Goal: Task Accomplishment & Management: Use online tool/utility

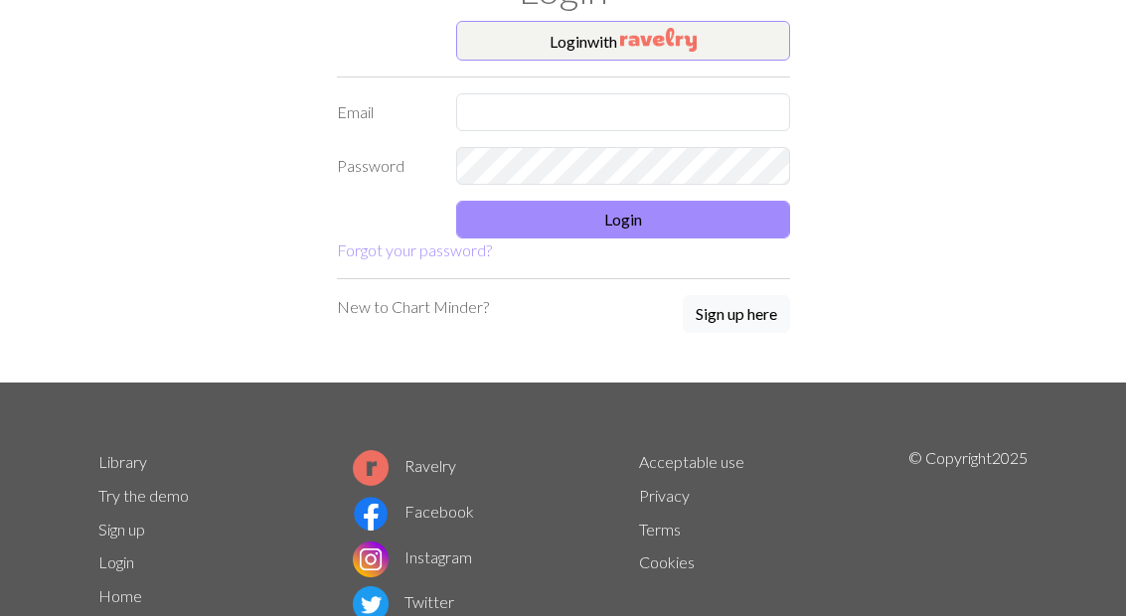
click at [610, 114] on input "text" at bounding box center [623, 112] width 334 height 38
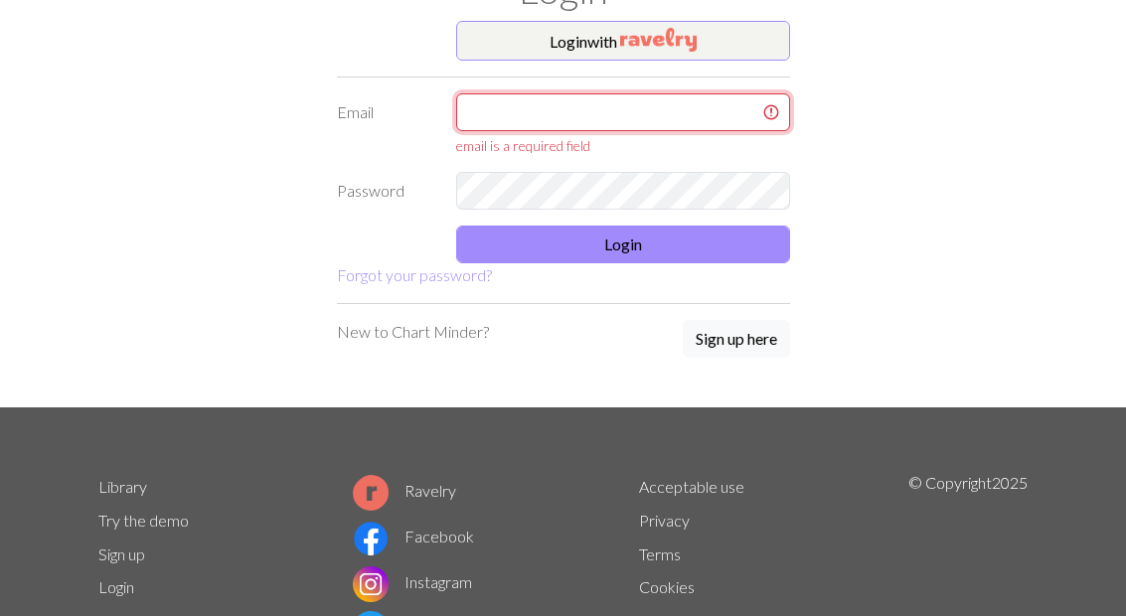
type input "gab9530@gmail.com"
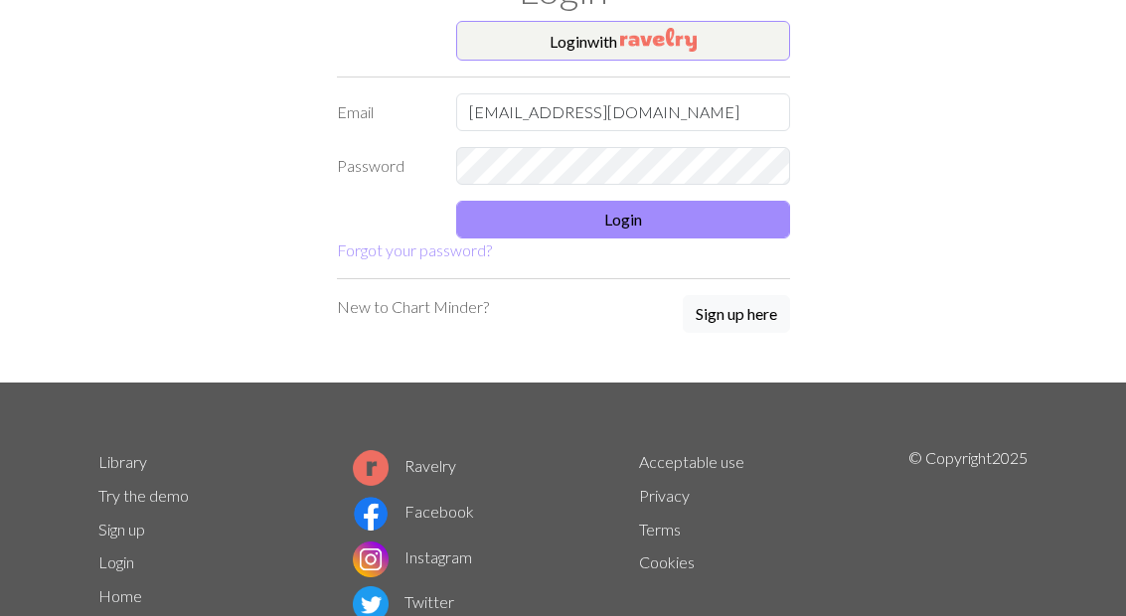
click at [722, 228] on button "Login" at bounding box center [623, 220] width 334 height 38
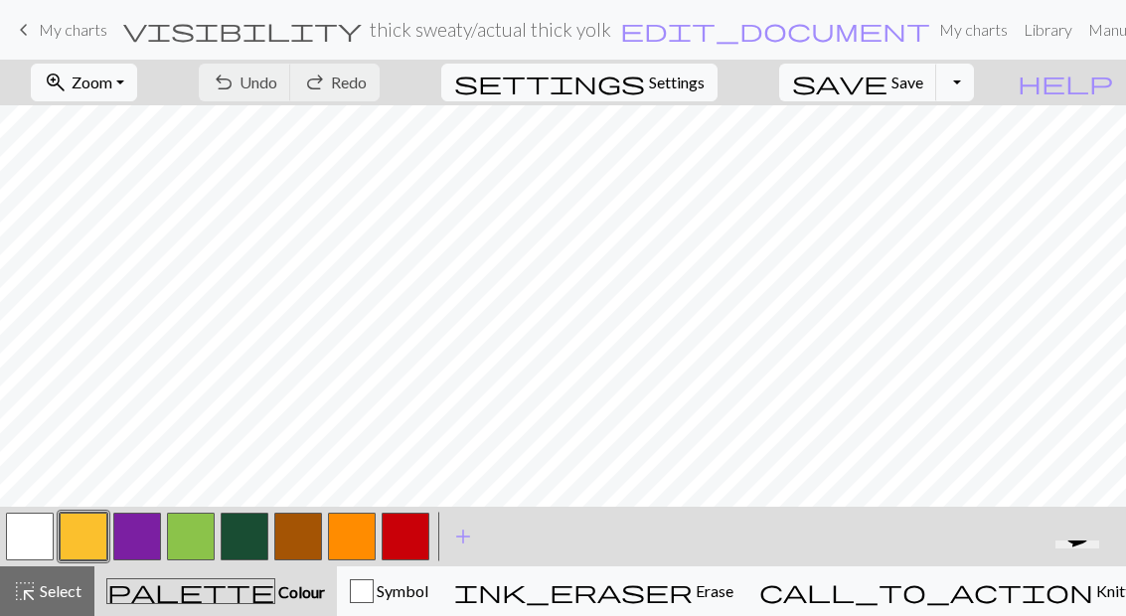
click at [71, 18] on link "keyboard_arrow_left My charts" at bounding box center [59, 30] width 95 height 34
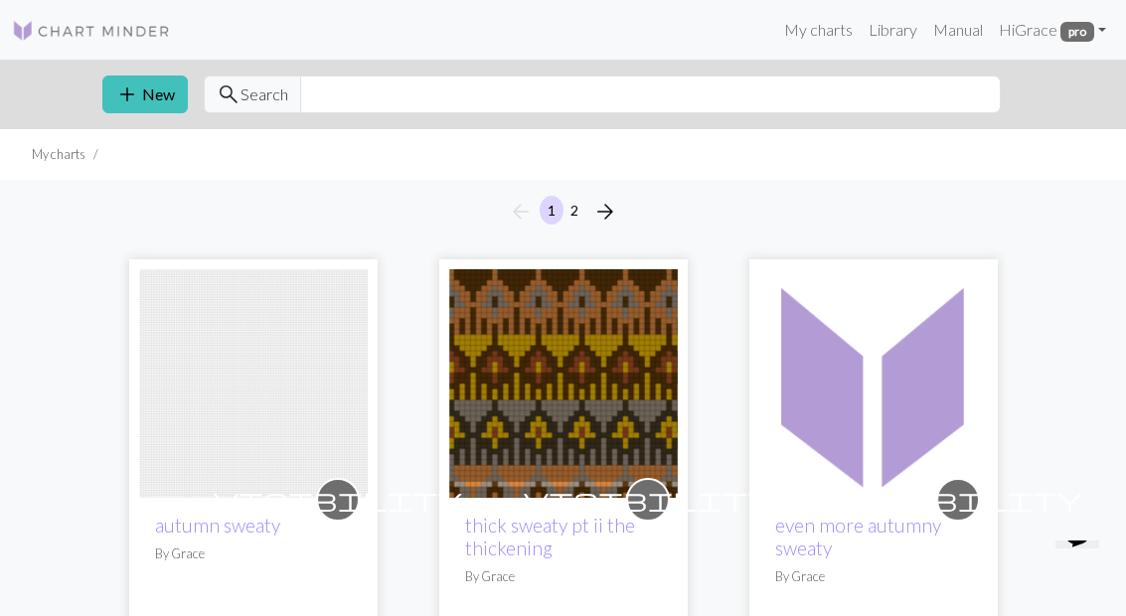
click at [154, 109] on button "add New" at bounding box center [144, 95] width 85 height 38
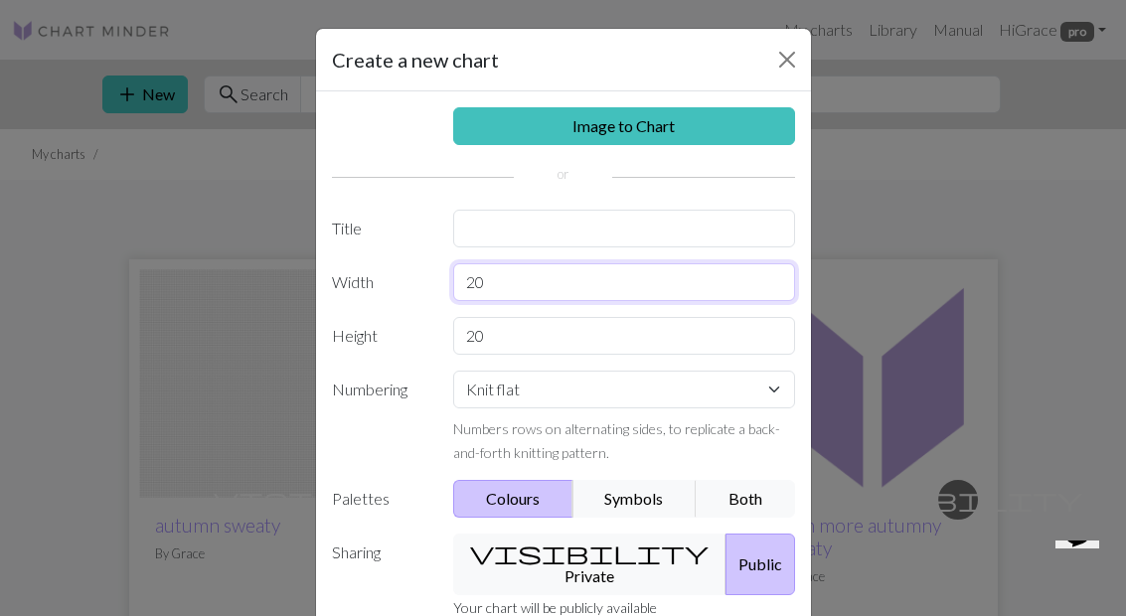
click at [541, 291] on input "20" at bounding box center [624, 282] width 342 height 38
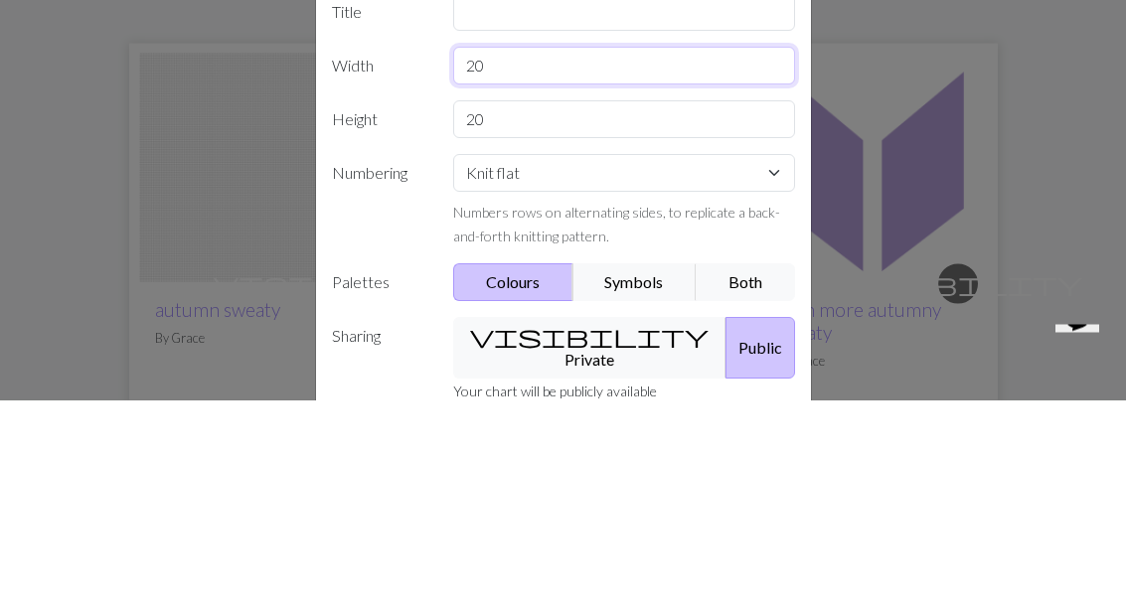
type input "2"
type input "56"
click at [593, 317] on input "20" at bounding box center [624, 336] width 342 height 38
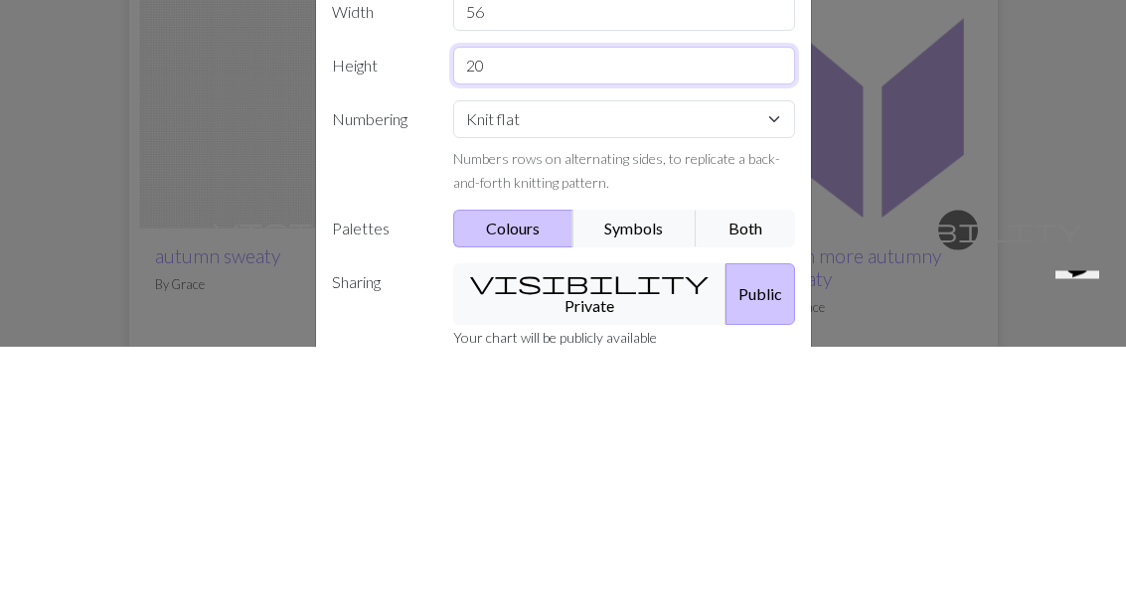
type input "2"
click at [574, 263] on input "56" at bounding box center [624, 282] width 342 height 38
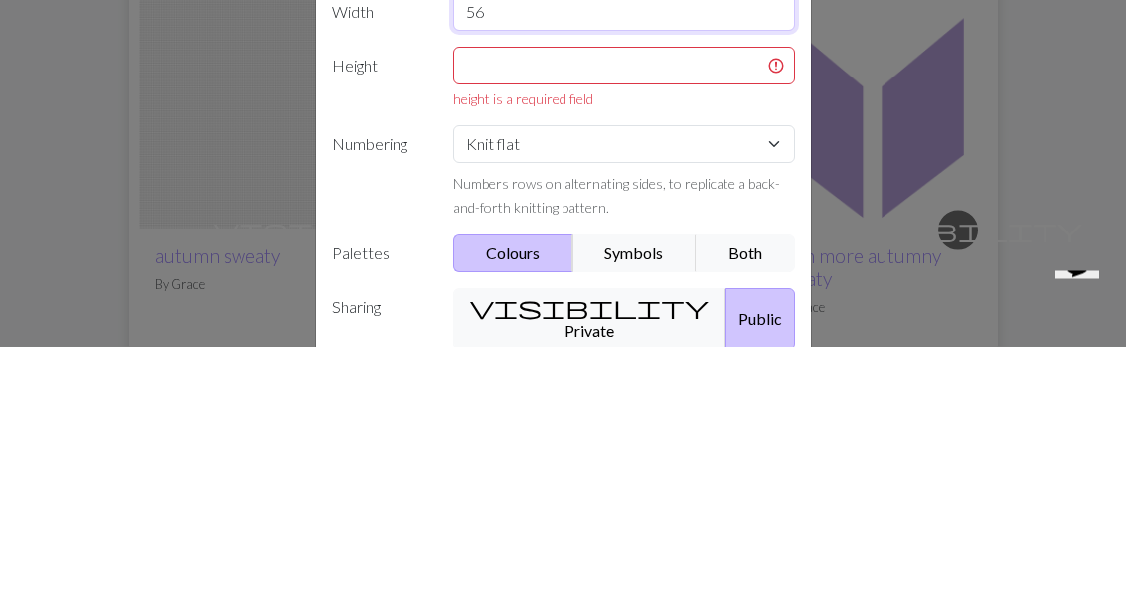
type input "5"
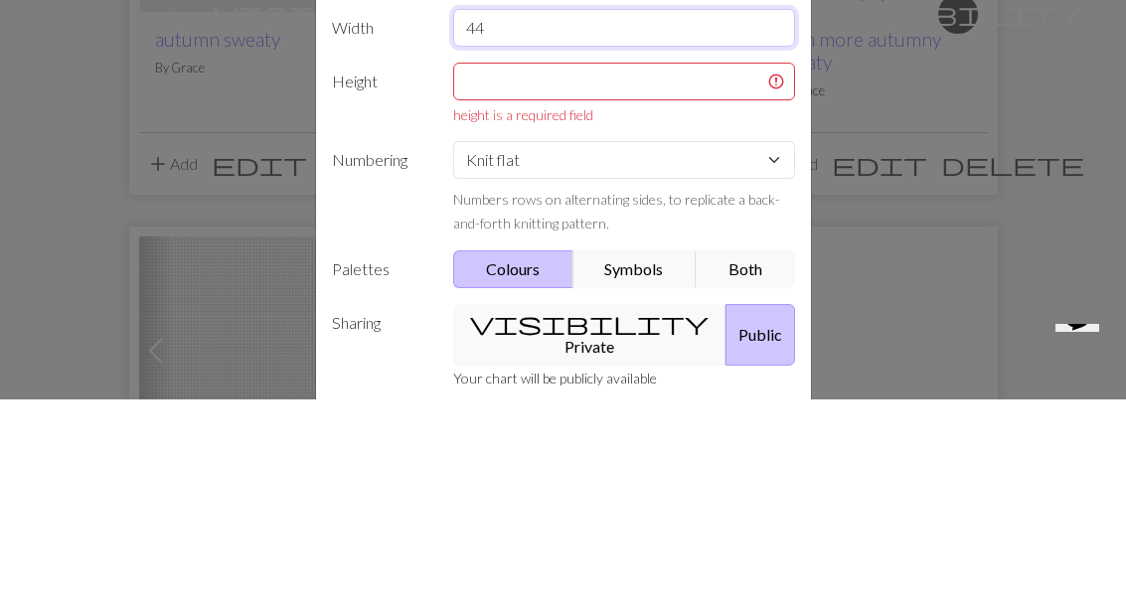
scroll to position [64, 0]
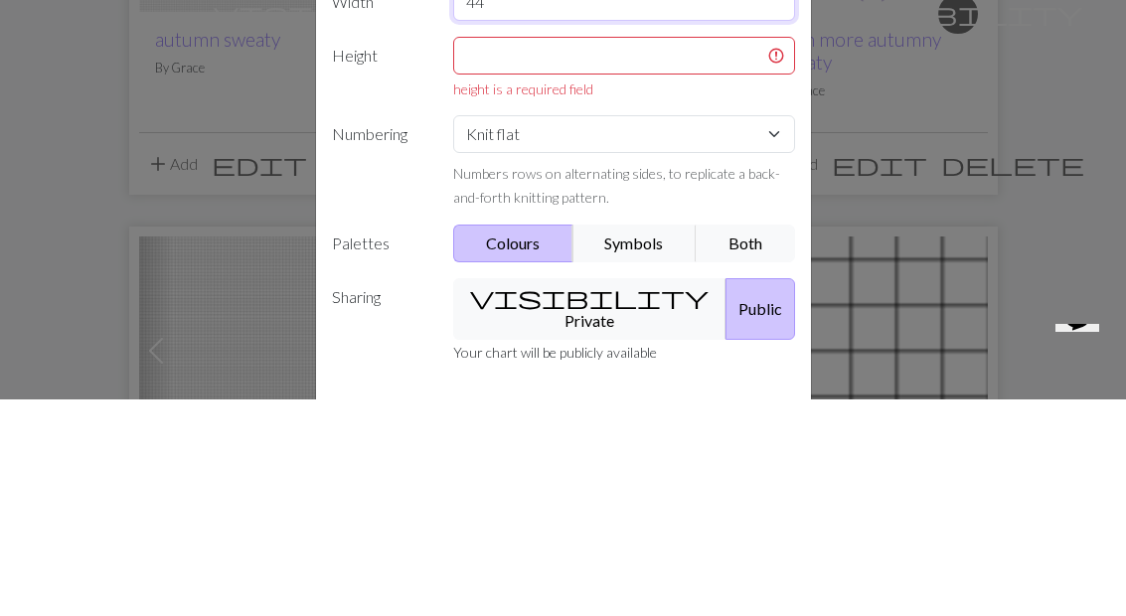
type input "44"
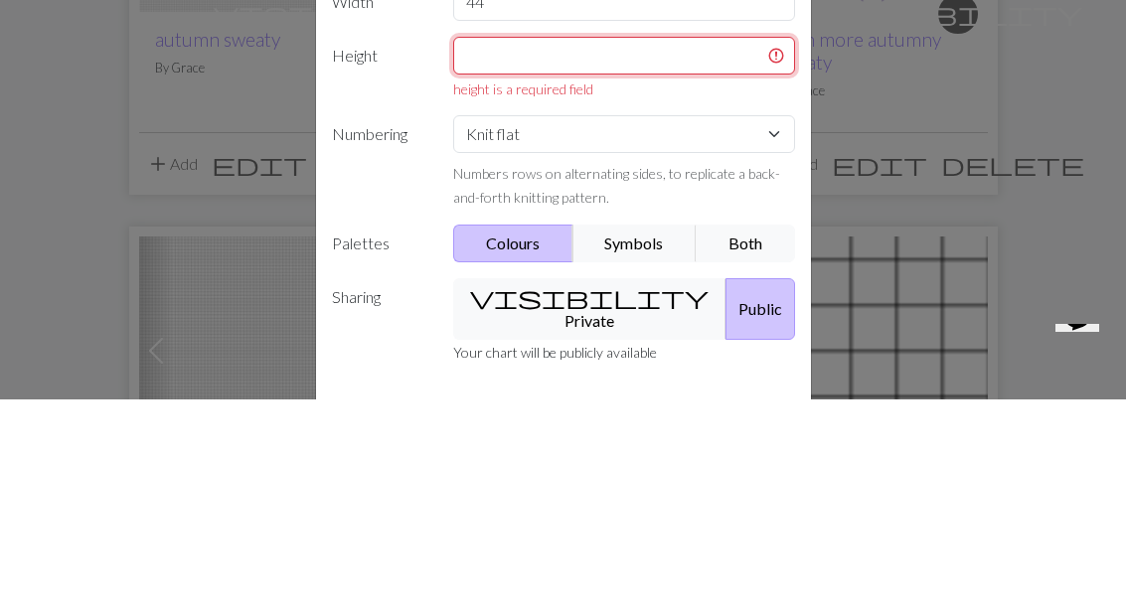
click at [579, 254] on input "text" at bounding box center [624, 273] width 342 height 38
type input "Q"
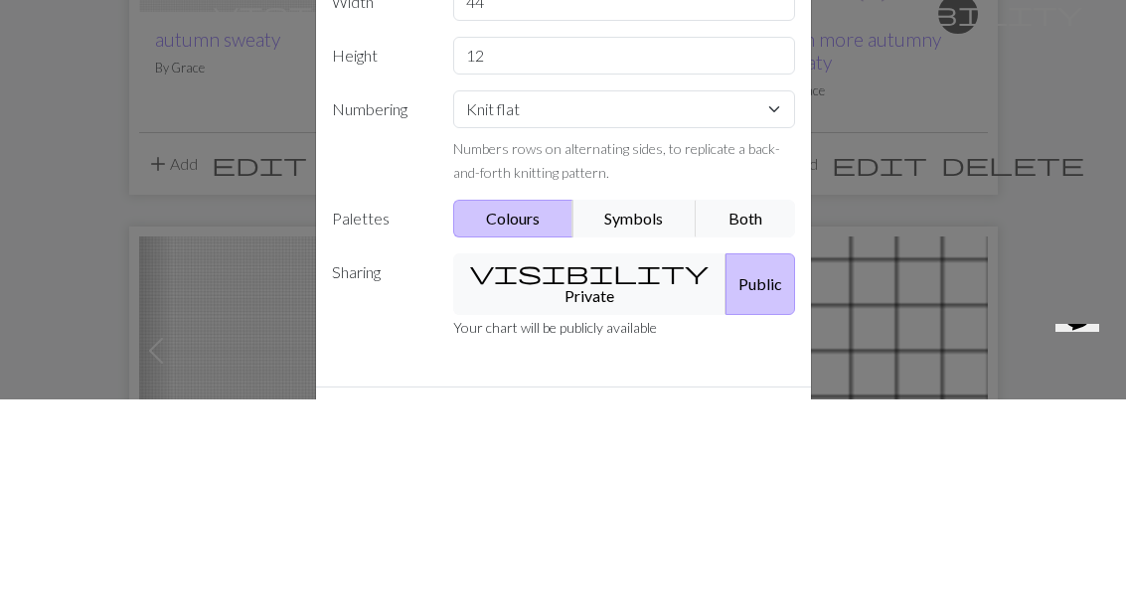
scroll to position [487, 0]
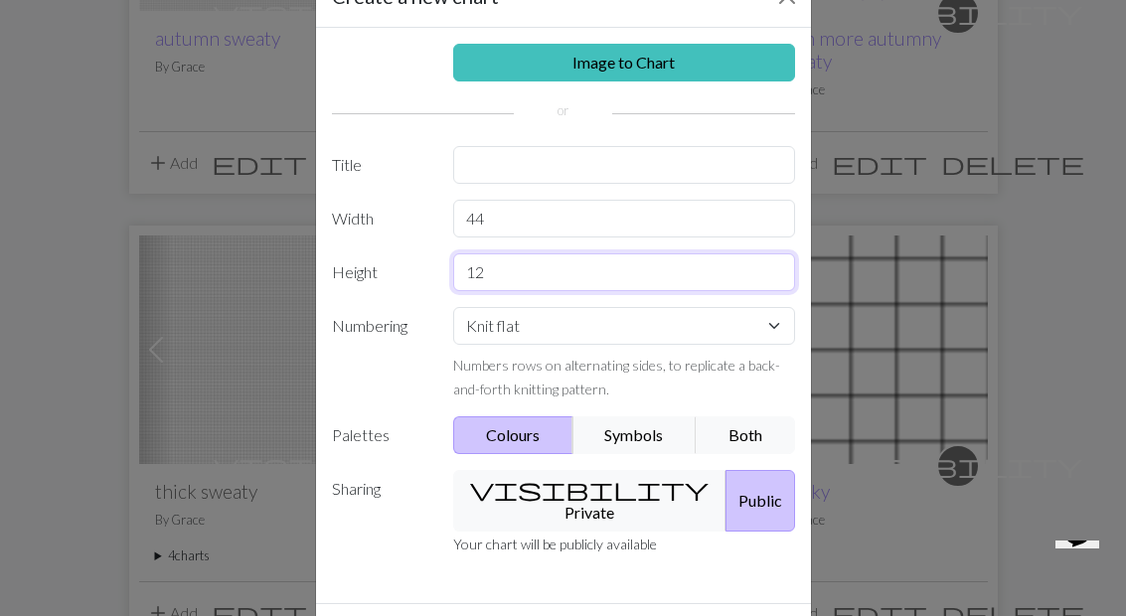
type input "12"
click at [555, 182] on input "text" at bounding box center [624, 165] width 342 height 38
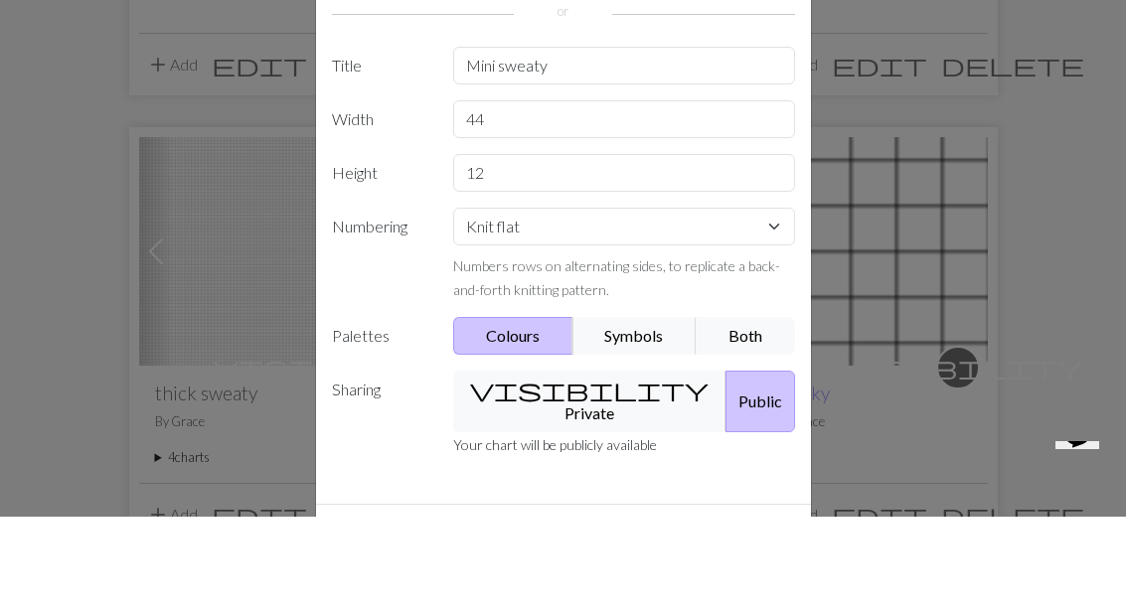
scroll to position [587, 0]
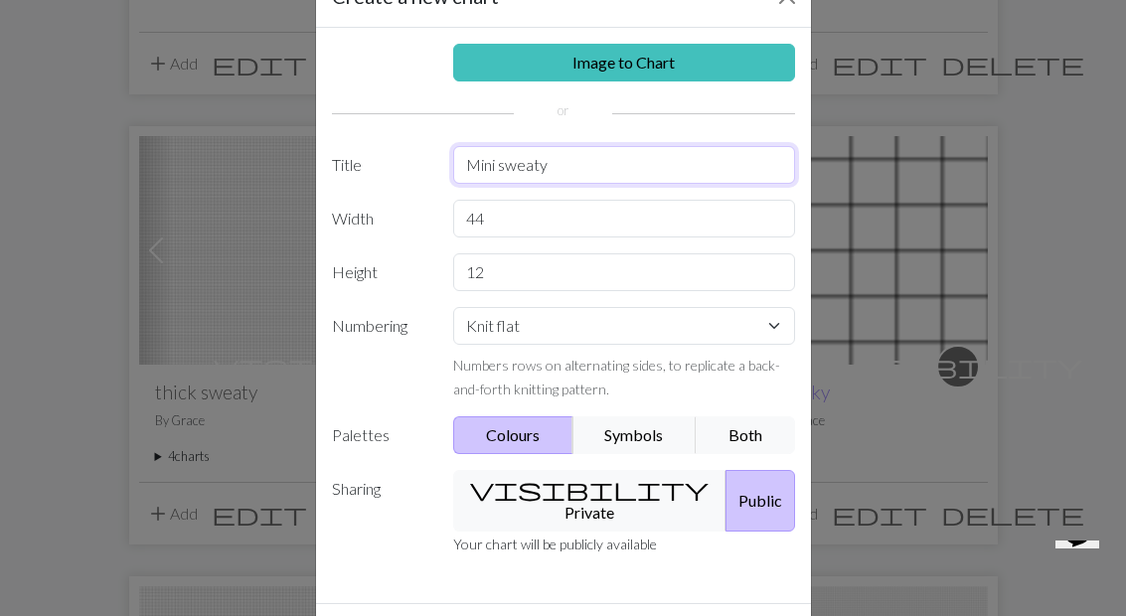
type input "Mini sweaty"
click at [580, 490] on button "visibility Private" at bounding box center [589, 501] width 273 height 62
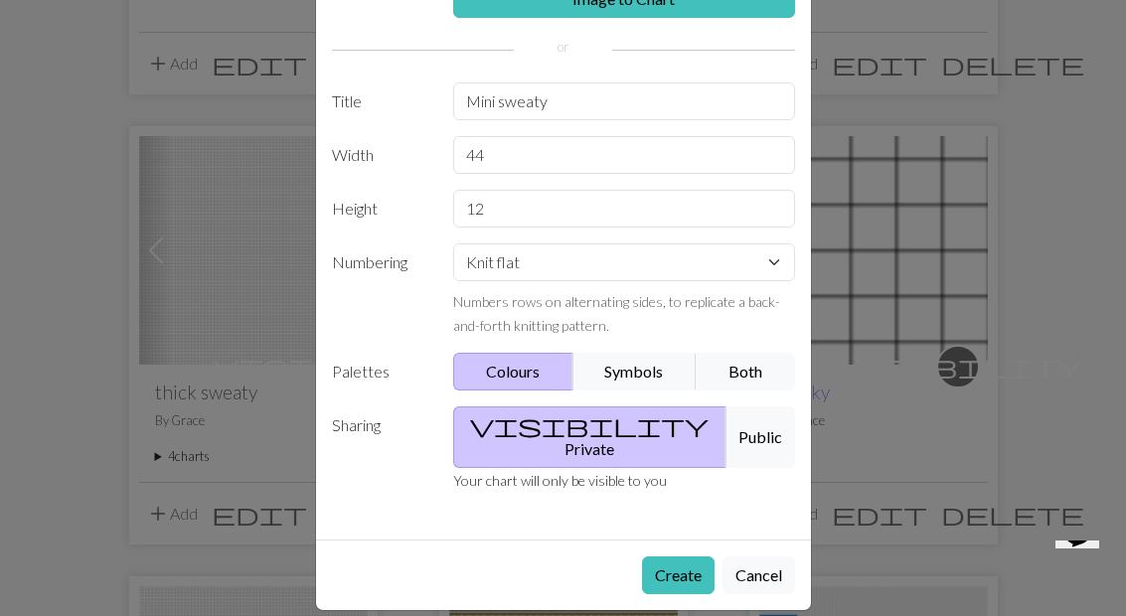
scroll to position [126, 0]
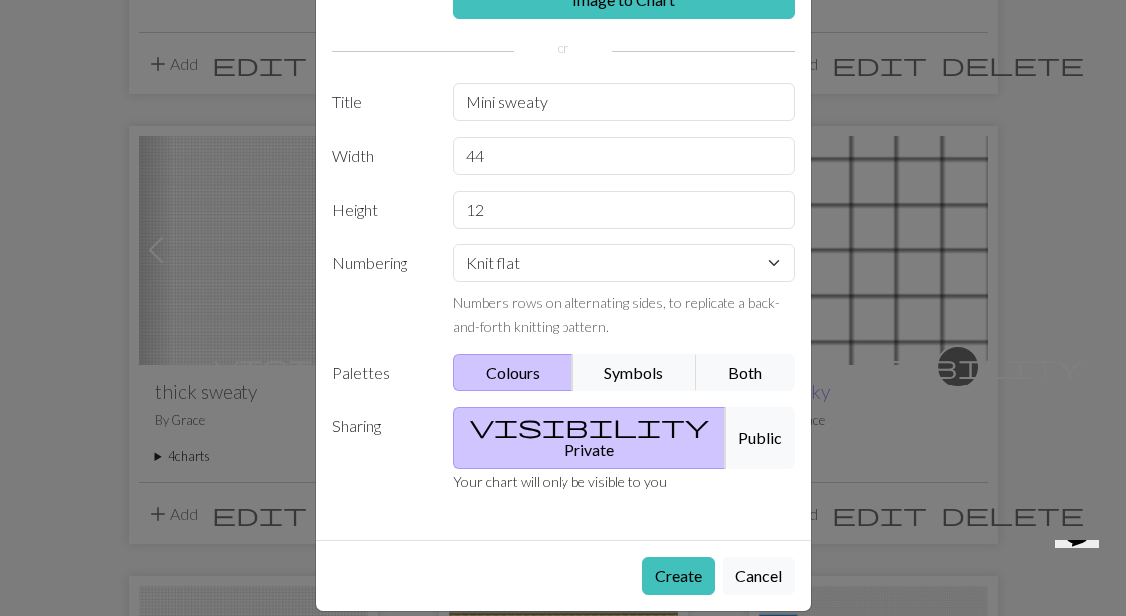
click at [676, 558] on button "Create" at bounding box center [678, 577] width 73 height 38
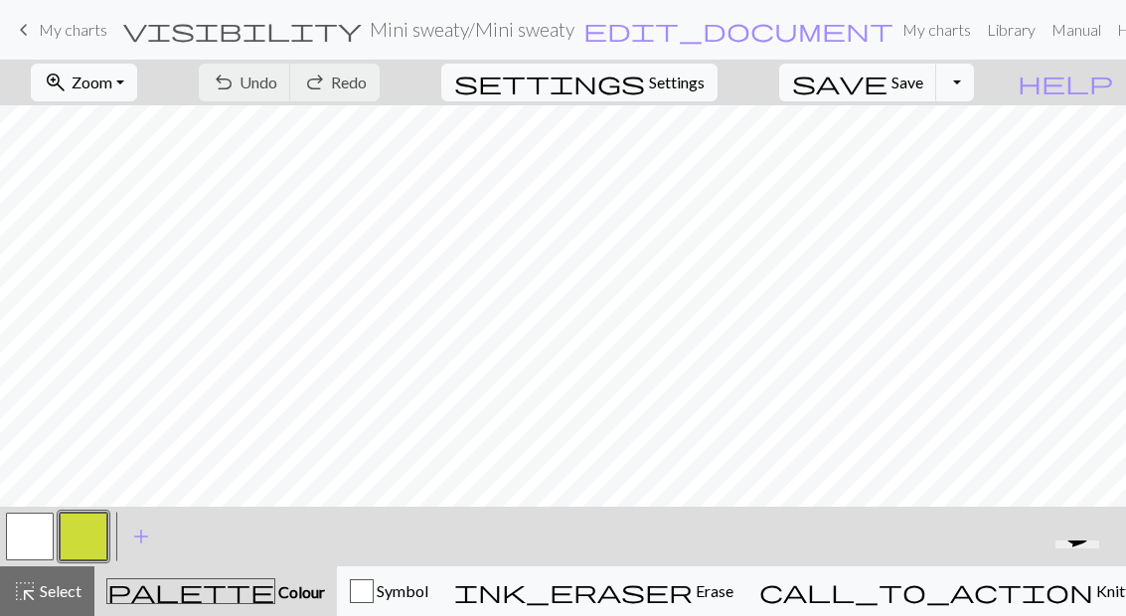
click at [64, 31] on span "My charts" at bounding box center [73, 29] width 69 height 19
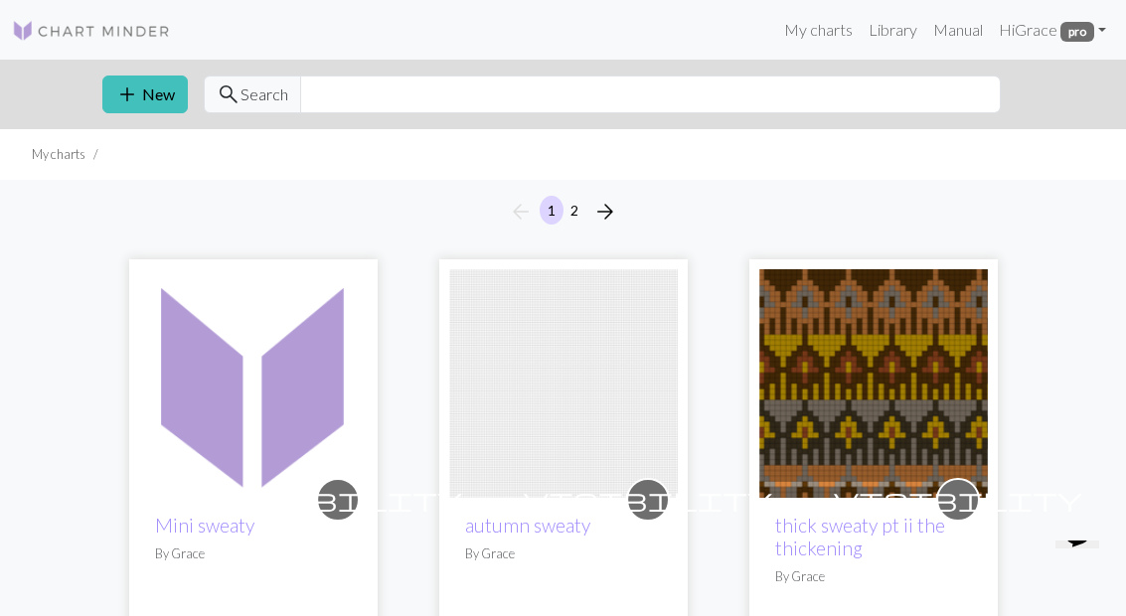
scroll to position [94, 0]
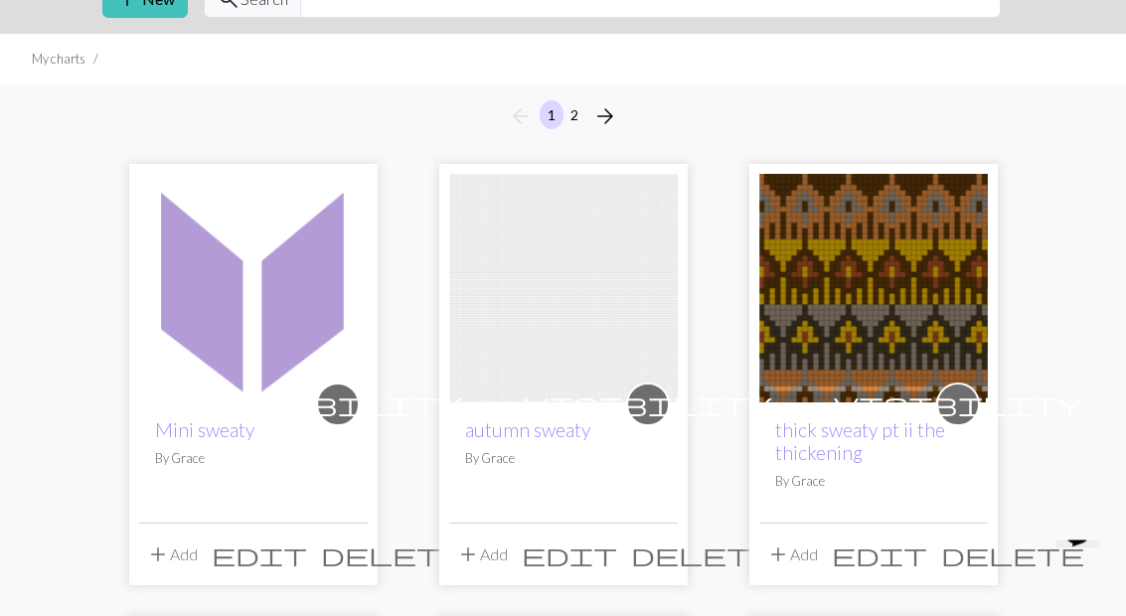
click at [188, 562] on button "add Add" at bounding box center [172, 556] width 66 height 38
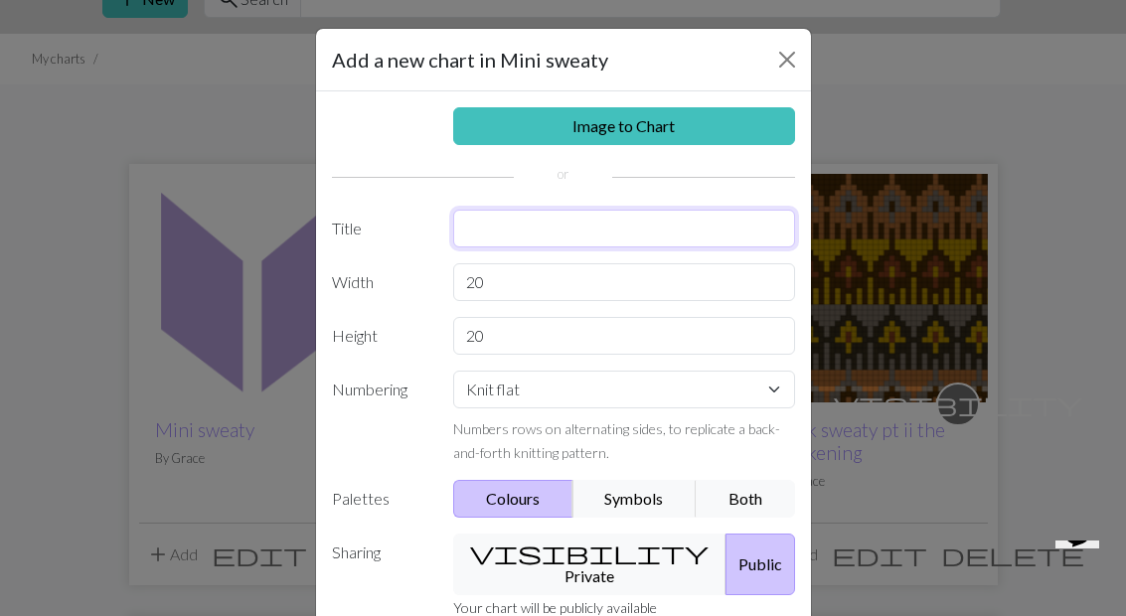
click at [576, 237] on input "text" at bounding box center [624, 229] width 342 height 38
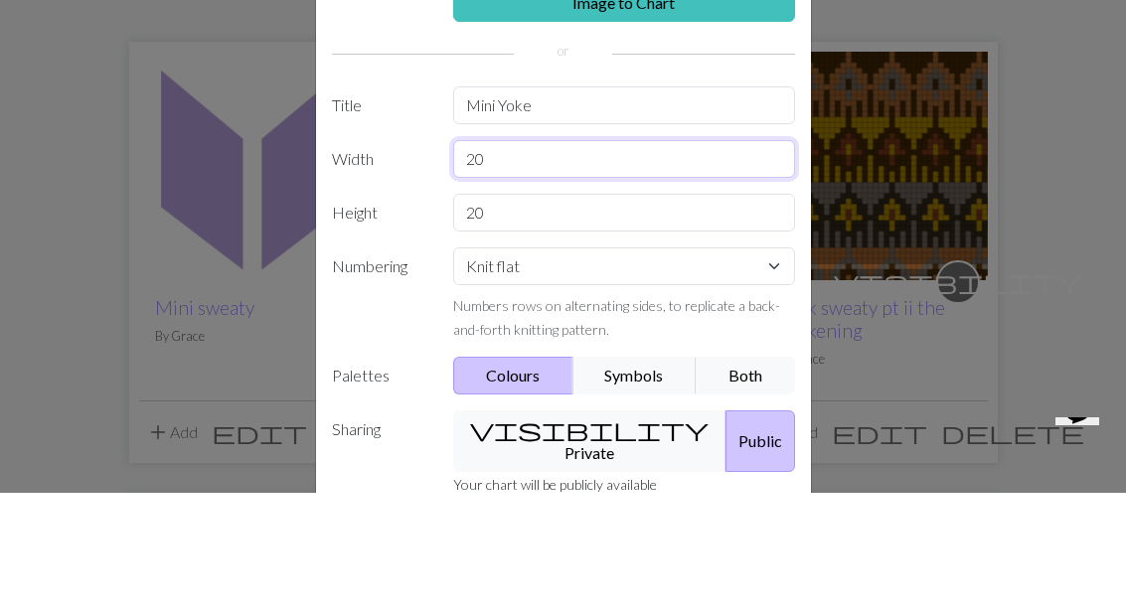
click at [646, 263] on input "20" at bounding box center [624, 282] width 342 height 38
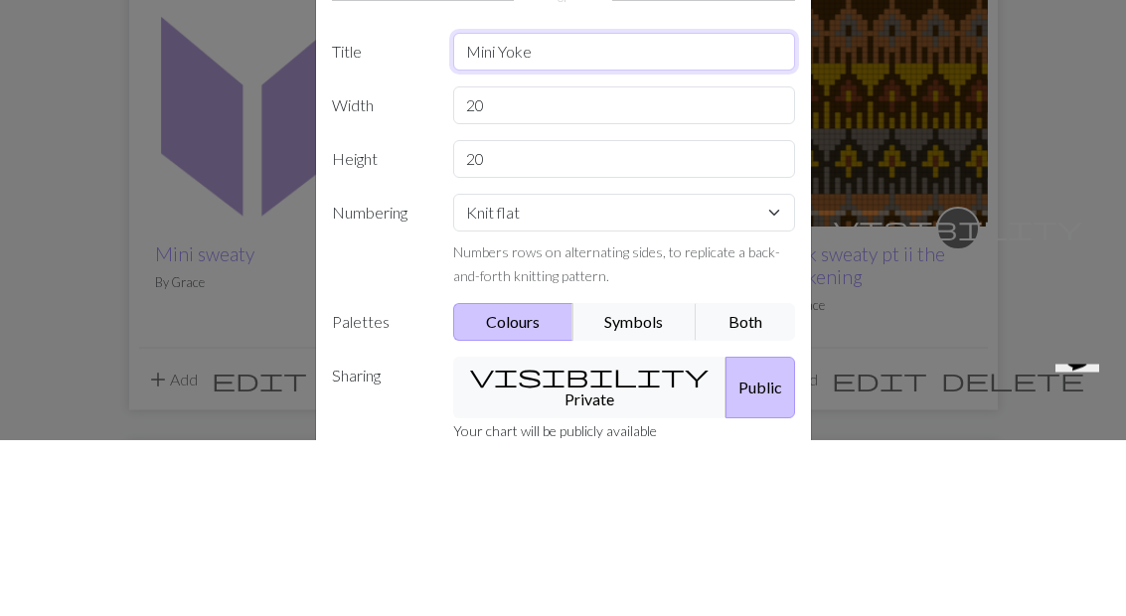
click at [712, 210] on input "Mini Yoke" at bounding box center [624, 229] width 342 height 38
type input "Mini Yolk"
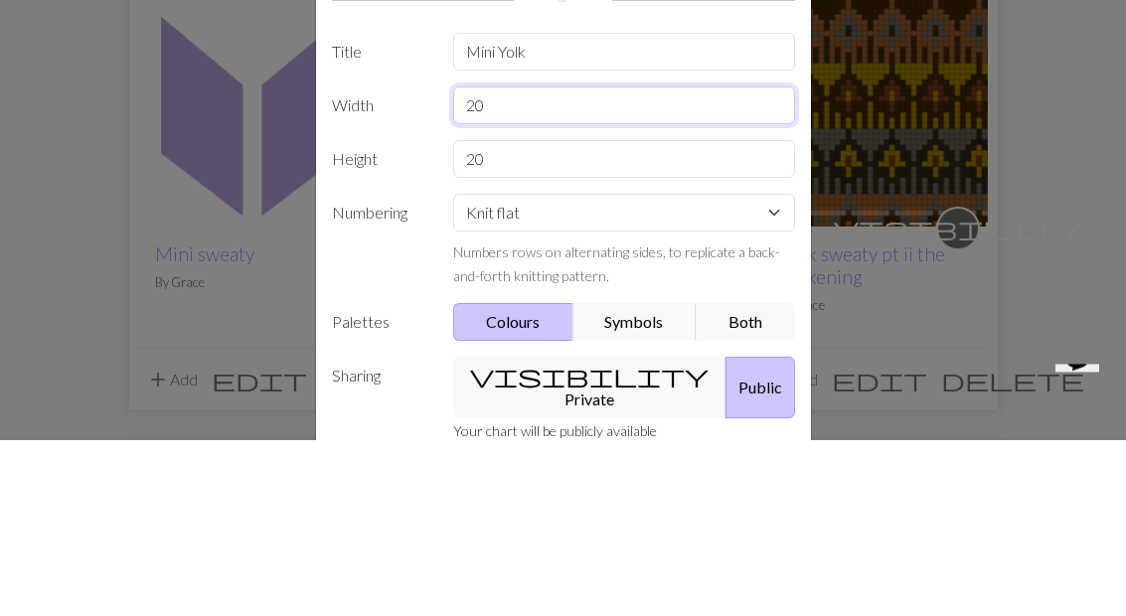
click at [682, 263] on input "20" at bounding box center [624, 282] width 342 height 38
type input "2"
type input "56"
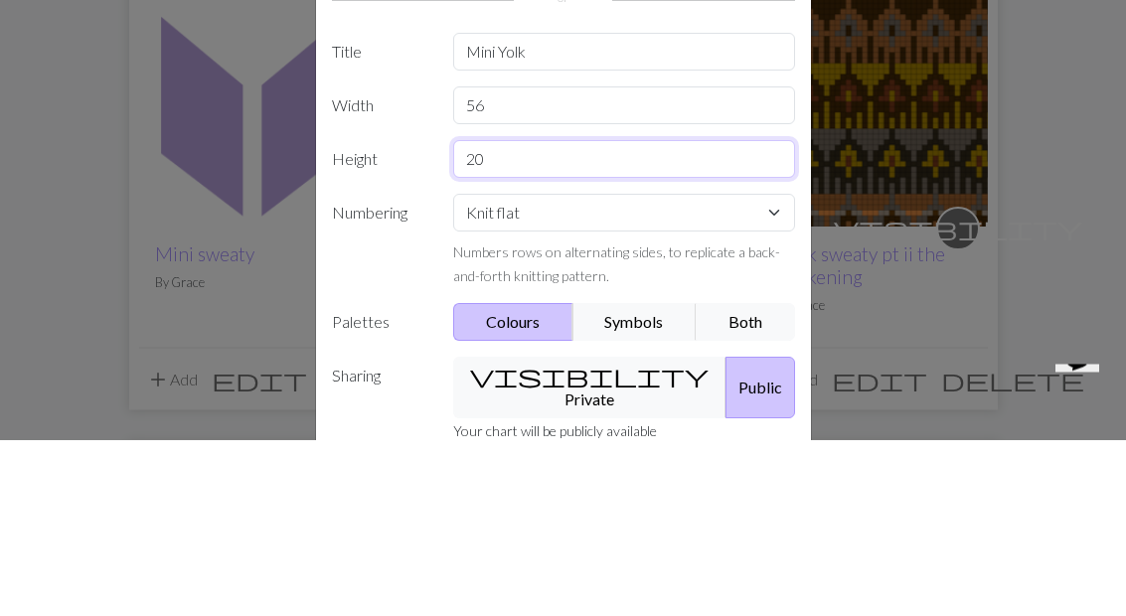
click at [608, 317] on input "20" at bounding box center [624, 336] width 342 height 38
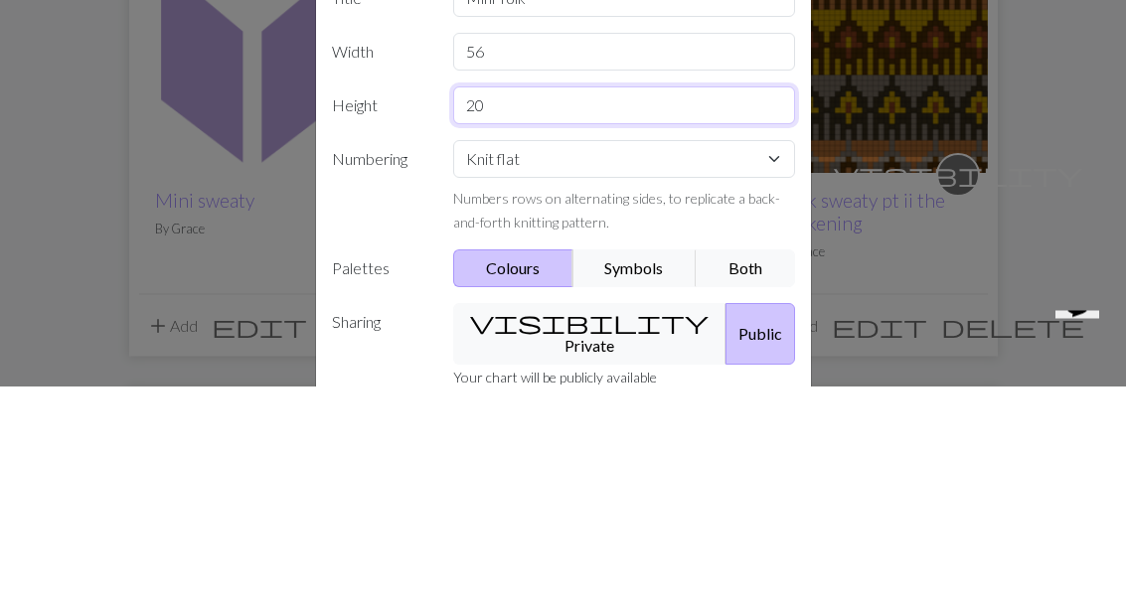
click at [646, 317] on input "20" at bounding box center [624, 336] width 342 height 38
click at [693, 317] on input "20" at bounding box center [624, 336] width 342 height 38
click at [704, 317] on input "20" at bounding box center [624, 336] width 342 height 38
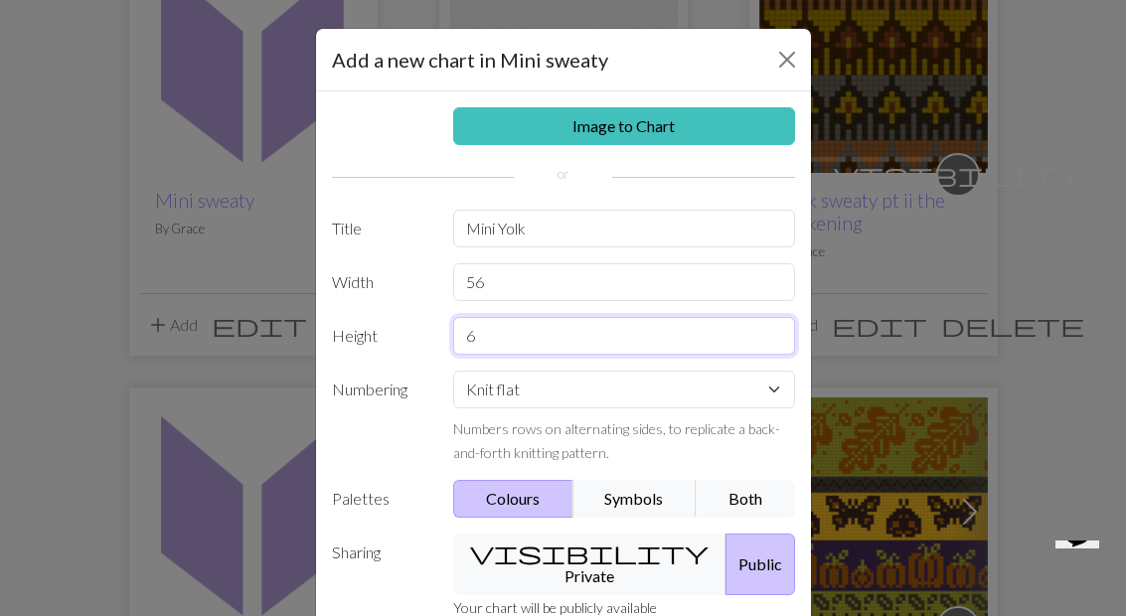
type input "6"
click at [566, 552] on button "visibility Private" at bounding box center [589, 565] width 273 height 62
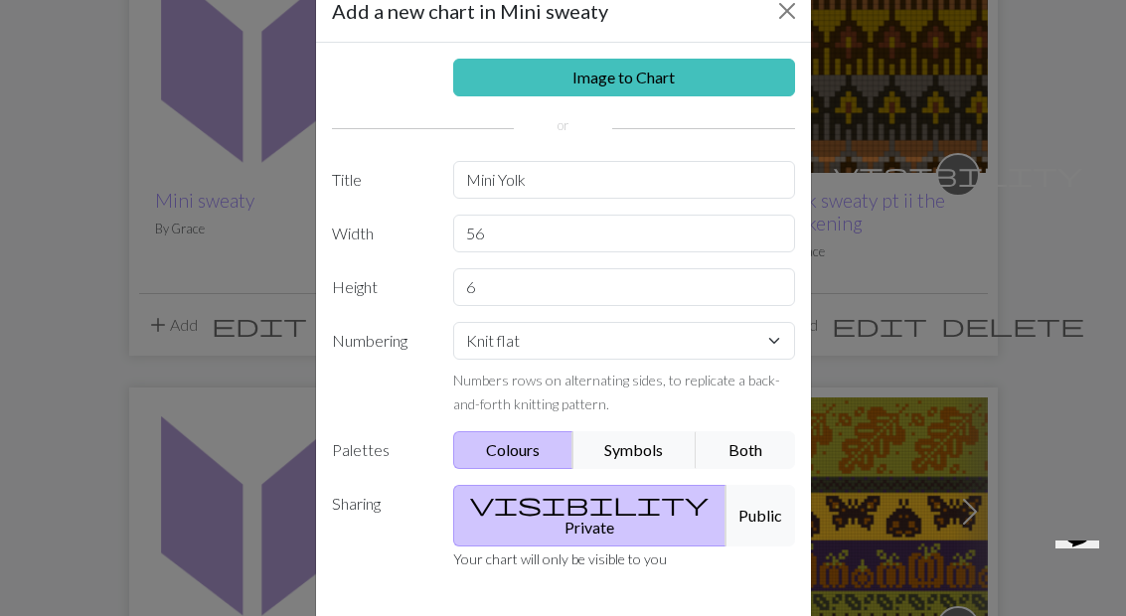
scroll to position [47, 0]
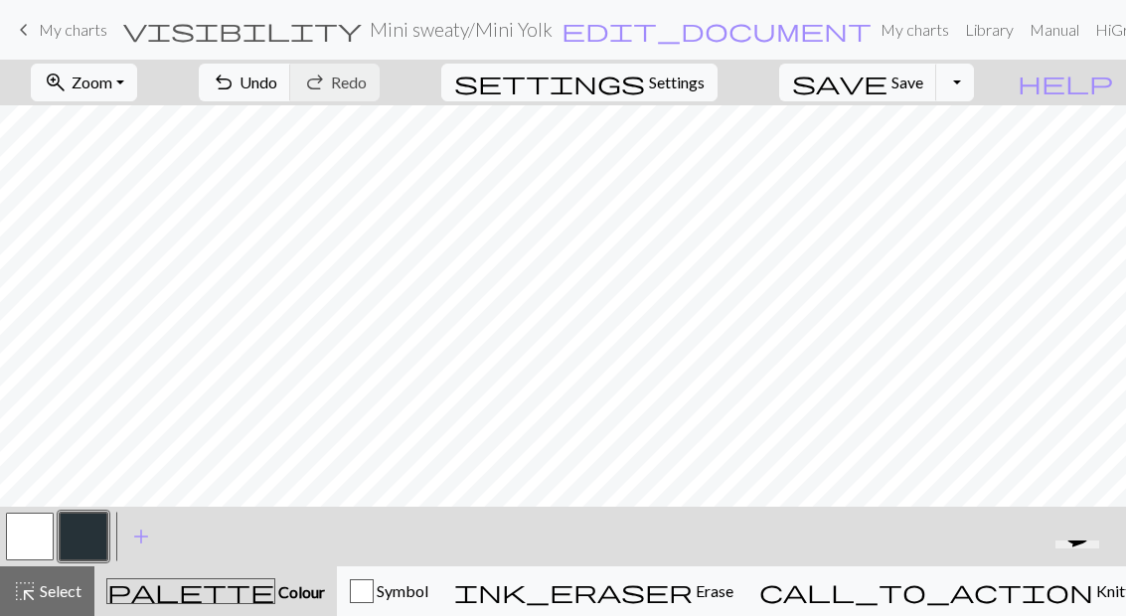
click at [291, 75] on button "undo Undo Undo" at bounding box center [245, 83] width 92 height 38
click at [277, 83] on span "Undo" at bounding box center [259, 82] width 38 height 19
click at [291, 69] on button "undo Undo Undo" at bounding box center [245, 83] width 92 height 38
click at [291, 72] on button "undo Undo Undo" at bounding box center [245, 83] width 92 height 38
click at [94, 542] on button "button" at bounding box center [84, 537] width 48 height 48
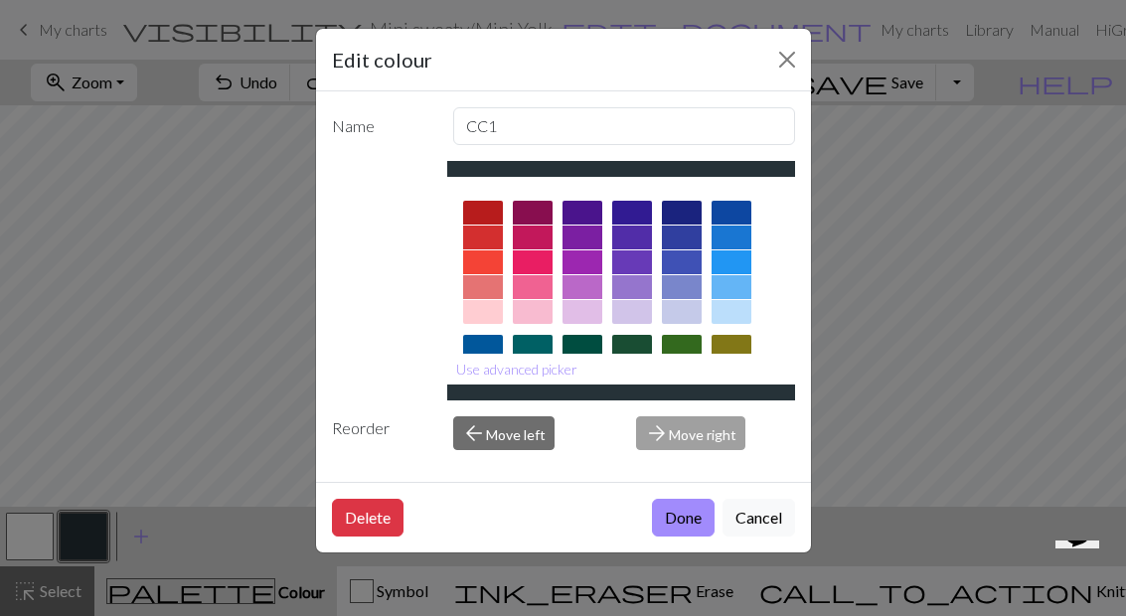
click at [775, 64] on button "Close" at bounding box center [787, 60] width 32 height 32
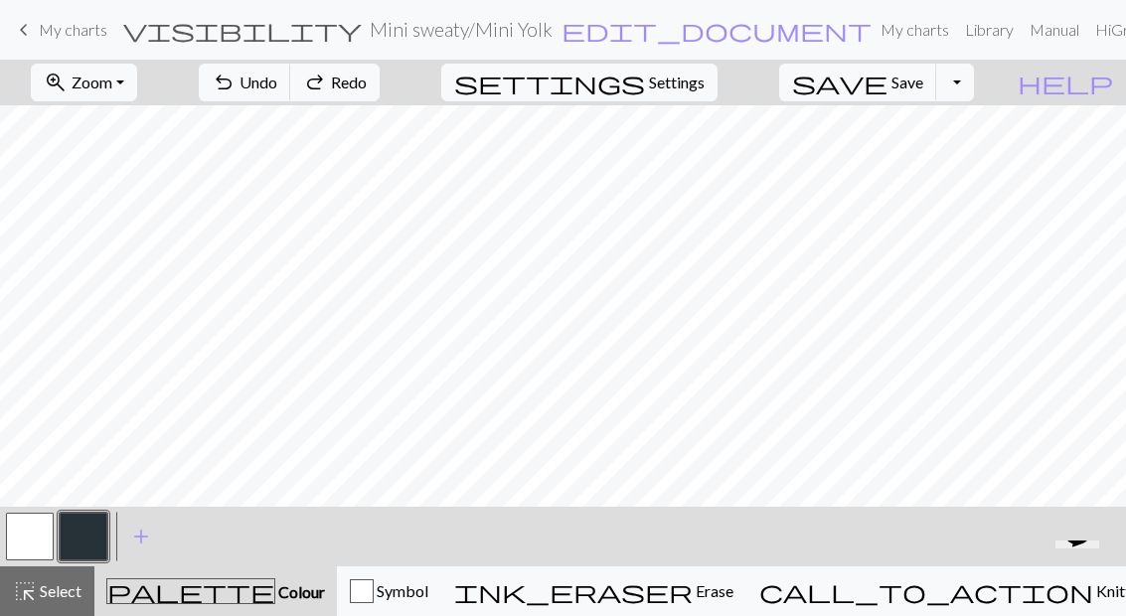
click at [276, 597] on div "palette Colour Colour" at bounding box center [215, 592] width 219 height 26
click at [428, 589] on span "Symbol" at bounding box center [401, 591] width 55 height 19
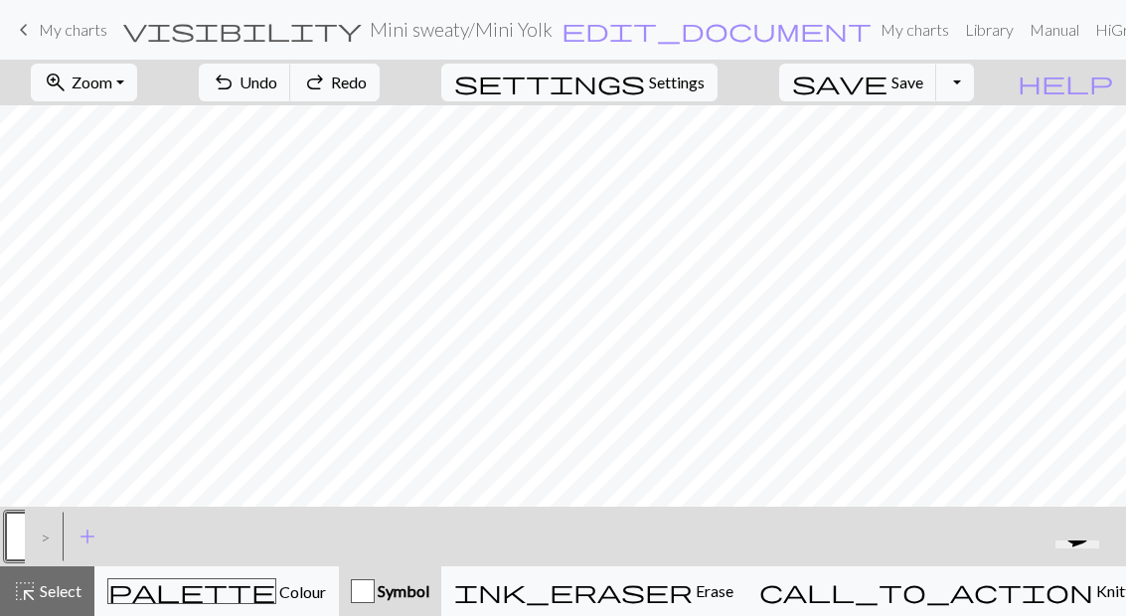
click at [298, 580] on div "palette Colour Colour" at bounding box center [216, 592] width 219 height 26
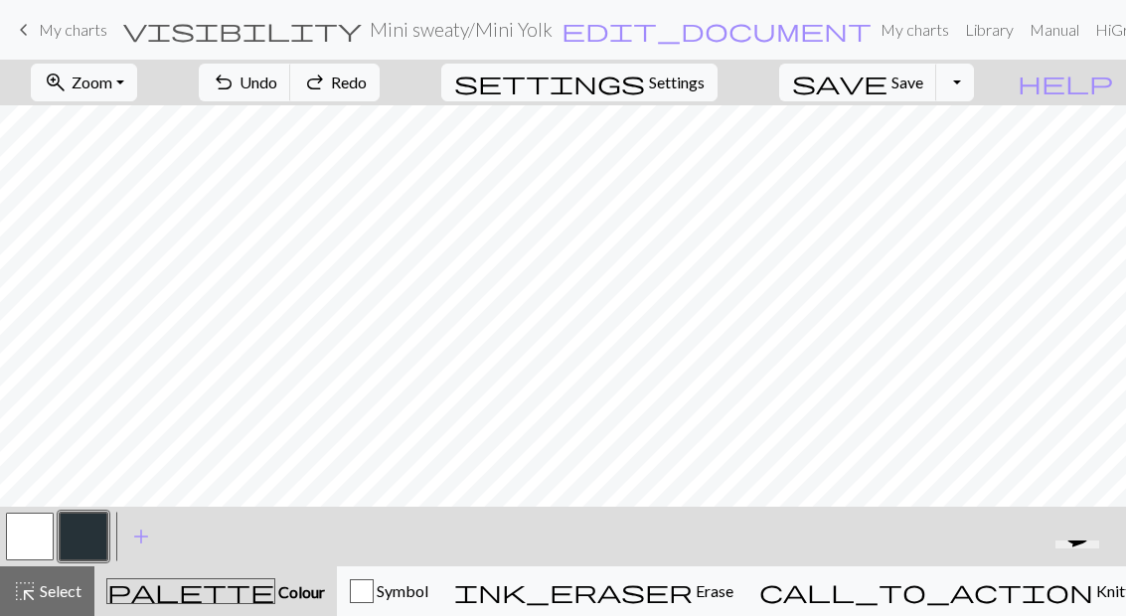
click at [924, 87] on span "Save" at bounding box center [908, 82] width 32 height 19
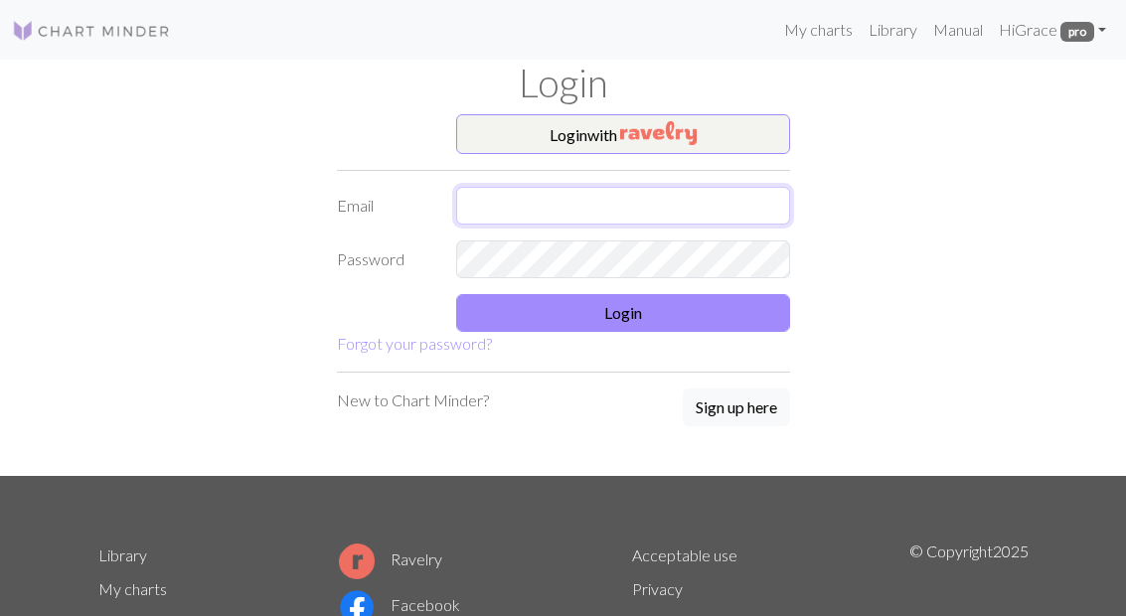
click at [701, 202] on input "text" at bounding box center [623, 206] width 334 height 38
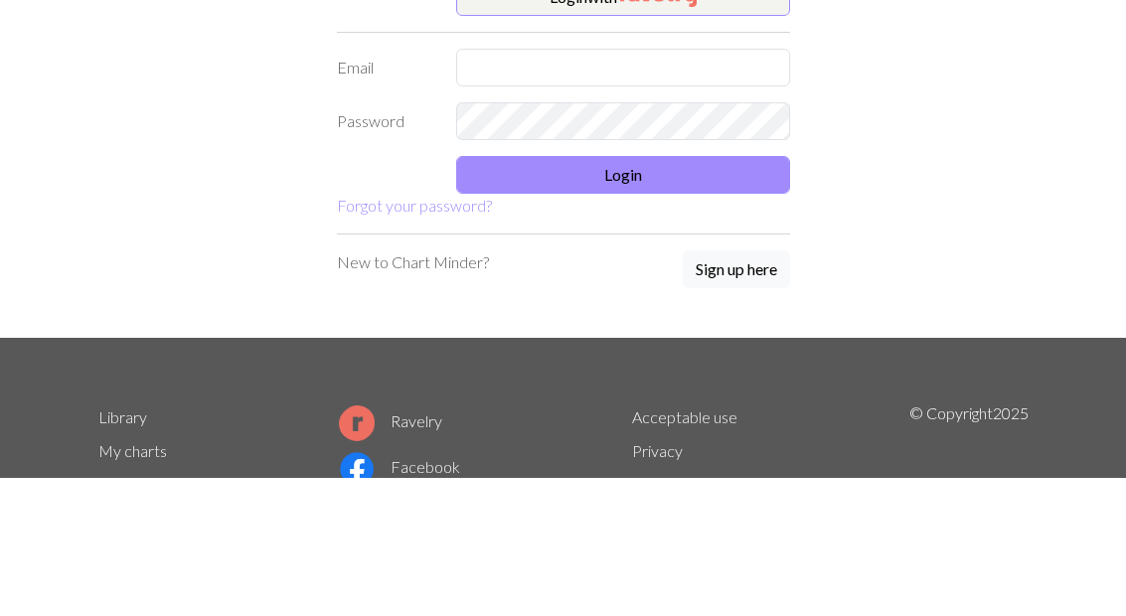
scroll to position [138, 0]
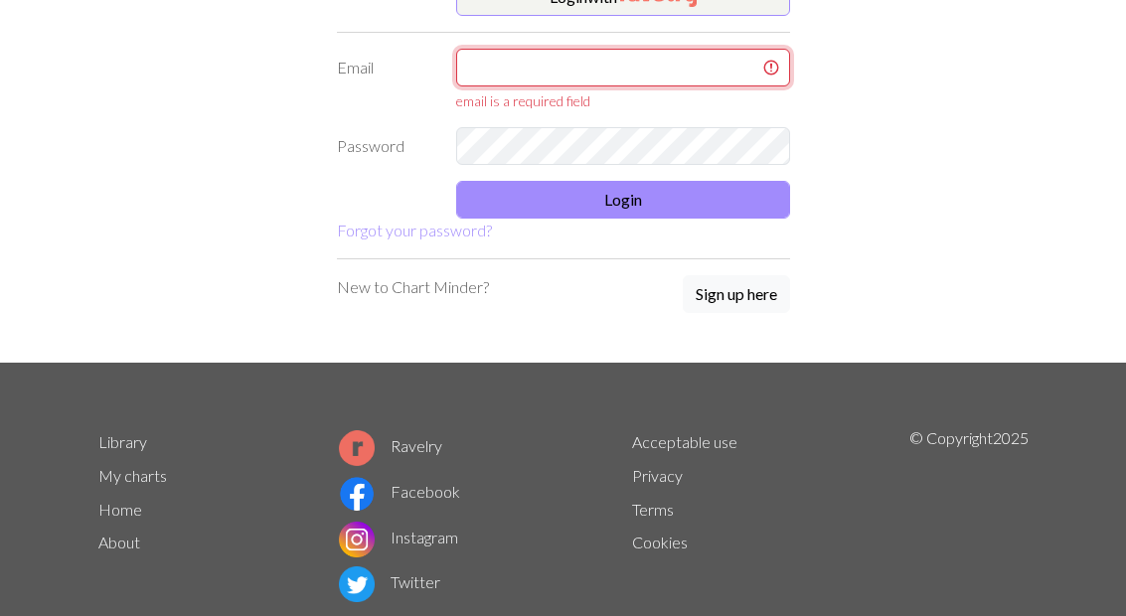
type input "[EMAIL_ADDRESS][DOMAIN_NAME]"
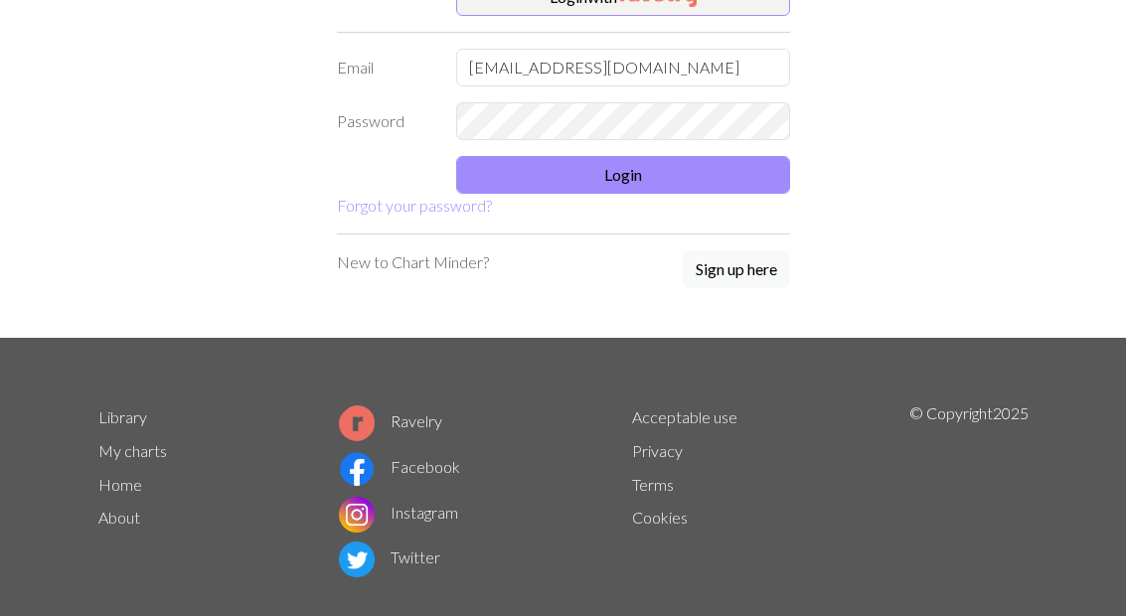
click at [718, 188] on button "Login" at bounding box center [623, 175] width 334 height 38
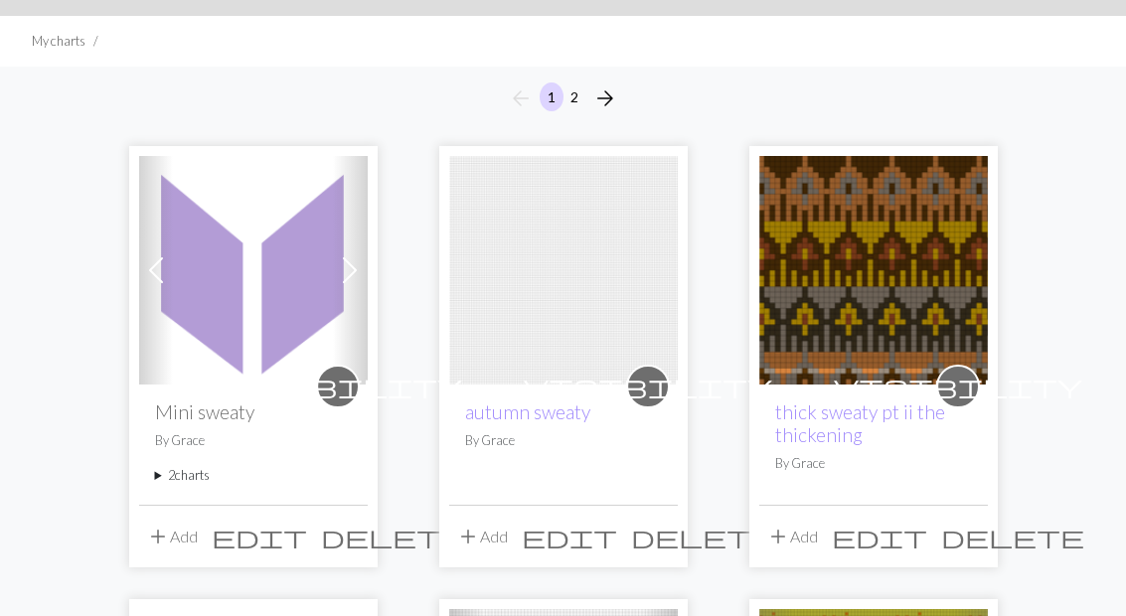
click at [196, 475] on summary "2 charts" at bounding box center [253, 476] width 197 height 19
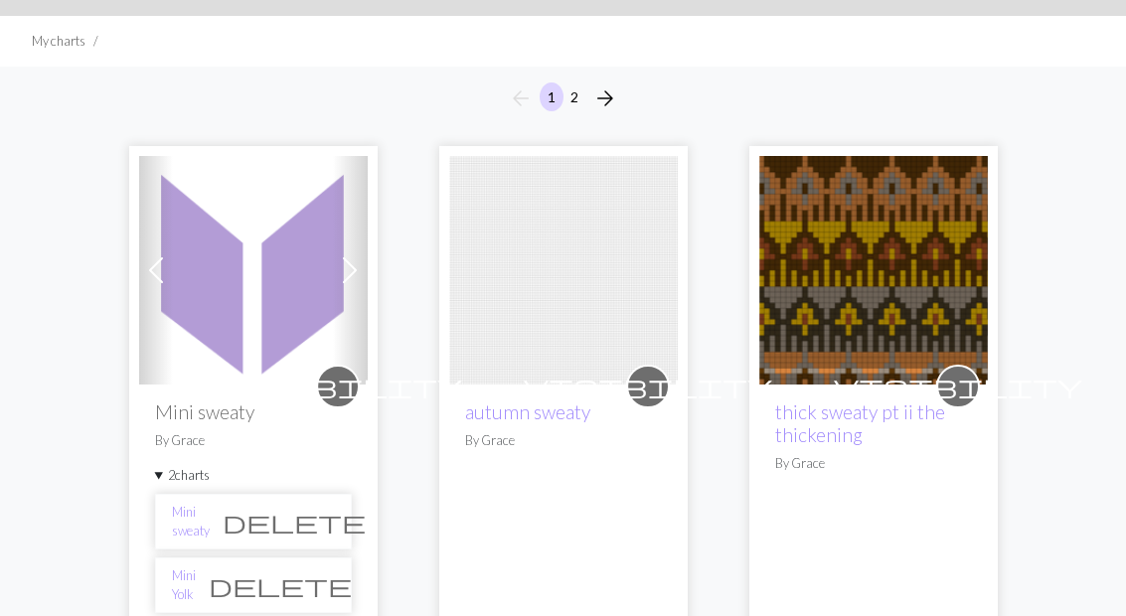
scroll to position [113, 0]
click at [196, 585] on link "Mini Yolk" at bounding box center [184, 586] width 24 height 38
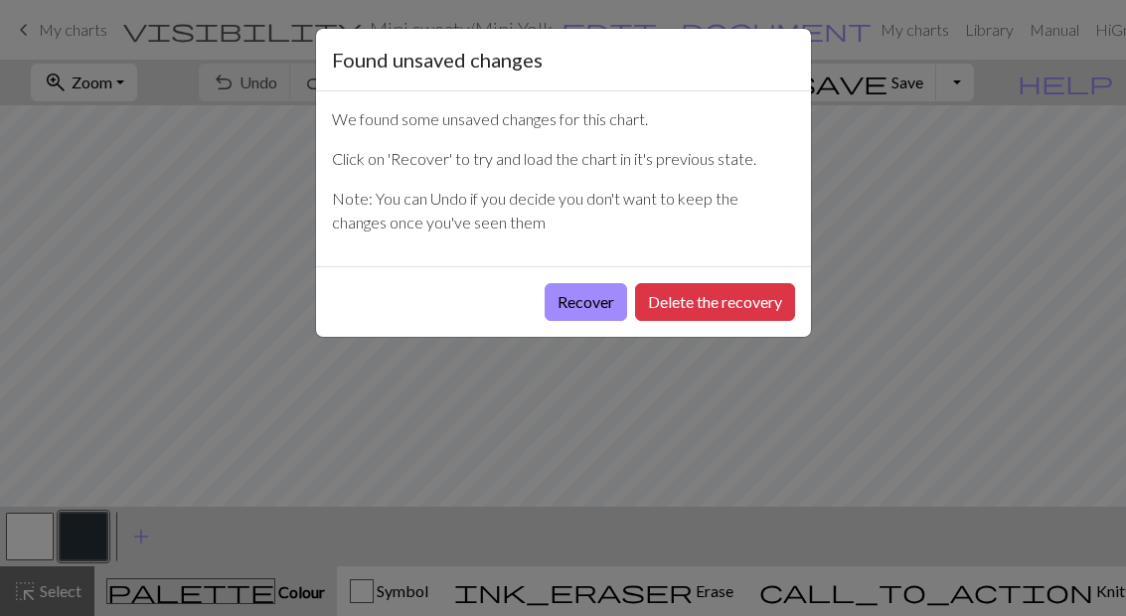
click at [580, 306] on button "Recover" at bounding box center [586, 302] width 83 height 38
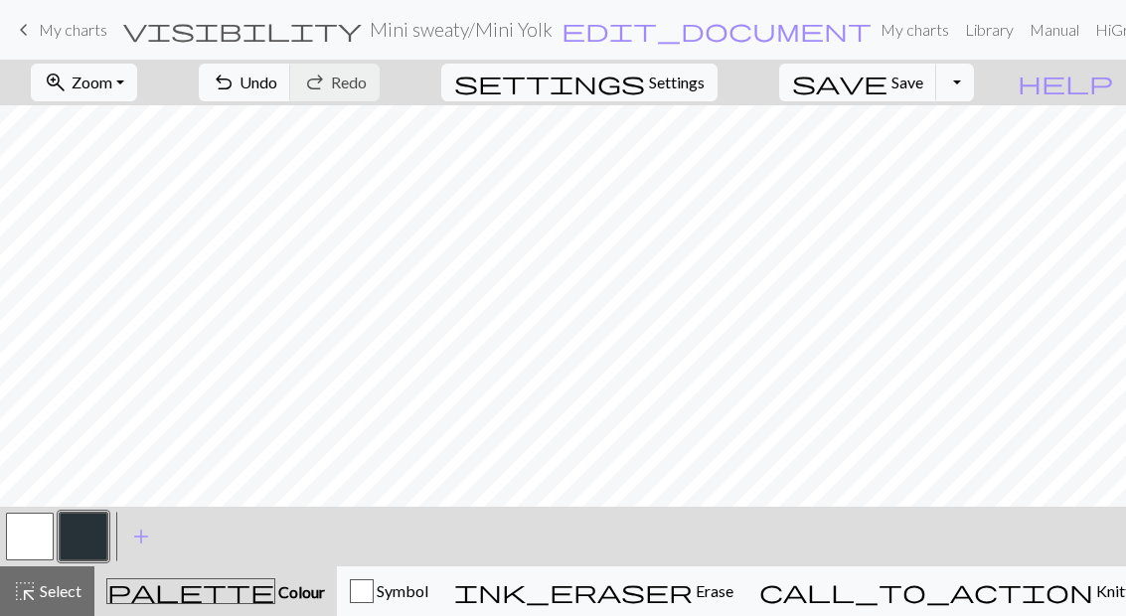
click at [137, 81] on button "zoom_in Zoom Zoom" at bounding box center [84, 83] width 106 height 38
click at [189, 120] on button "Fit all" at bounding box center [110, 126] width 157 height 32
click at [291, 87] on button "undo Undo Undo" at bounding box center [245, 83] width 92 height 38
click at [277, 77] on span "Undo" at bounding box center [259, 82] width 38 height 19
click at [277, 80] on span "Undo" at bounding box center [259, 82] width 38 height 19
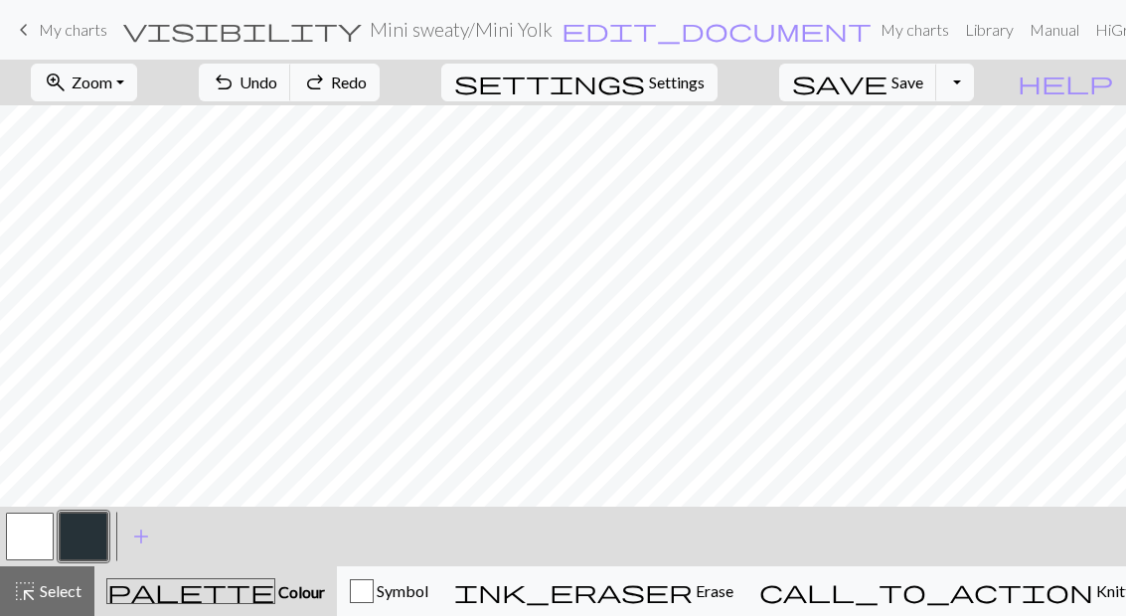
click at [277, 79] on span "Undo" at bounding box center [259, 82] width 38 height 19
click at [277, 80] on span "Undo" at bounding box center [259, 82] width 38 height 19
click at [277, 81] on span "Undo" at bounding box center [259, 82] width 38 height 19
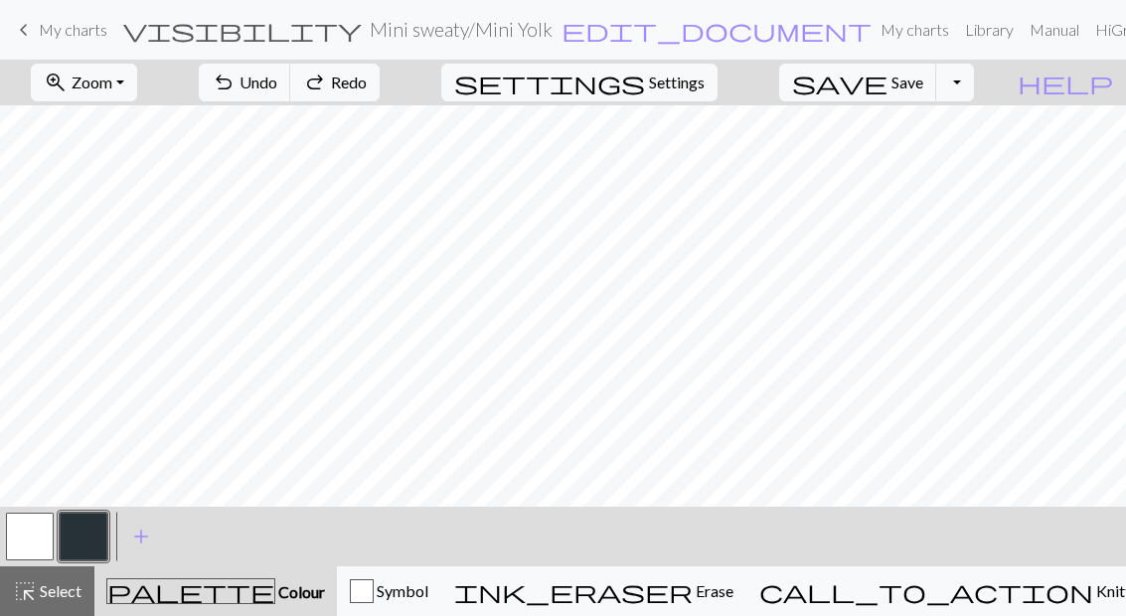
click at [277, 80] on span "Undo" at bounding box center [259, 82] width 38 height 19
click at [277, 84] on span "Undo" at bounding box center [259, 82] width 38 height 19
click at [277, 85] on span "Undo" at bounding box center [259, 82] width 38 height 19
click at [277, 83] on span "Undo" at bounding box center [259, 82] width 38 height 19
click at [277, 85] on span "Undo" at bounding box center [259, 82] width 38 height 19
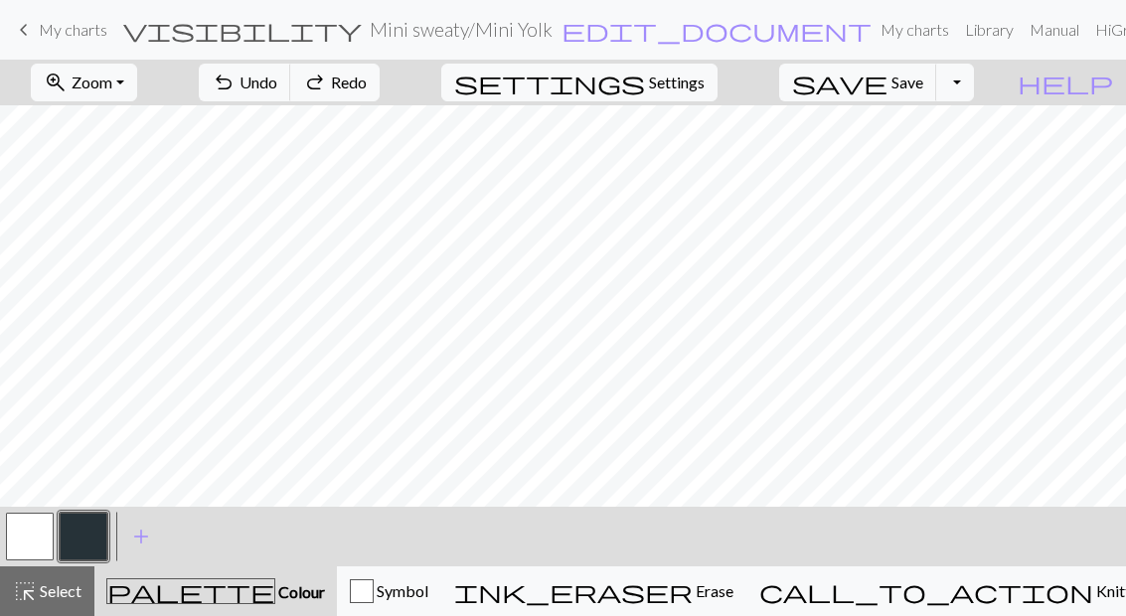
click at [277, 83] on span "Undo" at bounding box center [259, 82] width 38 height 19
click at [352, 84] on div "undo Undo Undo redo Redo Redo" at bounding box center [289, 83] width 211 height 46
click at [353, 85] on div "undo Undo Undo redo Redo Redo" at bounding box center [289, 83] width 211 height 46
click at [352, 85] on div "undo Undo Undo redo Redo Redo" at bounding box center [289, 83] width 211 height 46
click at [354, 88] on div "undo Undo Undo redo Redo Redo" at bounding box center [289, 83] width 211 height 46
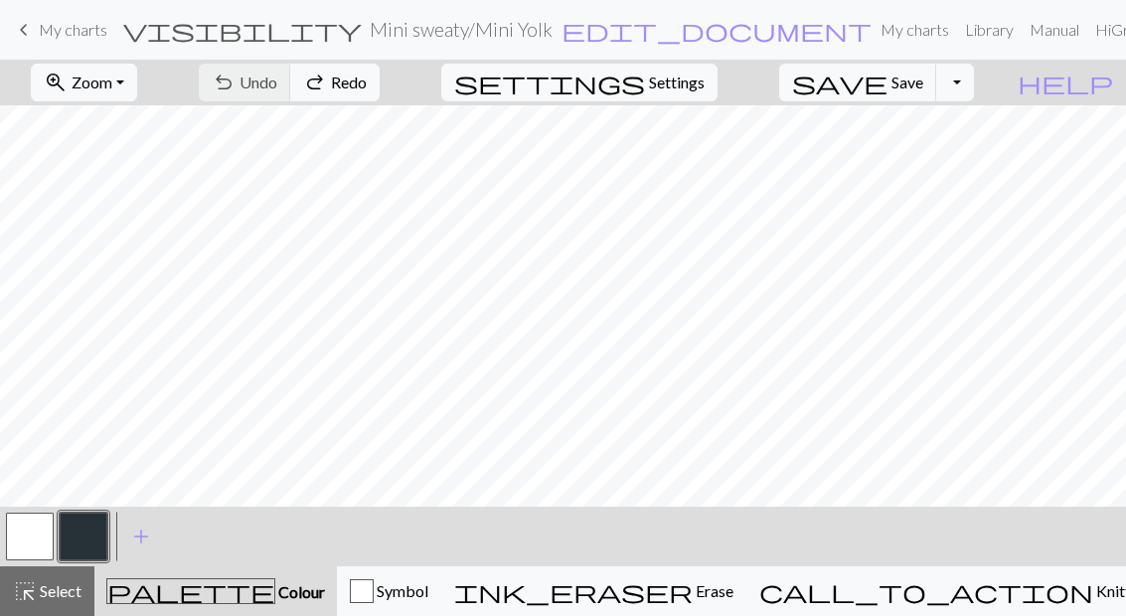
click at [361, 85] on div "undo Undo Undo redo Redo Redo" at bounding box center [289, 83] width 211 height 46
click at [33, 532] on button "button" at bounding box center [30, 537] width 48 height 48
click at [88, 536] on button "button" at bounding box center [84, 537] width 48 height 48
click at [277, 85] on span "Undo" at bounding box center [259, 82] width 38 height 19
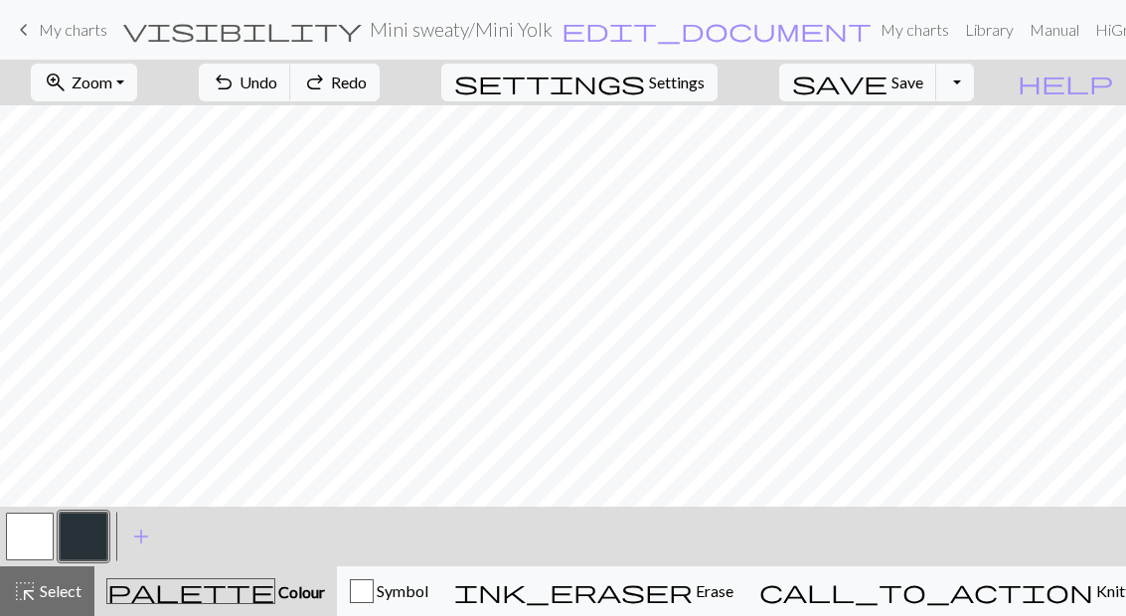
click at [291, 71] on button "undo Undo Undo" at bounding box center [245, 83] width 92 height 38
click at [291, 70] on button "undo Undo Undo" at bounding box center [245, 83] width 92 height 38
click at [291, 72] on button "undo Undo Undo" at bounding box center [245, 83] width 92 height 38
click at [277, 74] on span "Undo" at bounding box center [259, 82] width 38 height 19
click at [291, 72] on button "undo Undo Undo" at bounding box center [245, 83] width 92 height 38
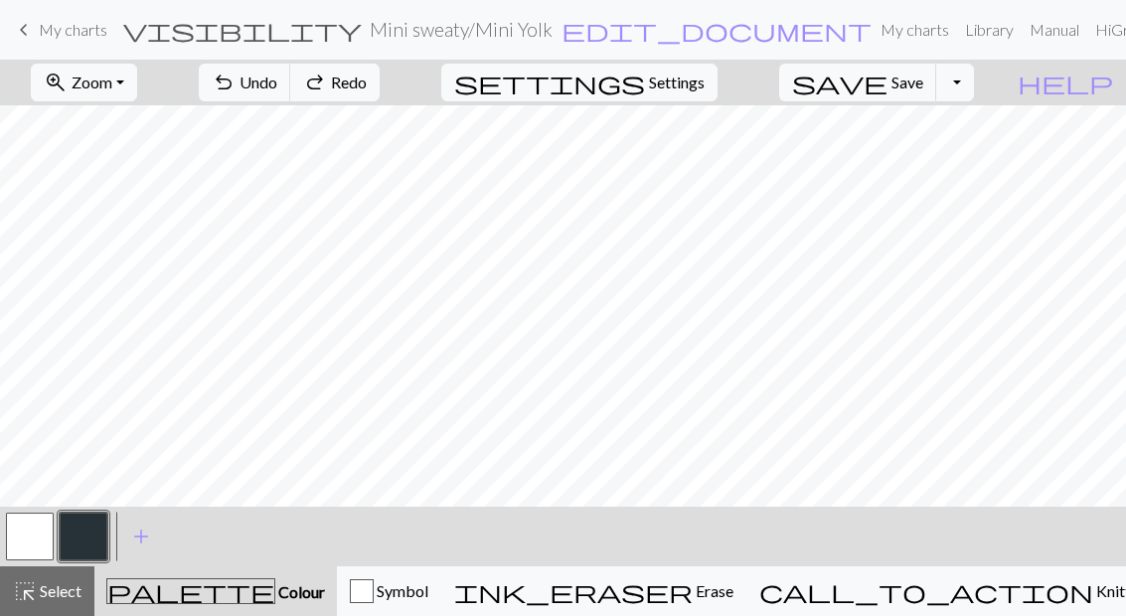
click at [367, 85] on span "Redo" at bounding box center [349, 82] width 36 height 19
click at [291, 93] on button "undo Undo Undo" at bounding box center [245, 83] width 92 height 38
click at [277, 87] on span "Undo" at bounding box center [259, 82] width 38 height 19
click at [277, 84] on span "Undo" at bounding box center [259, 82] width 38 height 19
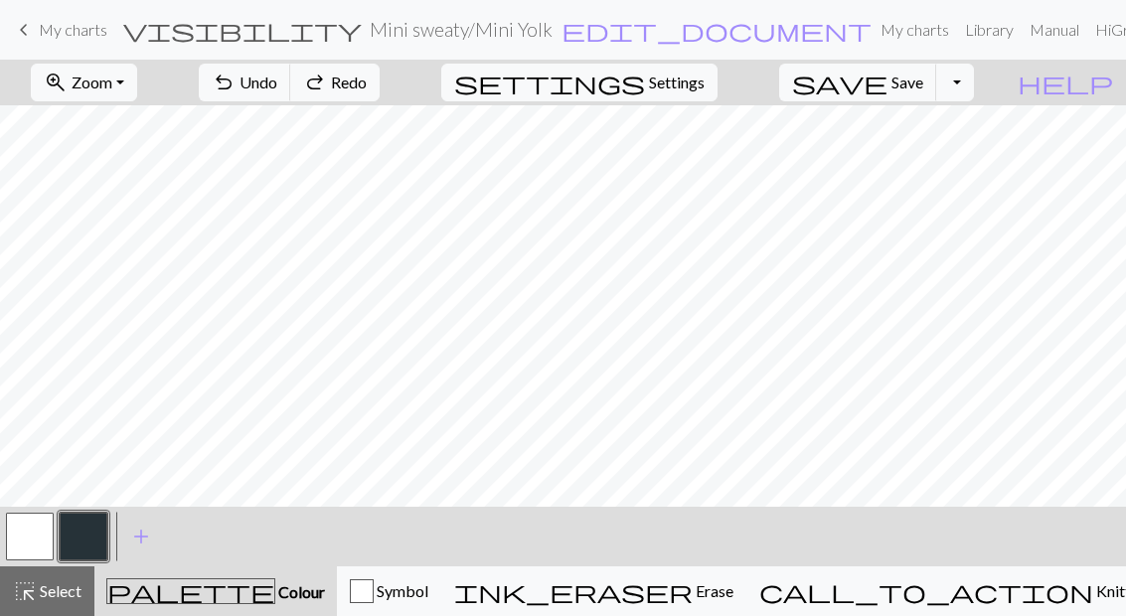
click at [236, 89] on span "undo" at bounding box center [224, 83] width 24 height 28
click at [236, 91] on span "undo" at bounding box center [224, 83] width 24 height 28
click at [236, 89] on span "undo" at bounding box center [224, 83] width 24 height 28
click at [277, 89] on span "Undo" at bounding box center [259, 82] width 38 height 19
click at [277, 77] on span "Undo" at bounding box center [259, 82] width 38 height 19
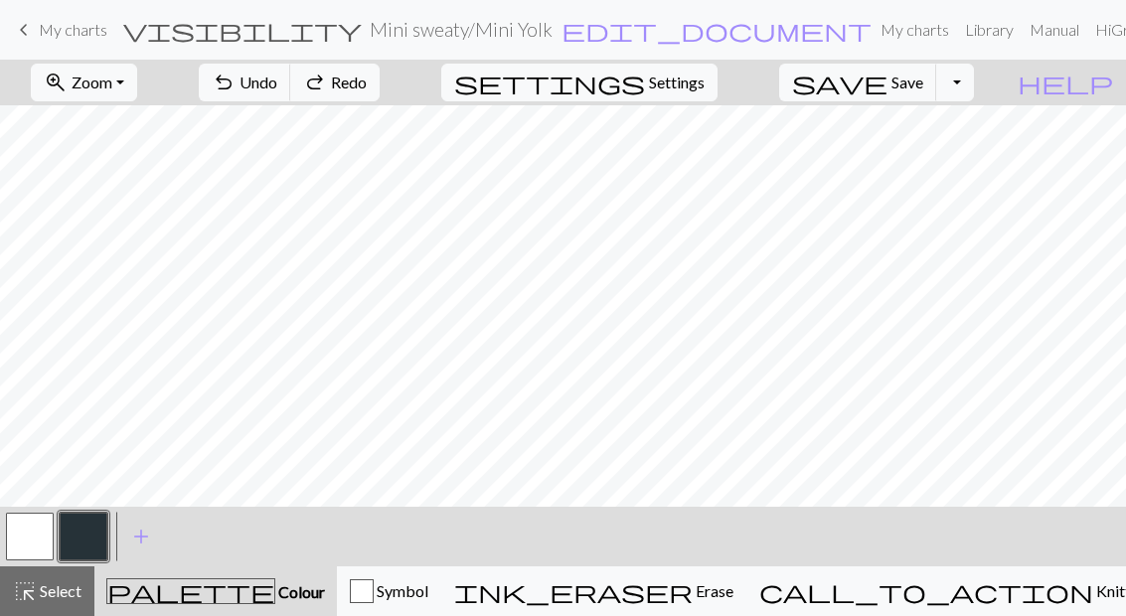
click at [277, 79] on span "Undo" at bounding box center [259, 82] width 38 height 19
click at [277, 78] on span "Undo" at bounding box center [259, 82] width 38 height 19
click at [277, 77] on span "Undo" at bounding box center [259, 82] width 38 height 19
click at [291, 72] on button "undo Undo Undo" at bounding box center [245, 83] width 92 height 38
click at [277, 77] on span "Undo" at bounding box center [259, 82] width 38 height 19
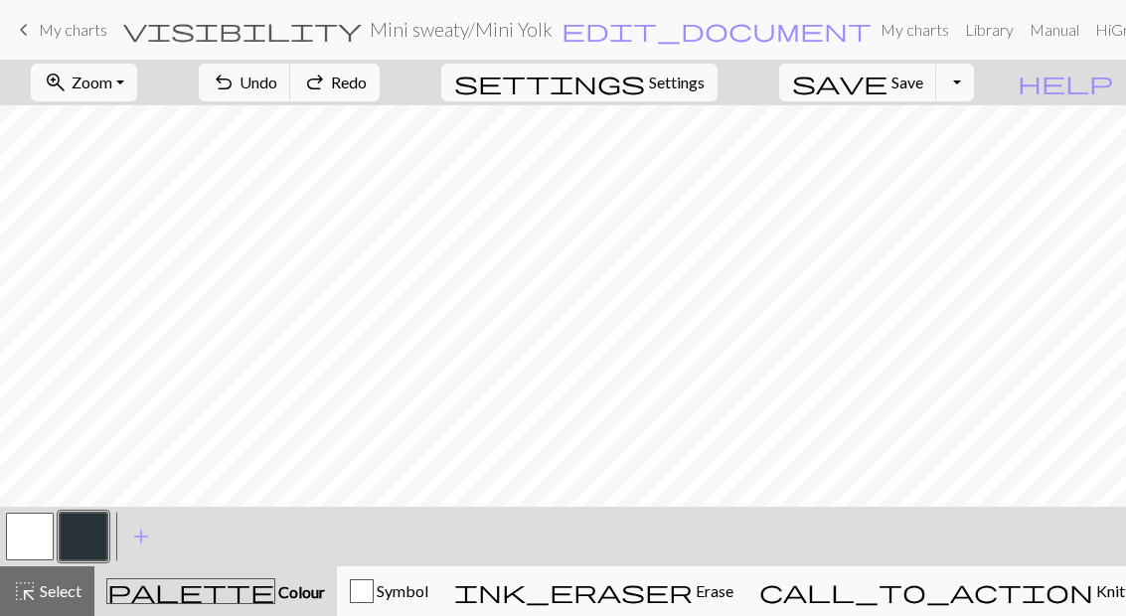
click at [277, 77] on span "Undo" at bounding box center [259, 82] width 38 height 19
click at [277, 78] on span "Undo" at bounding box center [259, 82] width 38 height 19
click at [277, 80] on span "Undo" at bounding box center [259, 82] width 38 height 19
click at [277, 81] on span "Undo" at bounding box center [259, 82] width 38 height 19
click at [277, 84] on span "Undo" at bounding box center [259, 82] width 38 height 19
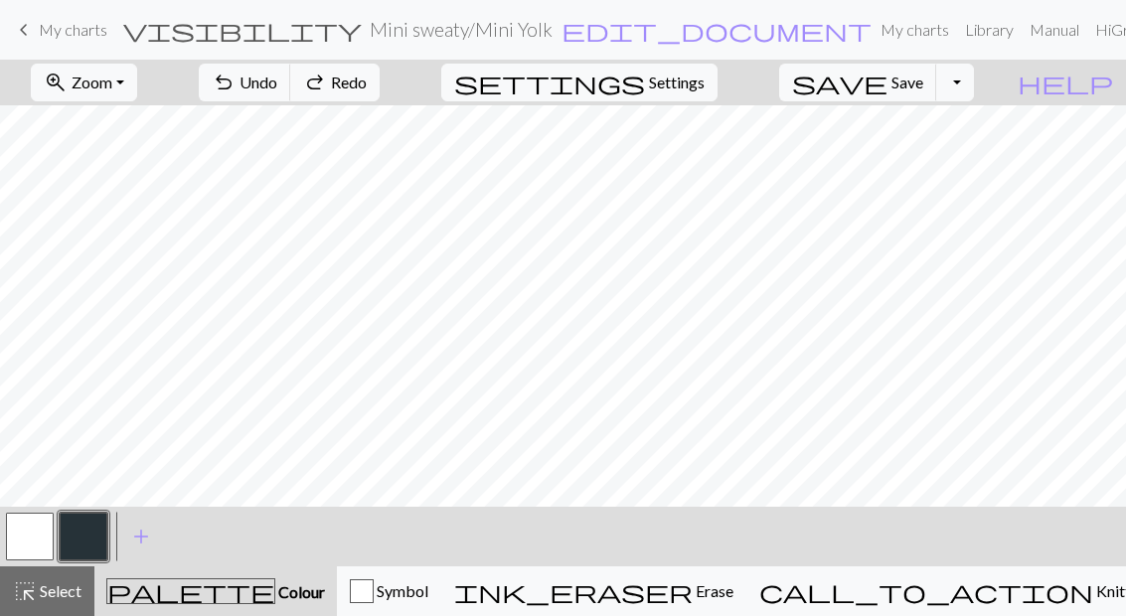
click at [277, 90] on span "Undo" at bounding box center [259, 82] width 38 height 19
click at [277, 88] on span "Undo" at bounding box center [259, 82] width 38 height 19
click at [236, 92] on span "undo" at bounding box center [224, 83] width 24 height 28
click at [277, 75] on span "Undo" at bounding box center [259, 82] width 38 height 19
click at [236, 81] on span "undo" at bounding box center [224, 83] width 24 height 28
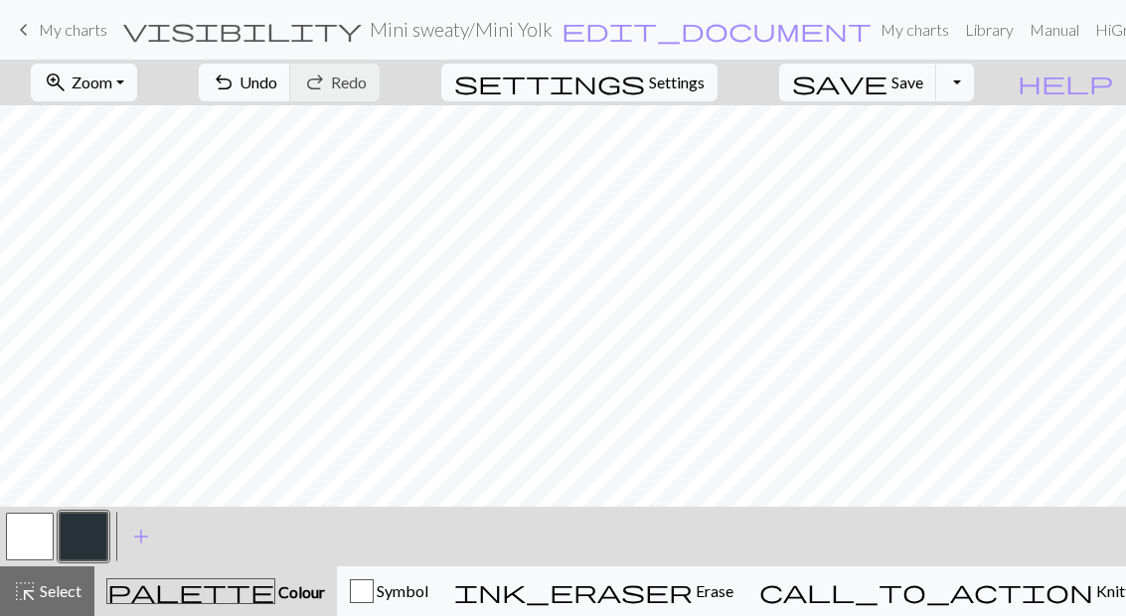
click at [277, 85] on span "Undo" at bounding box center [259, 82] width 38 height 19
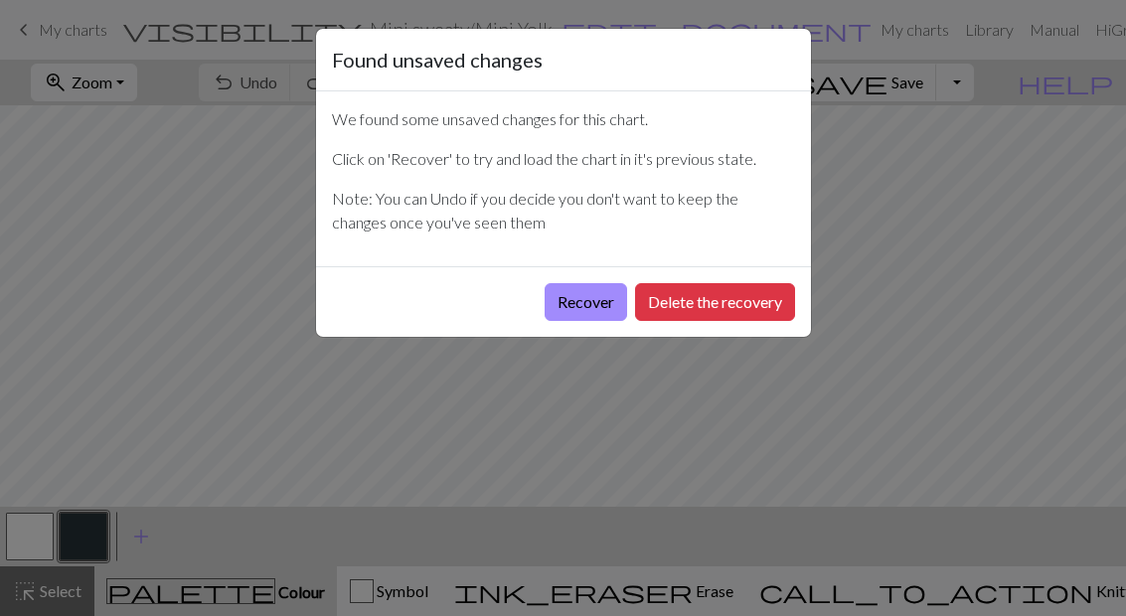
click at [594, 303] on button "Recover" at bounding box center [586, 302] width 83 height 38
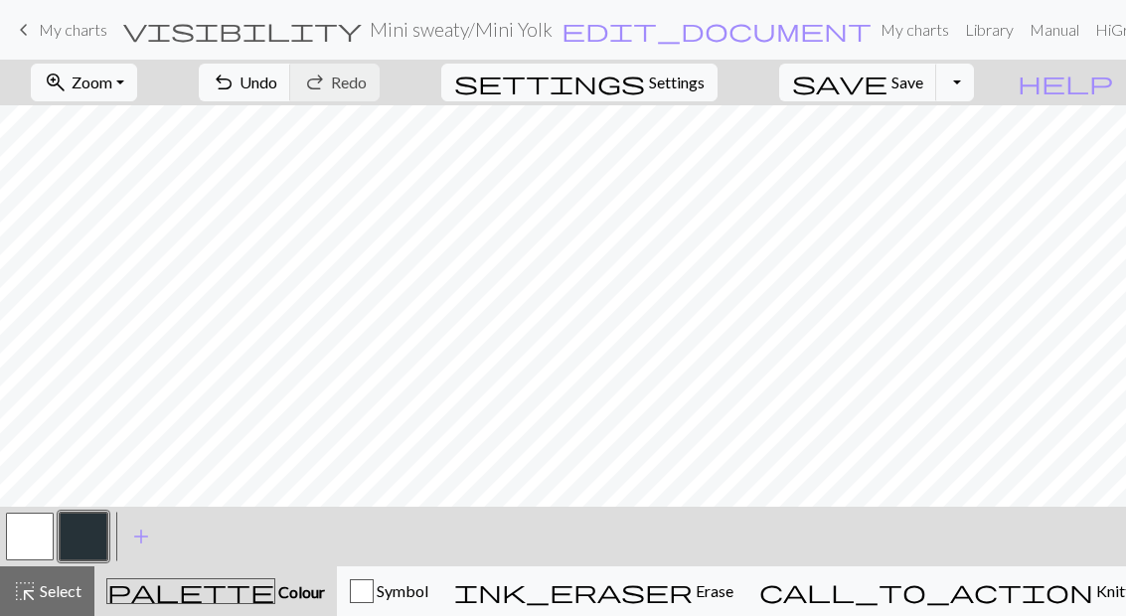
click at [137, 96] on button "zoom_in Zoom Zoom" at bounding box center [84, 83] width 106 height 38
click at [168, 132] on button "Fit all" at bounding box center [110, 126] width 157 height 32
click at [10, 548] on button "button" at bounding box center [30, 537] width 48 height 48
click at [85, 531] on button "button" at bounding box center [84, 537] width 48 height 48
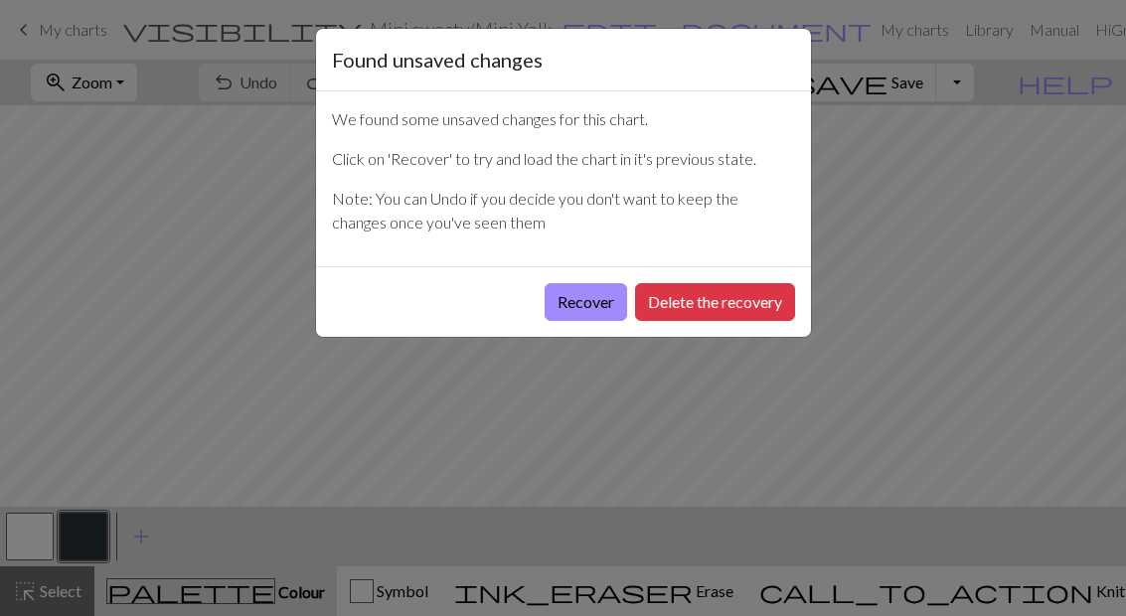
click at [575, 306] on button "Recover" at bounding box center [586, 302] width 83 height 38
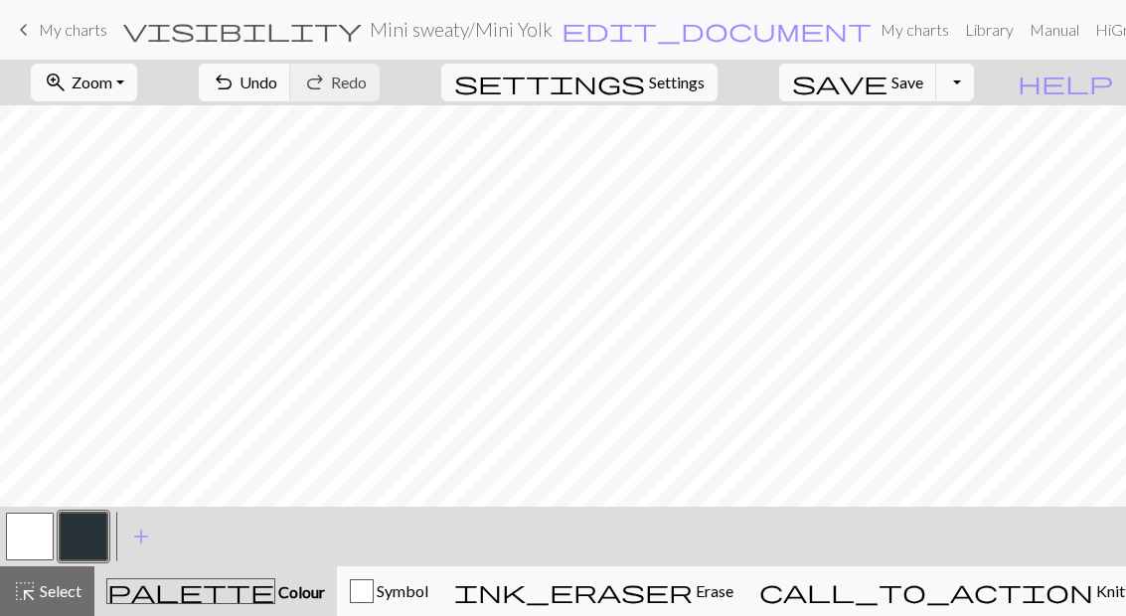
click at [150, 548] on span "add" at bounding box center [141, 537] width 24 height 28
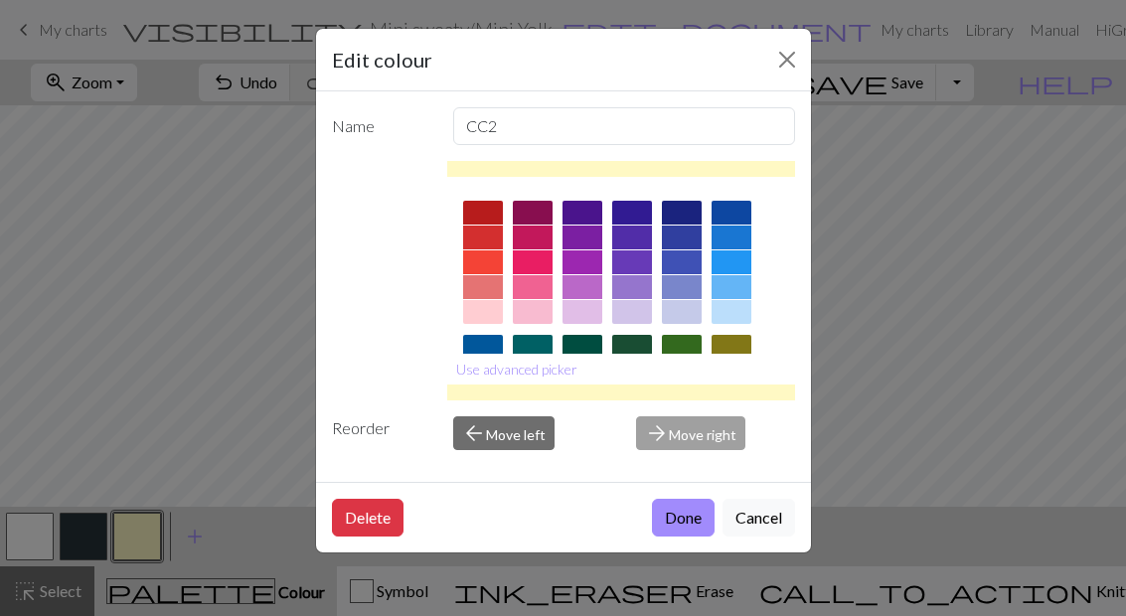
click at [692, 406] on div at bounding box center [682, 397] width 40 height 24
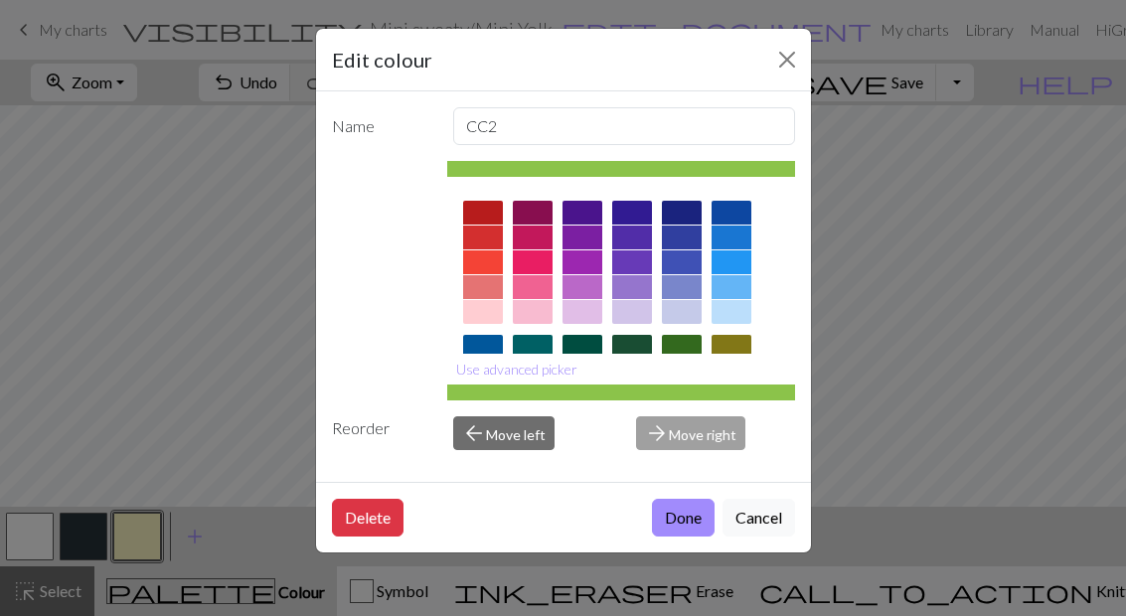
click at [691, 537] on button "Done" at bounding box center [683, 518] width 63 height 38
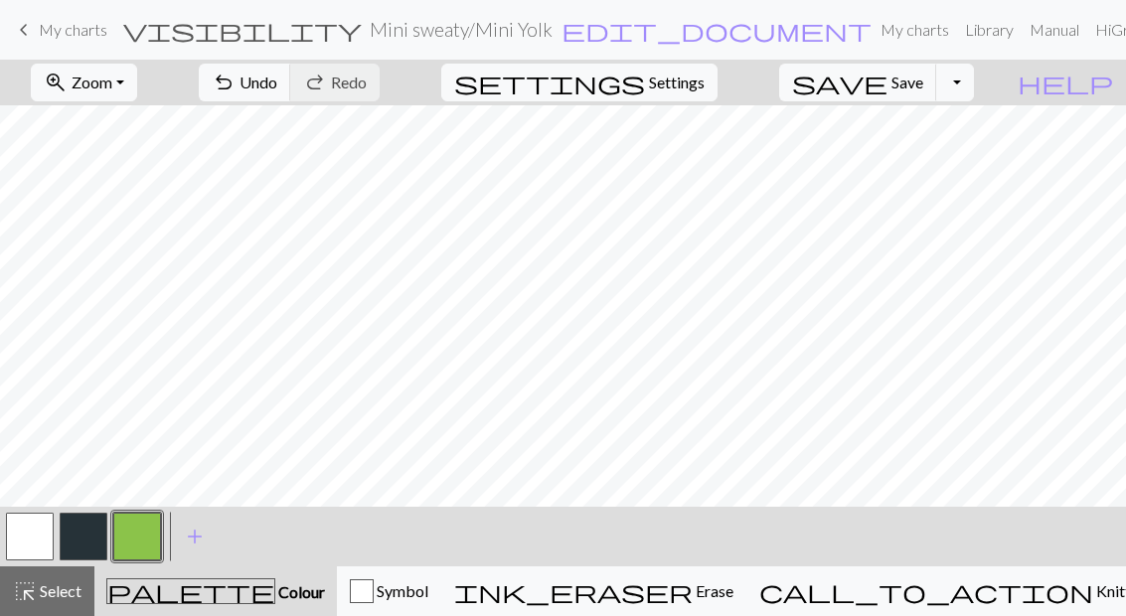
click at [202, 547] on span "add" at bounding box center [195, 537] width 24 height 28
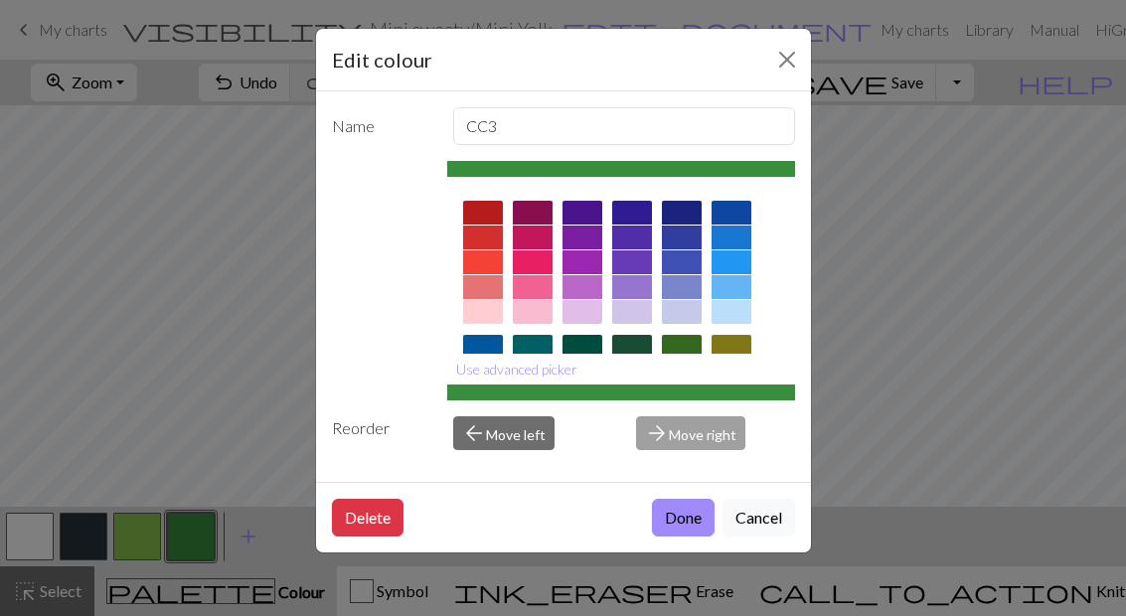
click at [477, 272] on div at bounding box center [483, 263] width 40 height 24
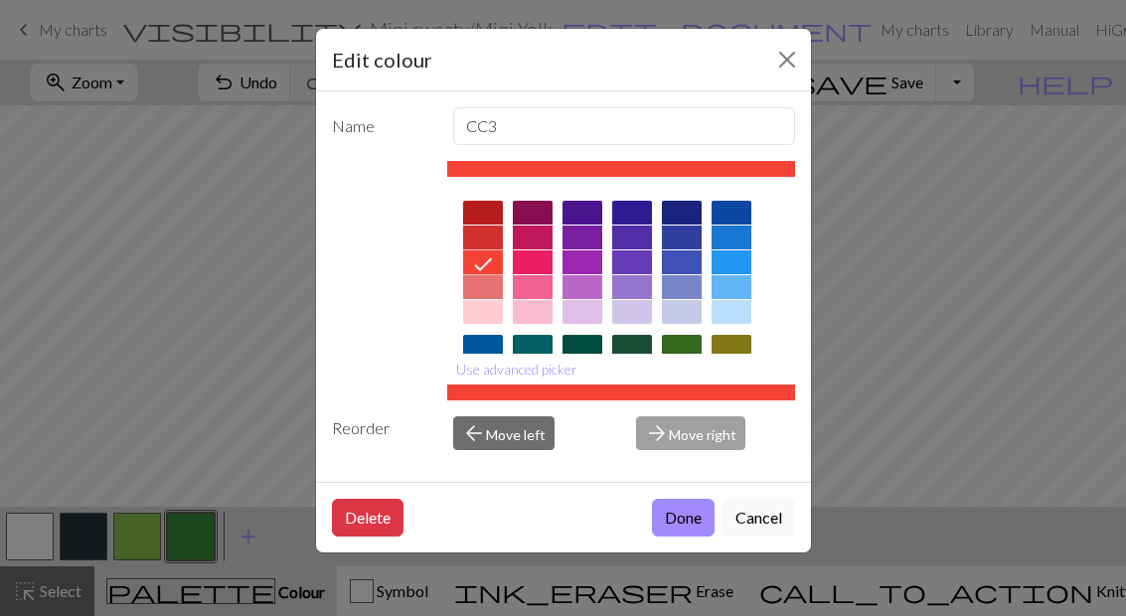
click at [679, 537] on button "Done" at bounding box center [683, 518] width 63 height 38
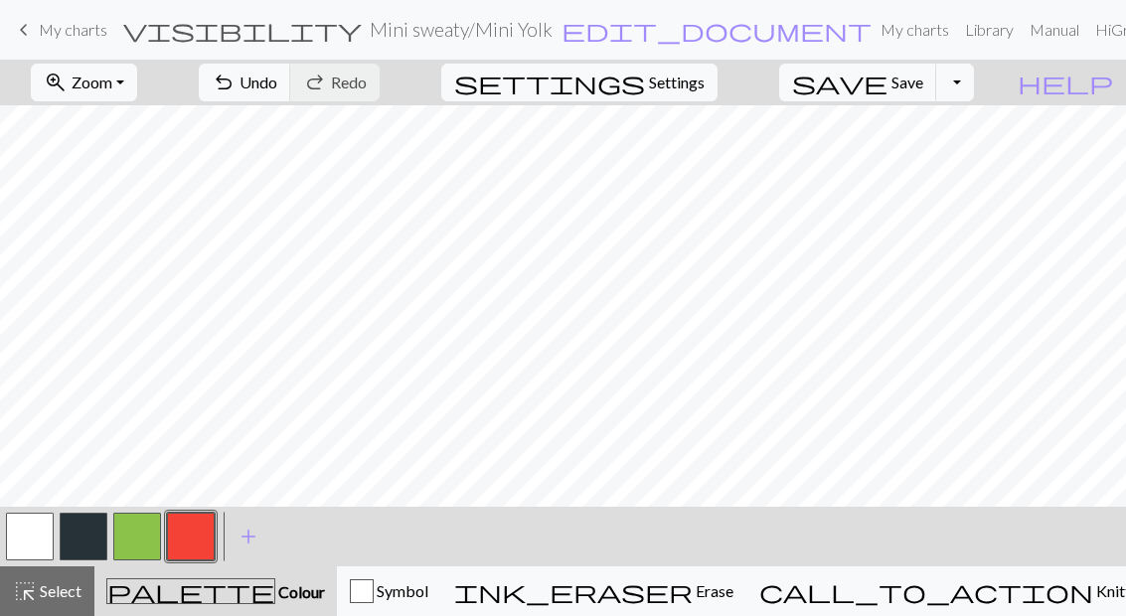
click at [291, 83] on button "undo Undo Undo" at bounding box center [245, 83] width 92 height 38
click at [88, 544] on button "button" at bounding box center [84, 537] width 48 height 48
click at [140, 546] on button "button" at bounding box center [137, 537] width 48 height 48
click at [205, 538] on button "button" at bounding box center [191, 537] width 48 height 48
click at [139, 532] on button "button" at bounding box center [137, 537] width 48 height 48
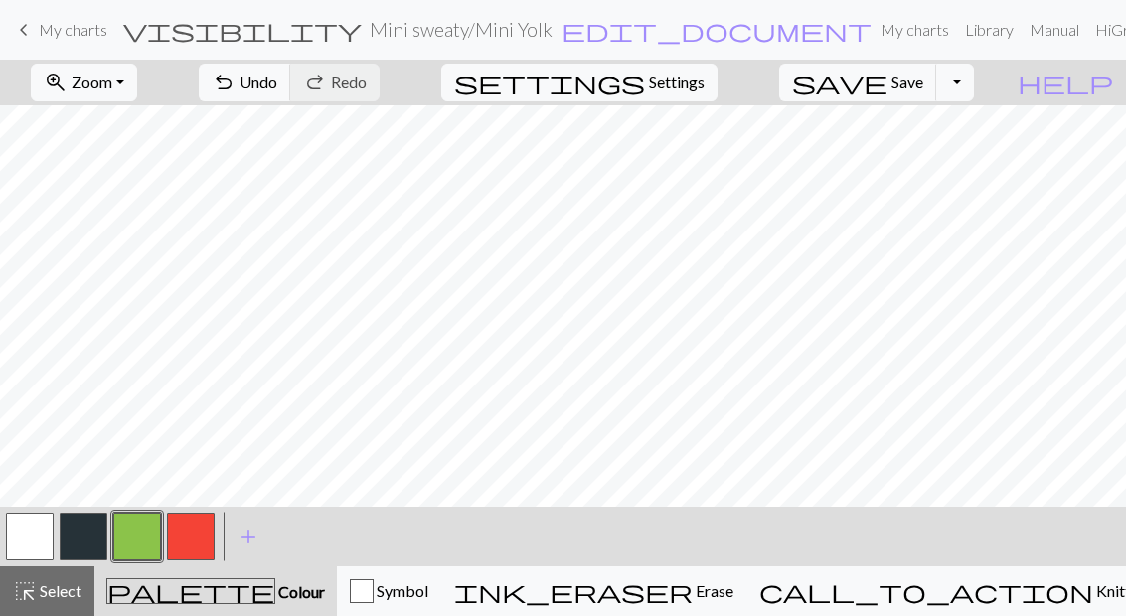
click at [79, 538] on button "button" at bounding box center [84, 537] width 48 height 48
click at [139, 531] on button "button" at bounding box center [137, 537] width 48 height 48
click at [189, 533] on button "button" at bounding box center [191, 537] width 48 height 48
click at [112, 80] on span "Zoom" at bounding box center [92, 82] width 41 height 19
click at [177, 127] on button "Fit all" at bounding box center [110, 126] width 157 height 32
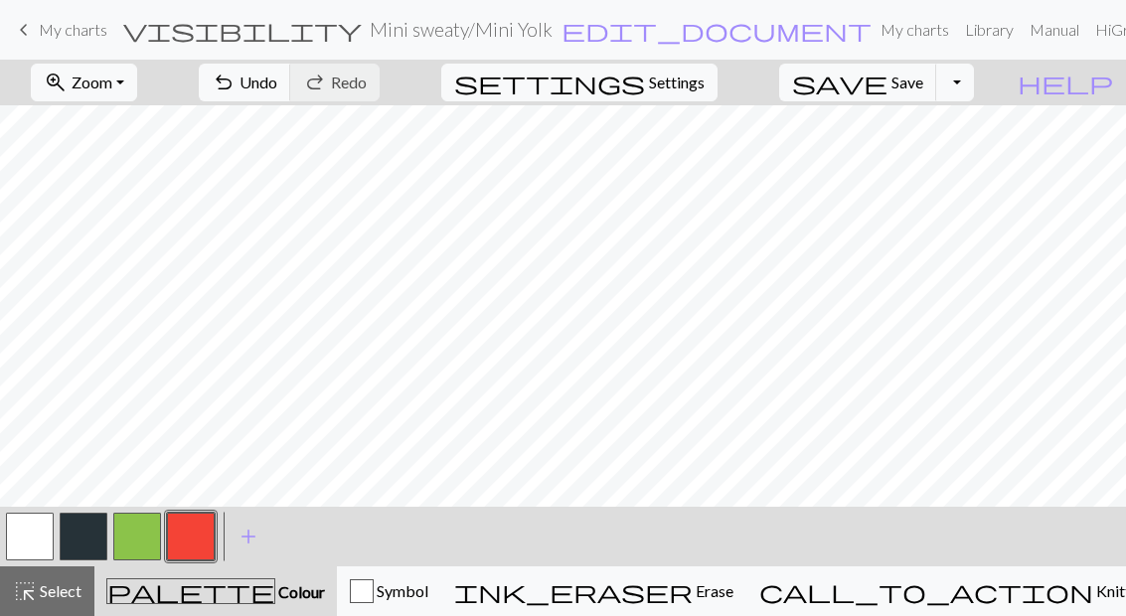
click at [89, 547] on button "button" at bounding box center [84, 537] width 48 height 48
click at [277, 91] on span "Undo" at bounding box center [259, 82] width 38 height 19
click at [277, 83] on span "Undo" at bounding box center [259, 82] width 38 height 19
click at [277, 85] on span "Undo" at bounding box center [259, 82] width 38 height 19
click at [291, 85] on button "undo Undo Undo" at bounding box center [245, 83] width 92 height 38
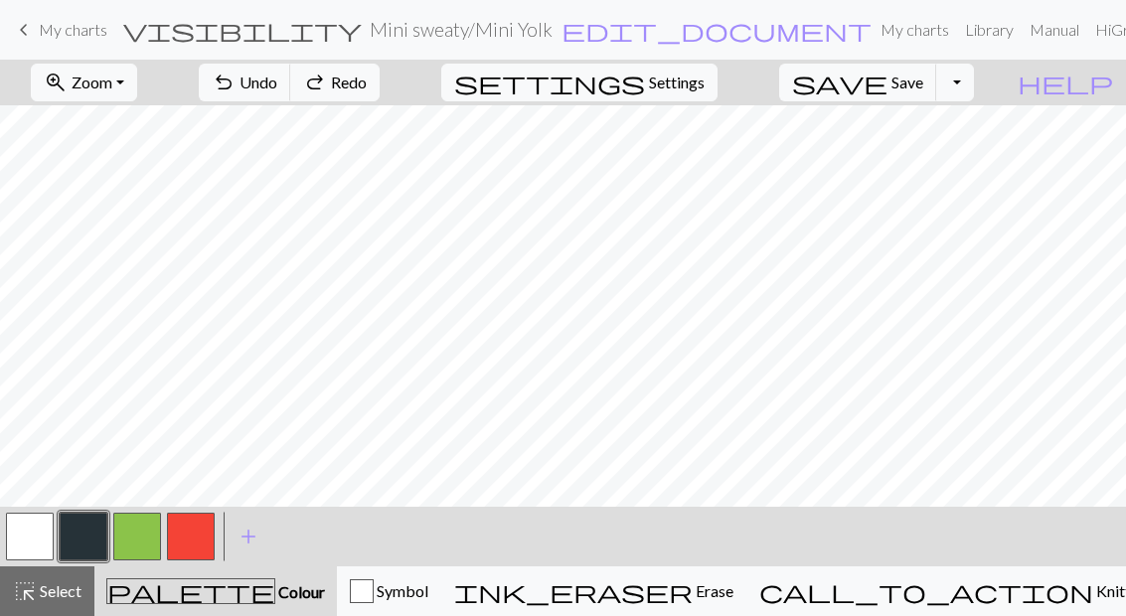
click at [277, 86] on span "Undo" at bounding box center [259, 82] width 38 height 19
click at [291, 85] on button "undo Undo Undo" at bounding box center [245, 83] width 92 height 38
click at [277, 85] on span "Undo" at bounding box center [259, 82] width 38 height 19
click at [277, 91] on span "Undo" at bounding box center [259, 82] width 38 height 19
click at [277, 85] on span "Undo" at bounding box center [259, 82] width 38 height 19
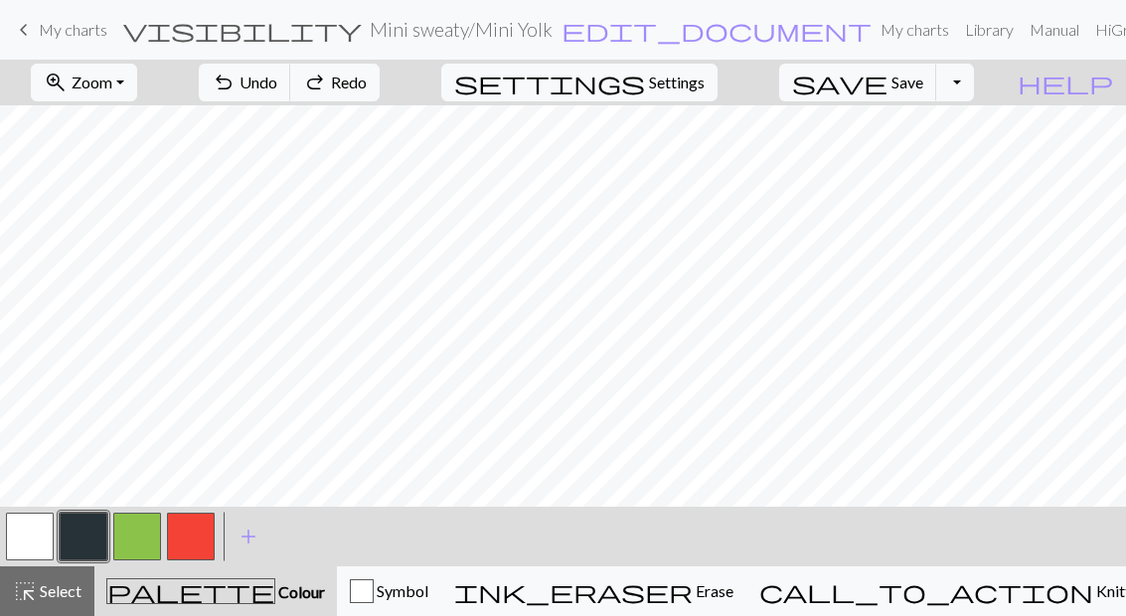
click at [291, 86] on button "undo Undo Undo" at bounding box center [245, 83] width 92 height 38
click at [277, 86] on span "Undo" at bounding box center [259, 82] width 38 height 19
click at [277, 83] on span "Undo" at bounding box center [259, 82] width 38 height 19
click at [277, 80] on span "Undo" at bounding box center [259, 82] width 38 height 19
click at [277, 82] on span "Undo" at bounding box center [259, 82] width 38 height 19
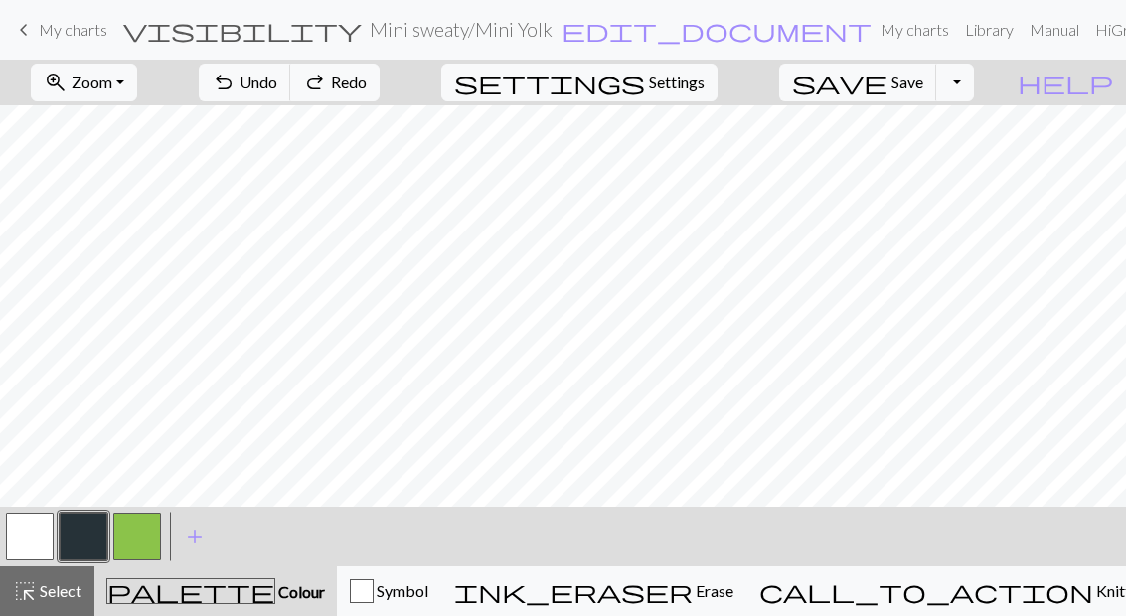
click at [277, 89] on span "Undo" at bounding box center [259, 82] width 38 height 19
click at [277, 88] on span "Undo" at bounding box center [259, 82] width 38 height 19
click at [277, 87] on span "Undo" at bounding box center [259, 82] width 38 height 19
click at [277, 88] on span "Undo" at bounding box center [259, 82] width 38 height 19
click at [277, 85] on span "Undo" at bounding box center [259, 82] width 38 height 19
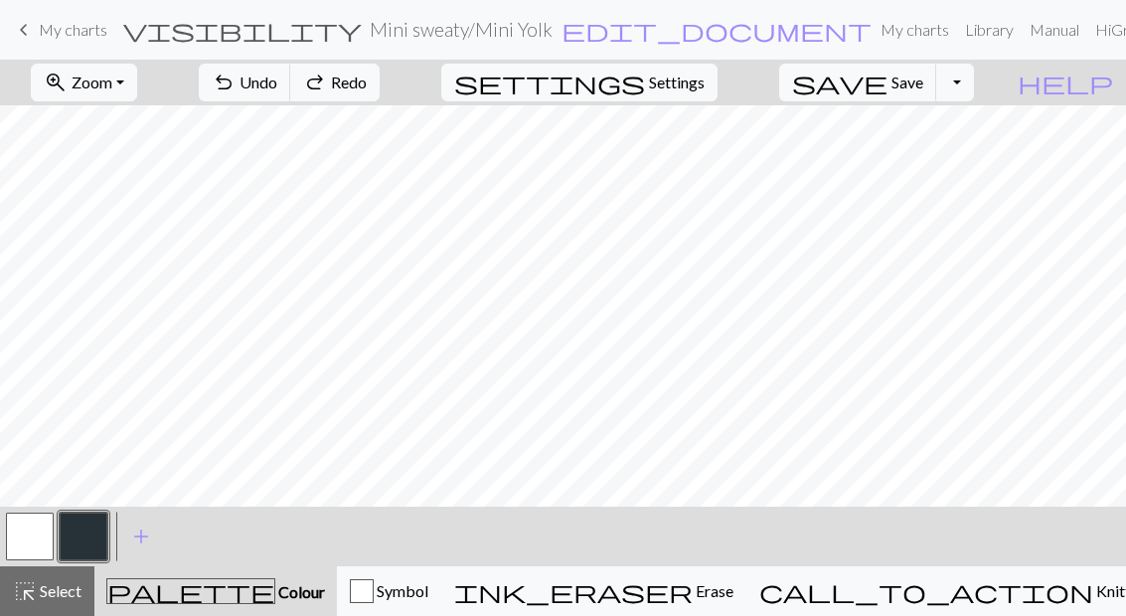
click at [277, 90] on span "Undo" at bounding box center [259, 82] width 38 height 19
click at [277, 88] on span "Undo" at bounding box center [259, 82] width 38 height 19
click at [277, 89] on span "Undo" at bounding box center [259, 82] width 38 height 19
click at [277, 88] on span "Undo" at bounding box center [259, 82] width 38 height 19
click at [367, 86] on span "Redo" at bounding box center [349, 82] width 36 height 19
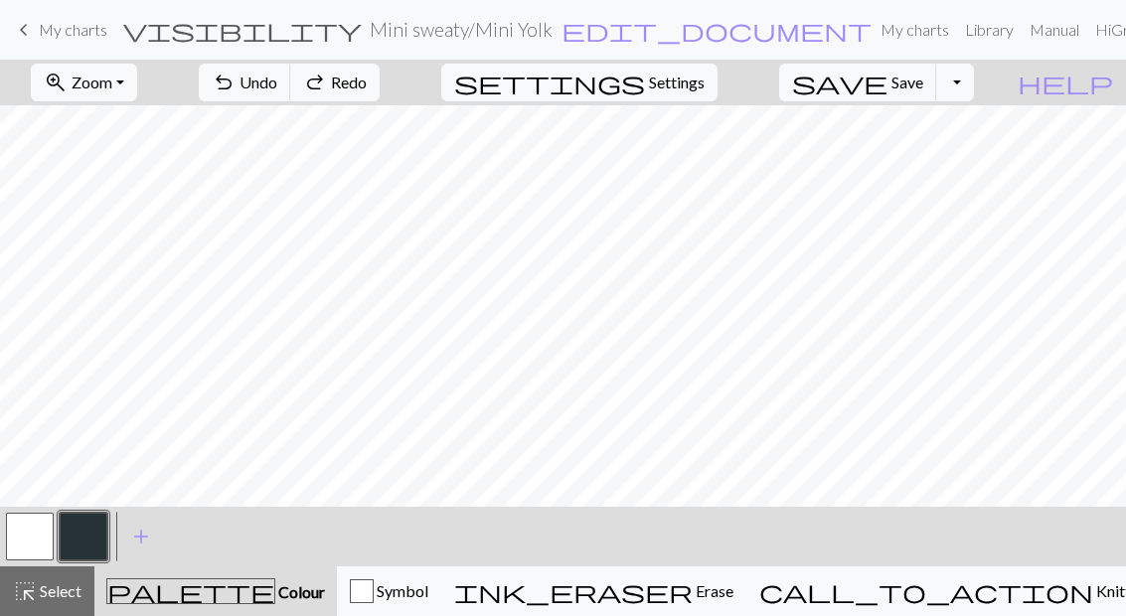
click at [36, 541] on button "button" at bounding box center [30, 537] width 48 height 48
click at [150, 537] on span "add" at bounding box center [141, 537] width 24 height 28
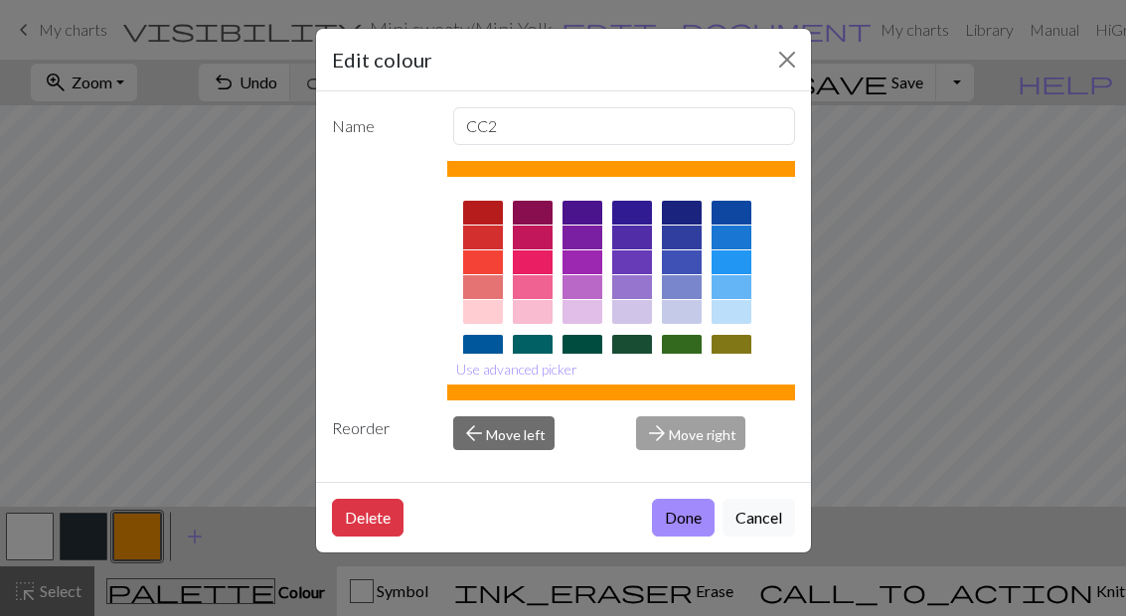
click at [675, 402] on div at bounding box center [682, 397] width 40 height 24
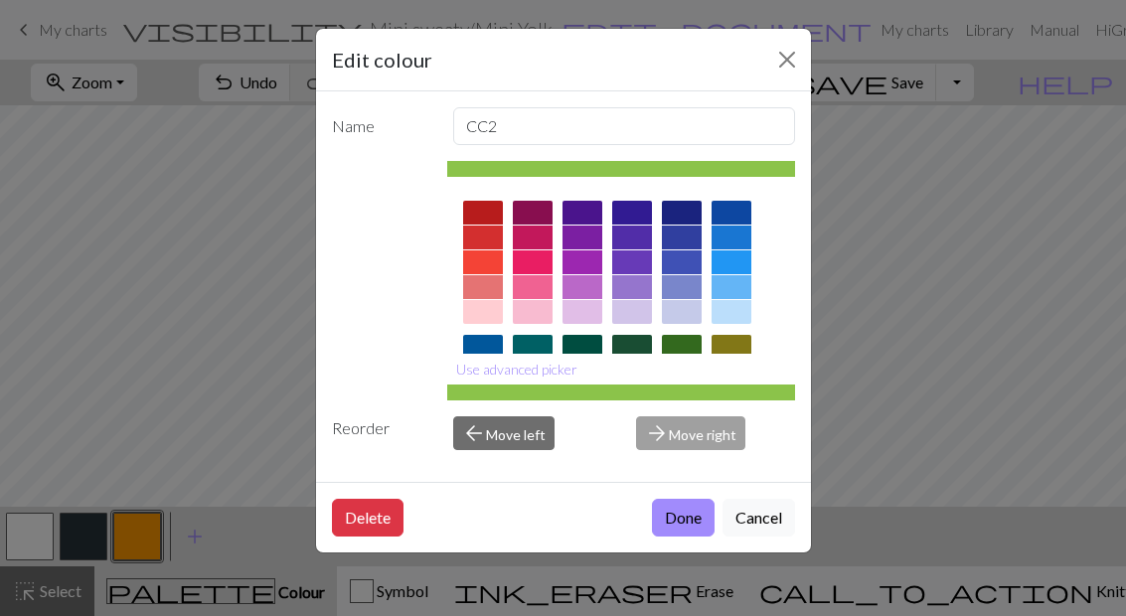
click at [687, 537] on button "Done" at bounding box center [683, 518] width 63 height 38
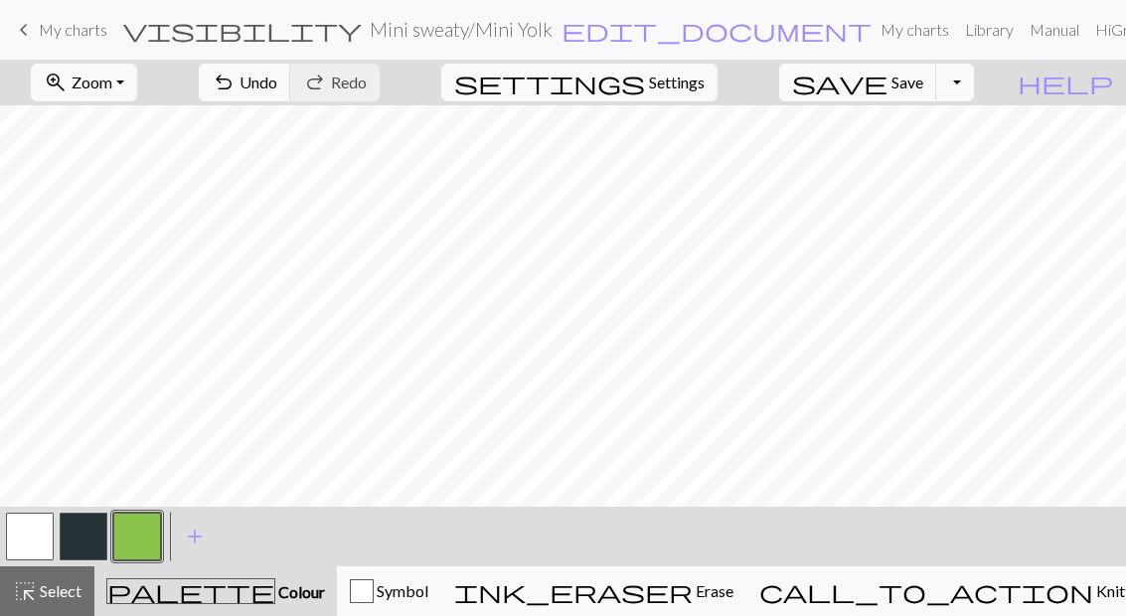
click at [185, 540] on span "add" at bounding box center [195, 537] width 24 height 28
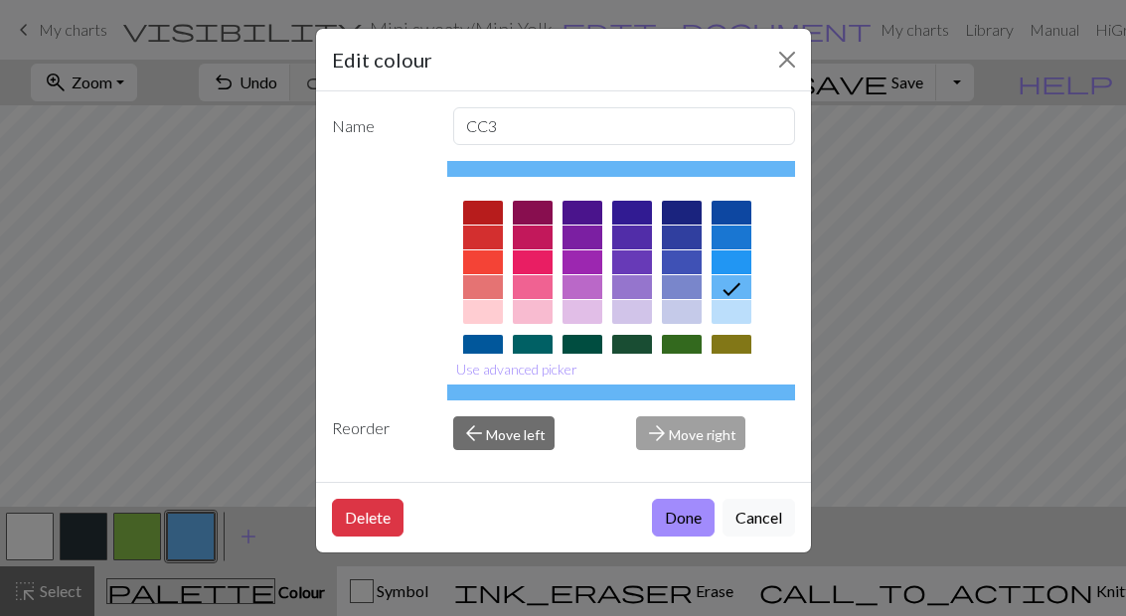
click at [487, 217] on div at bounding box center [483, 213] width 40 height 24
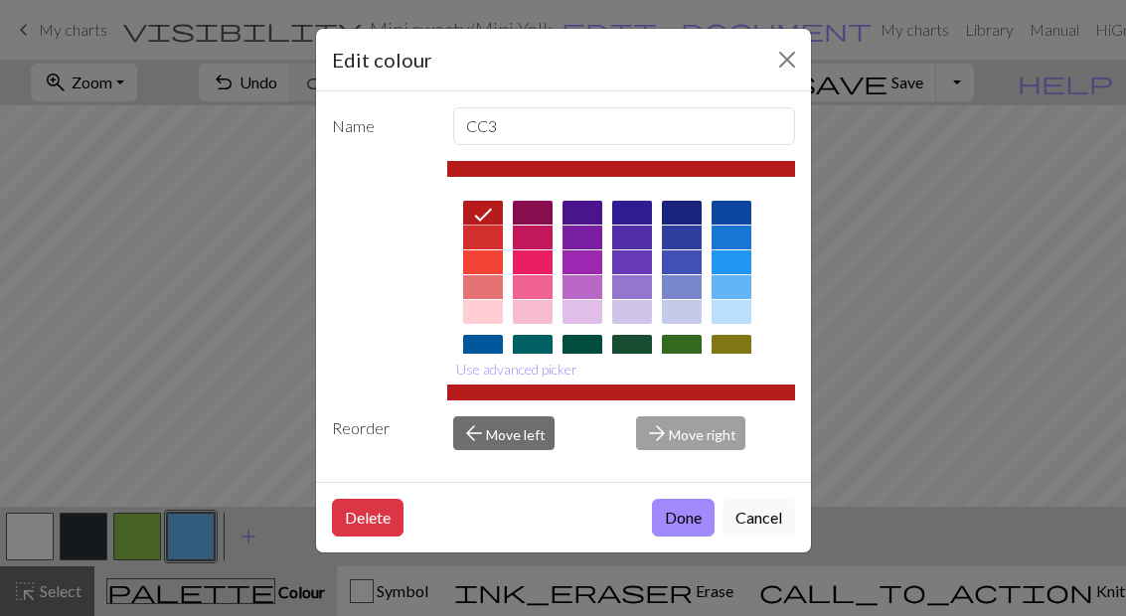
click at [676, 537] on button "Done" at bounding box center [683, 518] width 63 height 38
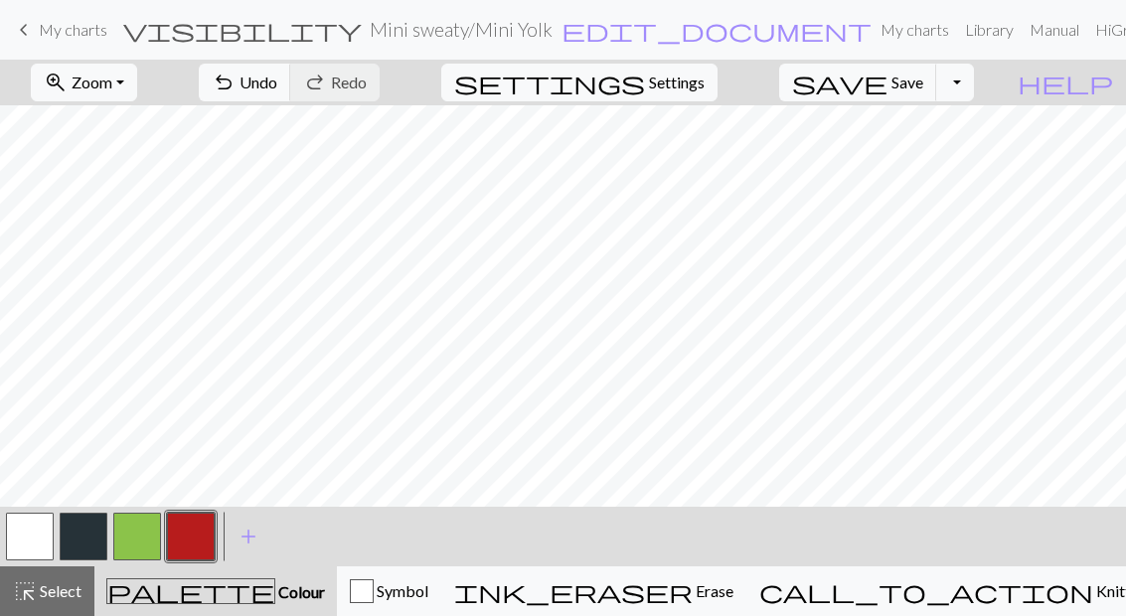
click at [95, 546] on button "button" at bounding box center [84, 537] width 48 height 48
click at [142, 542] on button "button" at bounding box center [137, 537] width 48 height 48
click at [78, 536] on button "button" at bounding box center [84, 537] width 48 height 48
click at [194, 540] on button "button" at bounding box center [191, 537] width 48 height 48
click at [88, 530] on button "button" at bounding box center [84, 537] width 48 height 48
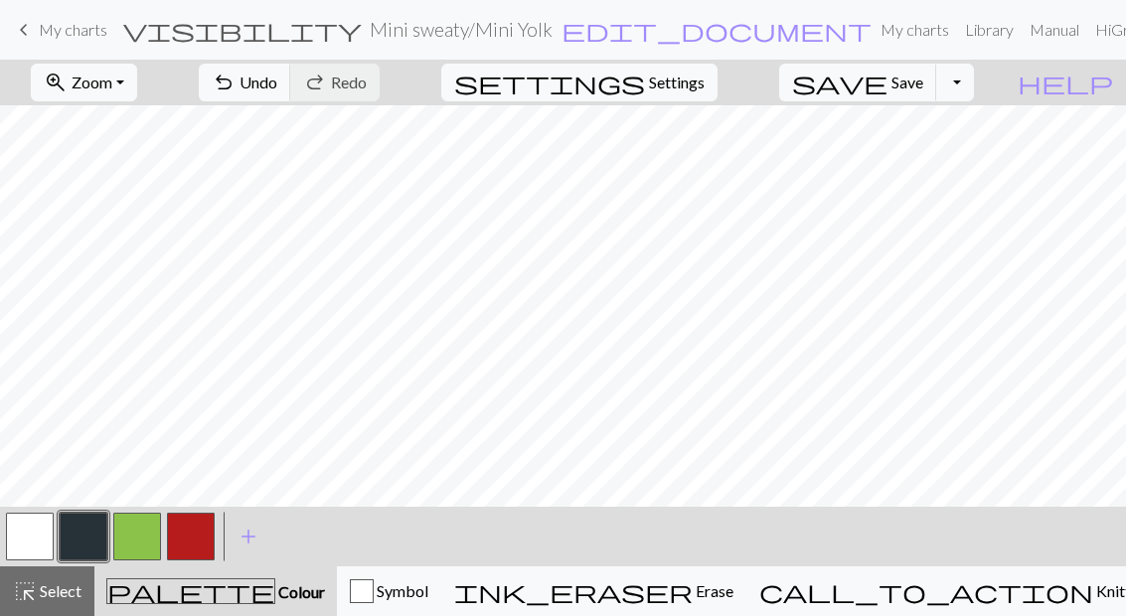
click at [144, 540] on button "button" at bounding box center [137, 537] width 48 height 48
click at [195, 541] on button "button" at bounding box center [191, 537] width 48 height 48
click at [87, 545] on button "button" at bounding box center [84, 537] width 48 height 48
click at [150, 538] on button "button" at bounding box center [137, 537] width 48 height 48
click at [205, 533] on button "button" at bounding box center [191, 537] width 48 height 48
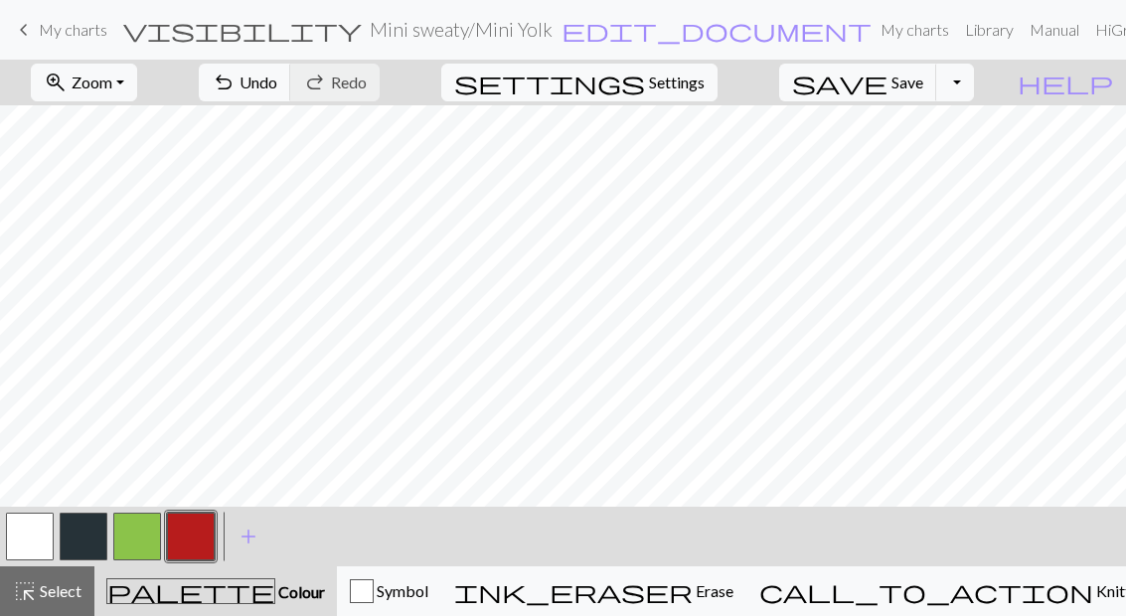
click at [91, 526] on button "button" at bounding box center [84, 537] width 48 height 48
click at [148, 539] on button "button" at bounding box center [137, 537] width 48 height 48
click at [211, 531] on button "button" at bounding box center [191, 537] width 48 height 48
click at [84, 531] on button "button" at bounding box center [84, 537] width 48 height 48
click at [277, 85] on span "Undo" at bounding box center [259, 82] width 38 height 19
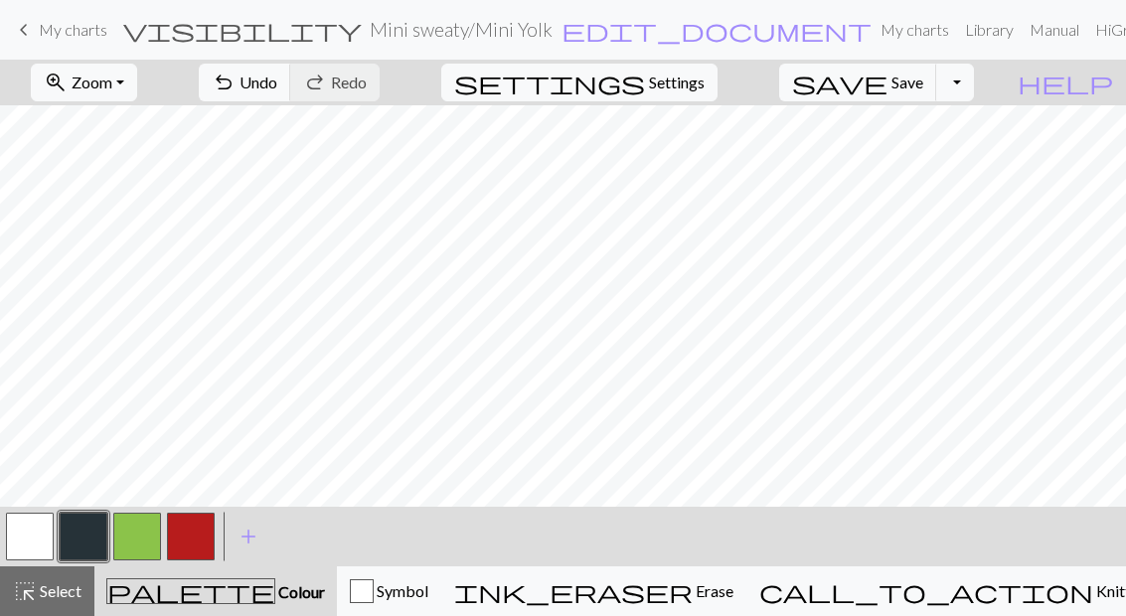
click at [85, 547] on button "button" at bounding box center [84, 537] width 48 height 48
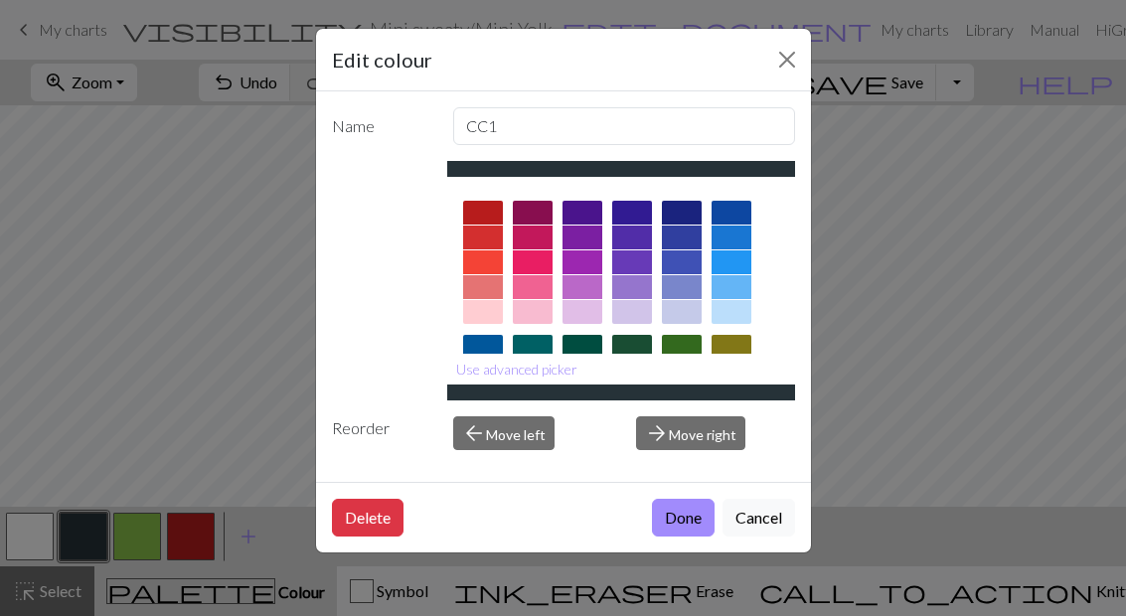
click at [789, 69] on button "Close" at bounding box center [787, 60] width 32 height 32
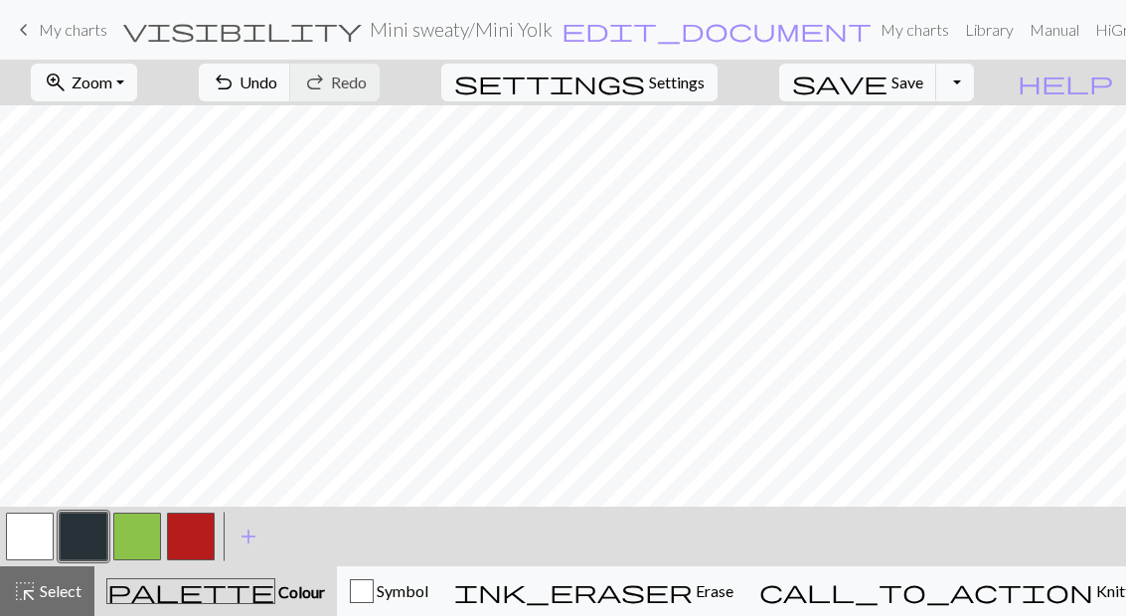
click at [126, 541] on button "button" at bounding box center [137, 537] width 48 height 48
click at [91, 536] on button "button" at bounding box center [84, 537] width 48 height 48
click at [190, 541] on button "button" at bounding box center [191, 537] width 48 height 48
click at [90, 524] on button "button" at bounding box center [84, 537] width 48 height 48
click at [133, 539] on button "button" at bounding box center [137, 537] width 48 height 48
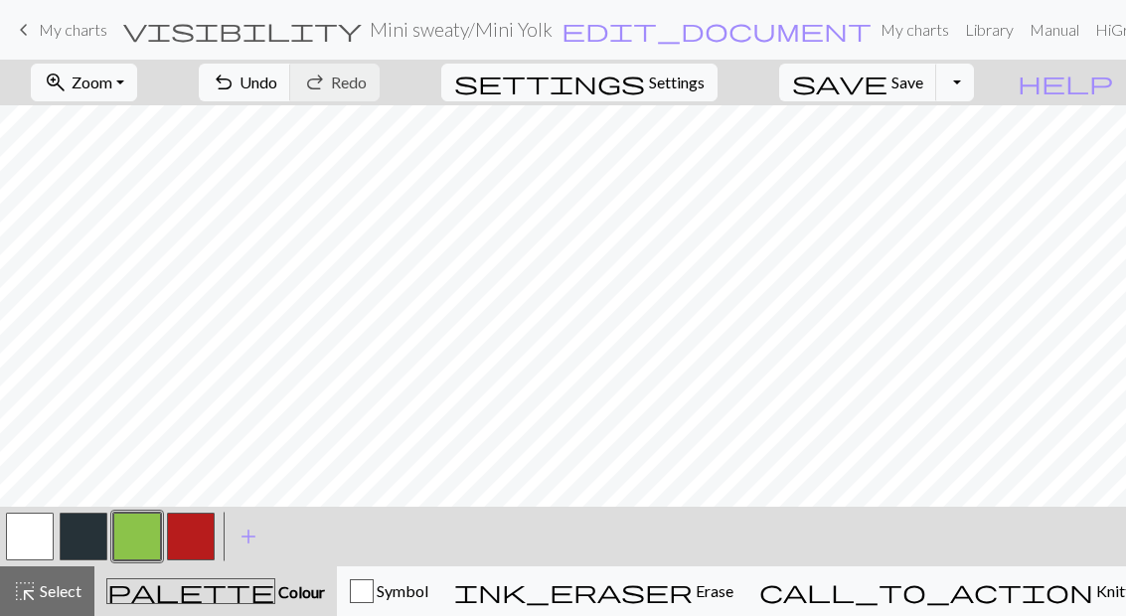
click at [198, 538] on button "button" at bounding box center [191, 537] width 48 height 48
click at [97, 542] on button "button" at bounding box center [84, 537] width 48 height 48
click at [138, 537] on button "button" at bounding box center [137, 537] width 48 height 48
click at [199, 523] on button "button" at bounding box center [191, 537] width 48 height 48
click at [96, 546] on button "button" at bounding box center [84, 537] width 48 height 48
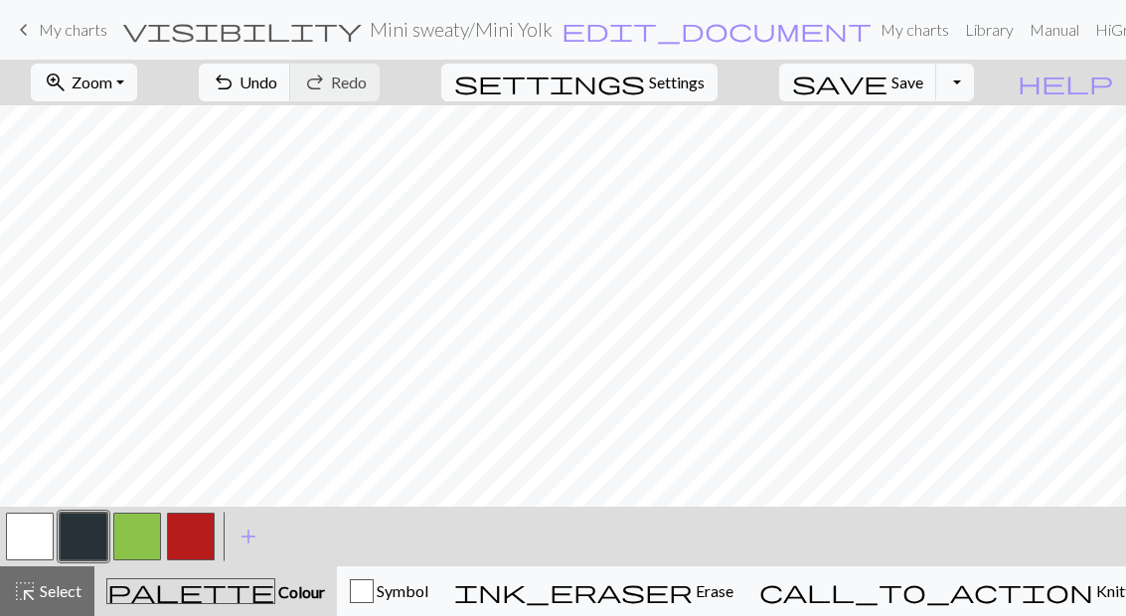
click at [141, 533] on button "button" at bounding box center [137, 537] width 48 height 48
click at [190, 538] on button "button" at bounding box center [191, 537] width 48 height 48
click at [94, 540] on button "button" at bounding box center [84, 537] width 48 height 48
click at [29, 542] on button "button" at bounding box center [30, 537] width 48 height 48
click at [92, 538] on button "button" at bounding box center [84, 537] width 48 height 48
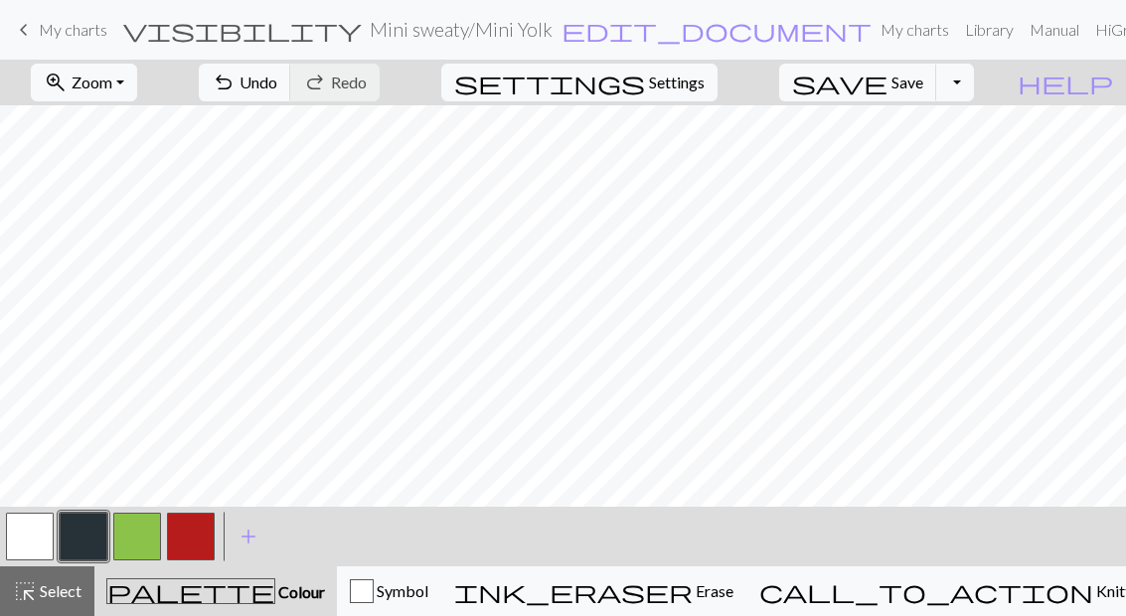
click at [138, 532] on button "button" at bounding box center [137, 537] width 48 height 48
click at [180, 541] on button "button" at bounding box center [191, 537] width 48 height 48
click at [99, 542] on button "button" at bounding box center [84, 537] width 48 height 48
click at [141, 542] on button "button" at bounding box center [137, 537] width 48 height 48
click at [188, 532] on button "button" at bounding box center [191, 537] width 48 height 48
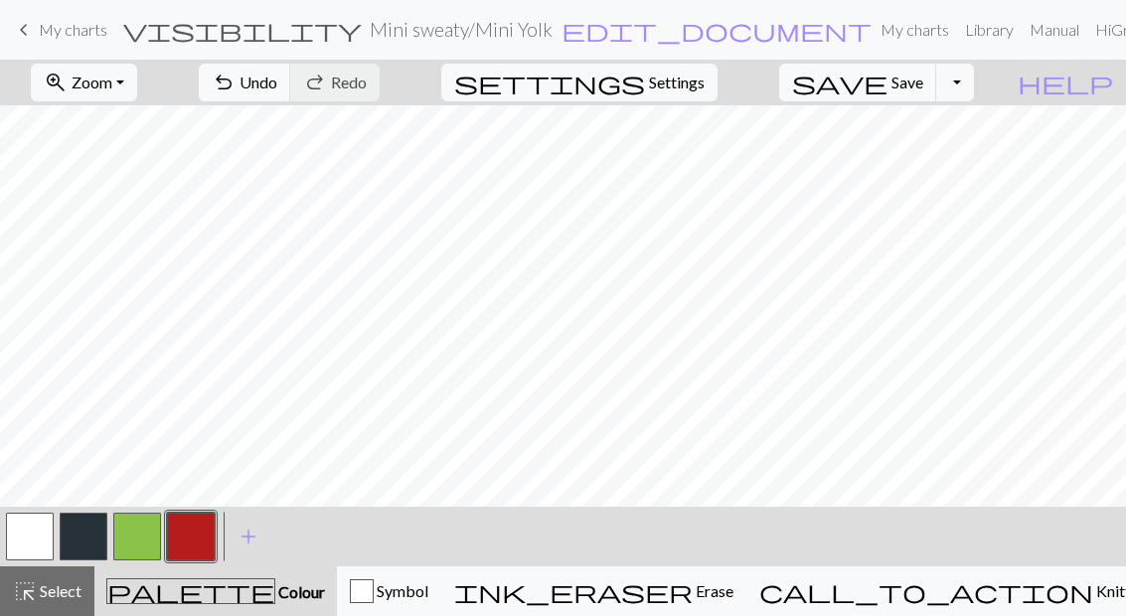
click at [94, 539] on button "button" at bounding box center [84, 537] width 48 height 48
click at [139, 535] on button "button" at bounding box center [137, 537] width 48 height 48
click at [195, 543] on button "button" at bounding box center [191, 537] width 48 height 48
click at [99, 541] on button "button" at bounding box center [84, 537] width 48 height 48
click at [379, 57] on nav "keyboard_arrow_left My charts visibility Mini sweaty / Mini Yolk edit_document …" at bounding box center [563, 30] width 1126 height 60
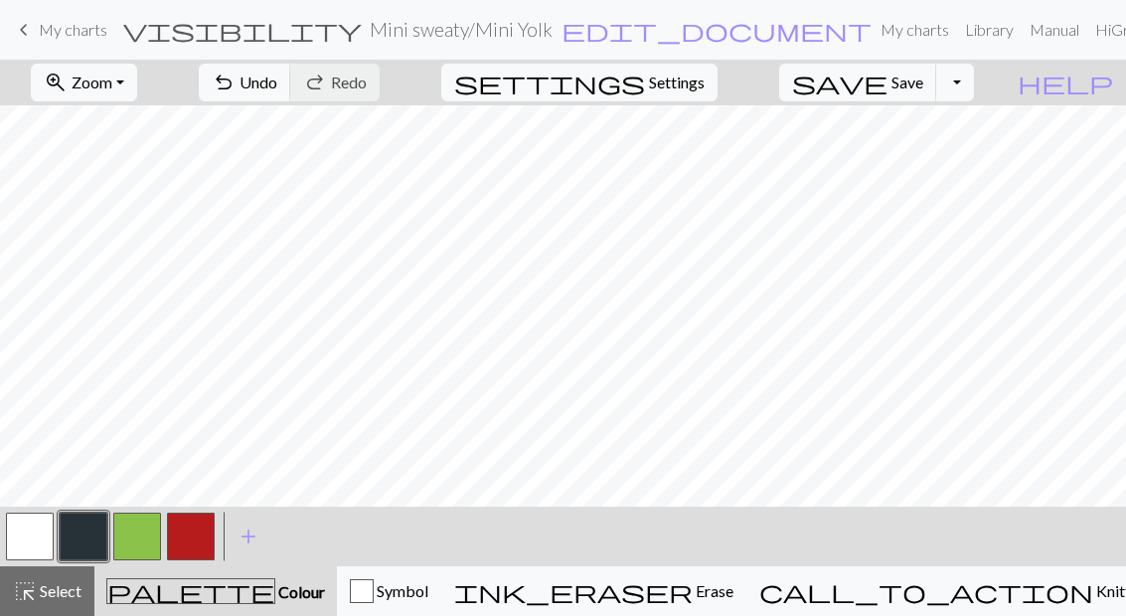
click at [236, 77] on span "undo" at bounding box center [224, 83] width 24 height 28
click at [139, 535] on button "button" at bounding box center [137, 537] width 48 height 48
click at [201, 546] on button "button" at bounding box center [191, 537] width 48 height 48
click at [87, 539] on button "button" at bounding box center [84, 537] width 48 height 48
click at [140, 536] on button "button" at bounding box center [137, 537] width 48 height 48
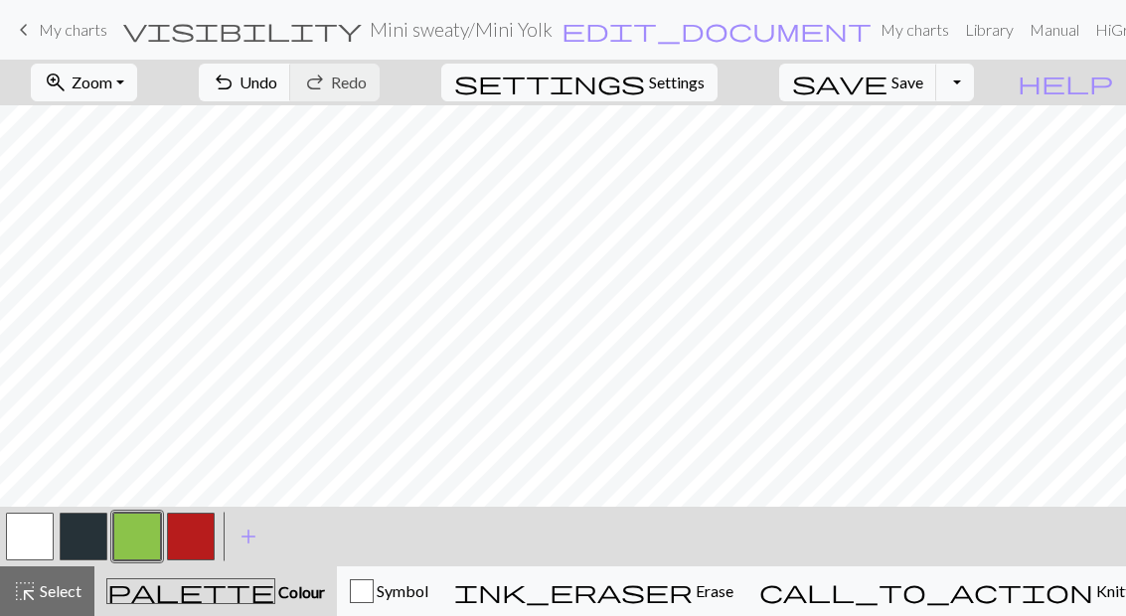
click at [197, 542] on button "button" at bounding box center [191, 537] width 48 height 48
click at [83, 546] on button "button" at bounding box center [84, 537] width 48 height 48
click at [128, 531] on button "button" at bounding box center [137, 537] width 48 height 48
click at [204, 531] on button "button" at bounding box center [191, 537] width 48 height 48
click at [78, 551] on button "button" at bounding box center [84, 537] width 48 height 48
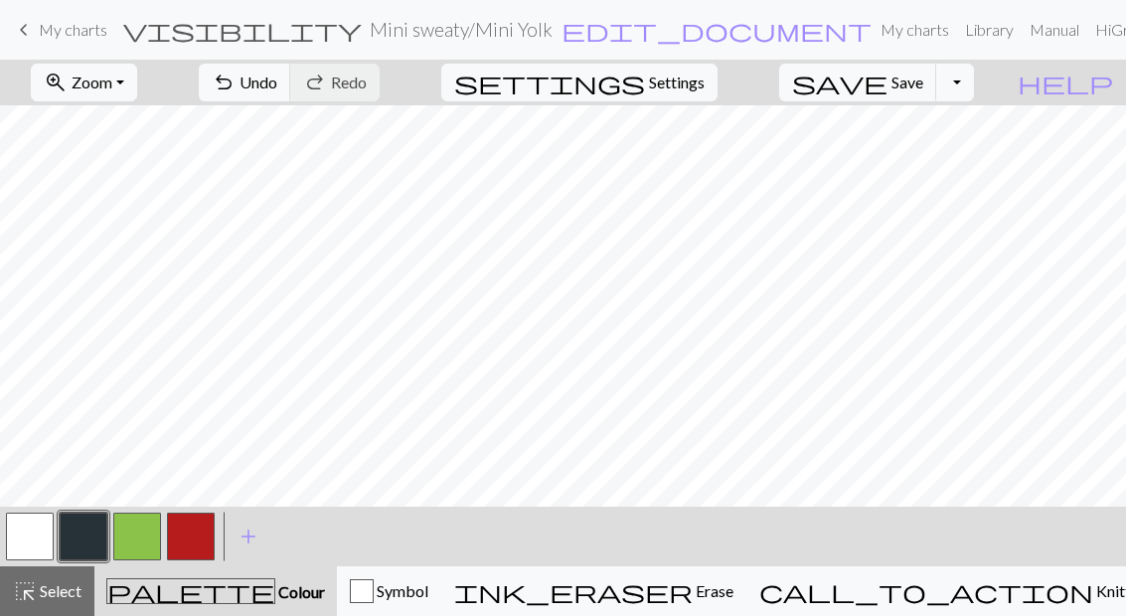
click at [130, 540] on button "button" at bounding box center [137, 537] width 48 height 48
click at [201, 541] on button "button" at bounding box center [191, 537] width 48 height 48
click at [82, 543] on button "button" at bounding box center [84, 537] width 48 height 48
click at [148, 549] on button "button" at bounding box center [137, 537] width 48 height 48
click at [184, 550] on button "button" at bounding box center [191, 537] width 48 height 48
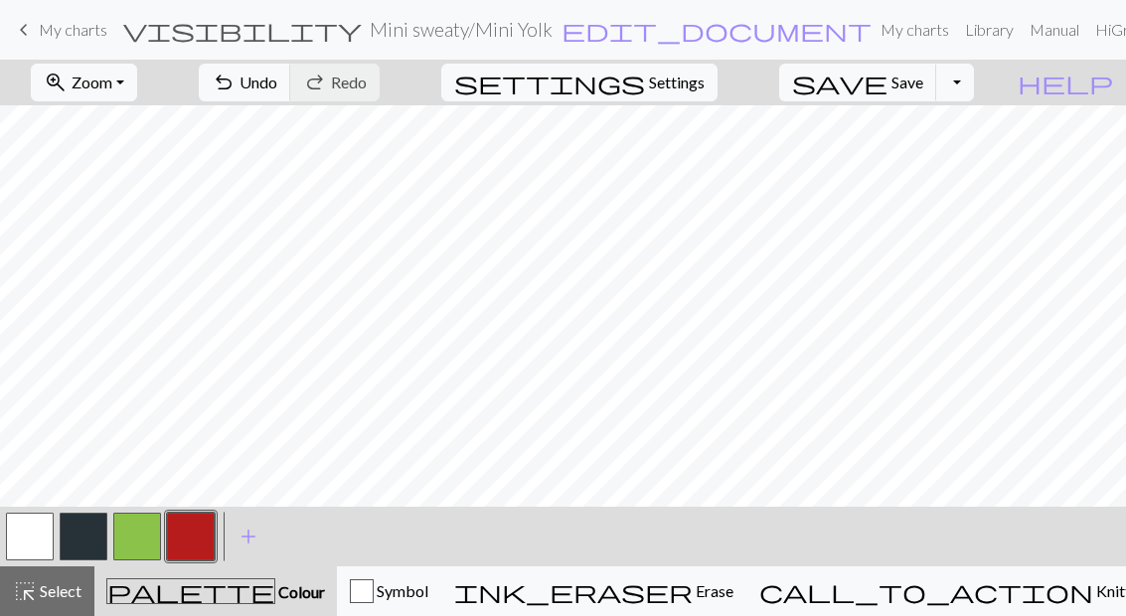
click at [88, 534] on button "button" at bounding box center [84, 537] width 48 height 48
click at [129, 544] on button "button" at bounding box center [137, 537] width 48 height 48
click at [191, 537] on button "button" at bounding box center [191, 537] width 48 height 48
click at [92, 527] on button "button" at bounding box center [84, 537] width 48 height 48
click at [136, 532] on button "button" at bounding box center [137, 537] width 48 height 48
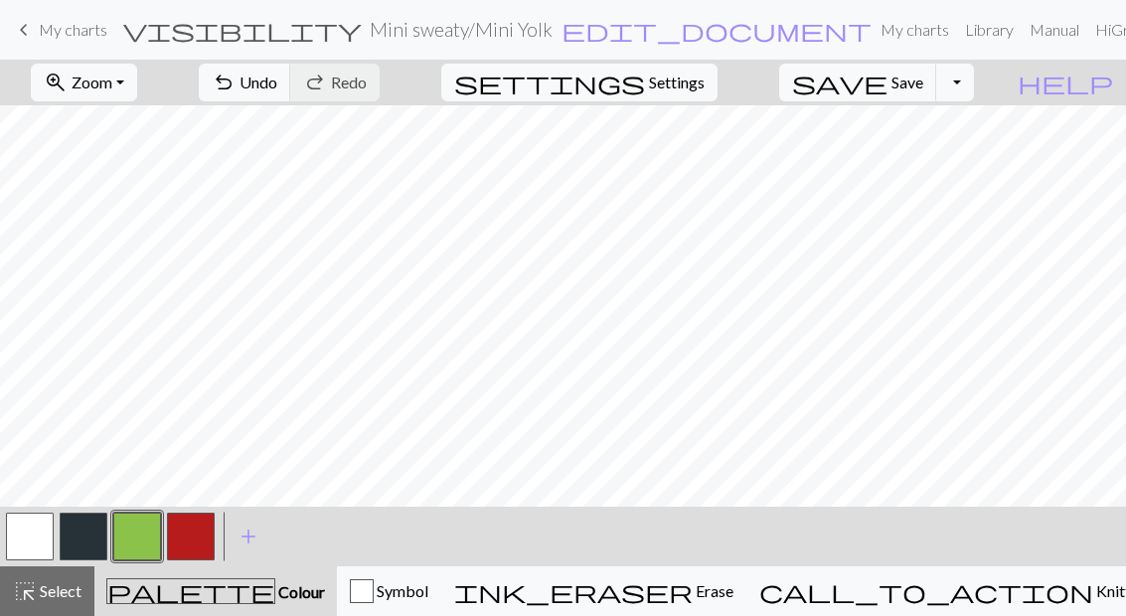
click at [203, 526] on button "button" at bounding box center [191, 537] width 48 height 48
click at [91, 537] on button "button" at bounding box center [84, 537] width 48 height 48
click at [136, 536] on button "button" at bounding box center [137, 537] width 48 height 48
click at [197, 532] on button "button" at bounding box center [191, 537] width 48 height 48
click at [97, 544] on button "button" at bounding box center [84, 537] width 48 height 48
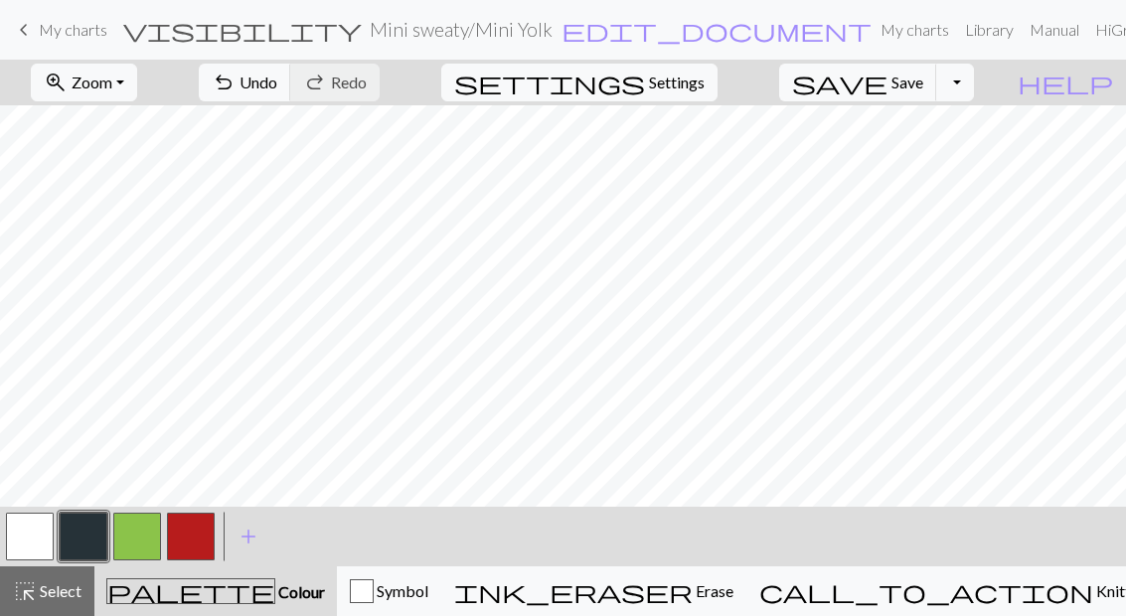
click at [148, 531] on button "button" at bounding box center [137, 537] width 48 height 48
click at [212, 527] on button "button" at bounding box center [191, 537] width 48 height 48
click at [90, 536] on button "button" at bounding box center [84, 537] width 48 height 48
click at [139, 531] on button "button" at bounding box center [137, 537] width 48 height 48
click at [185, 527] on button "button" at bounding box center [191, 537] width 48 height 48
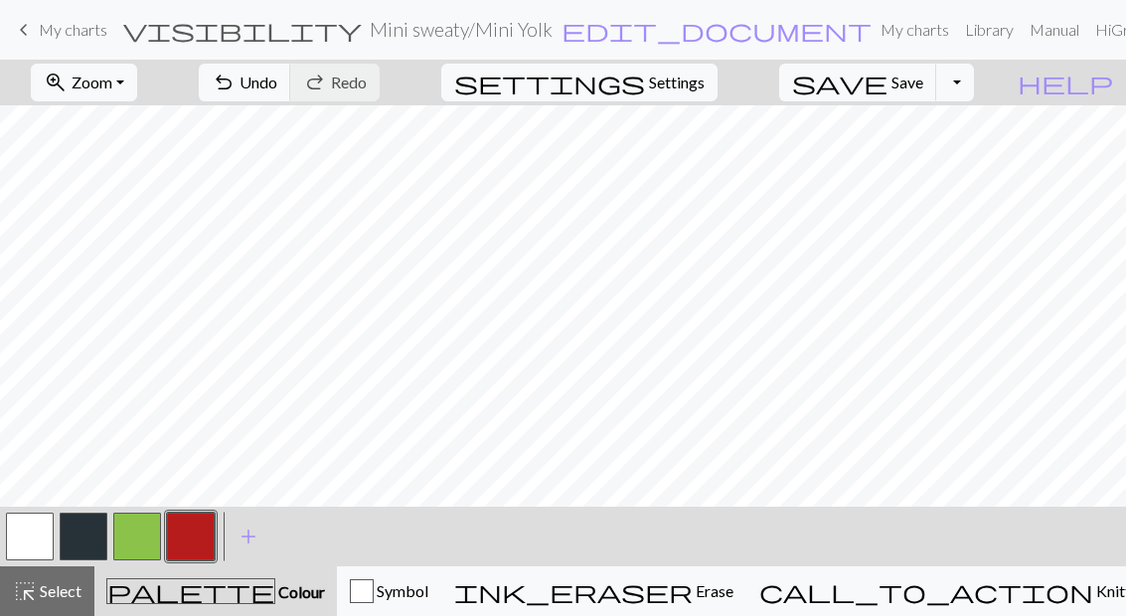
click at [97, 526] on button "button" at bounding box center [84, 537] width 48 height 48
click at [132, 528] on button "button" at bounding box center [137, 537] width 48 height 48
click at [214, 521] on button "button" at bounding box center [191, 537] width 48 height 48
click at [93, 533] on button "button" at bounding box center [84, 537] width 48 height 48
click at [130, 535] on button "button" at bounding box center [137, 537] width 48 height 48
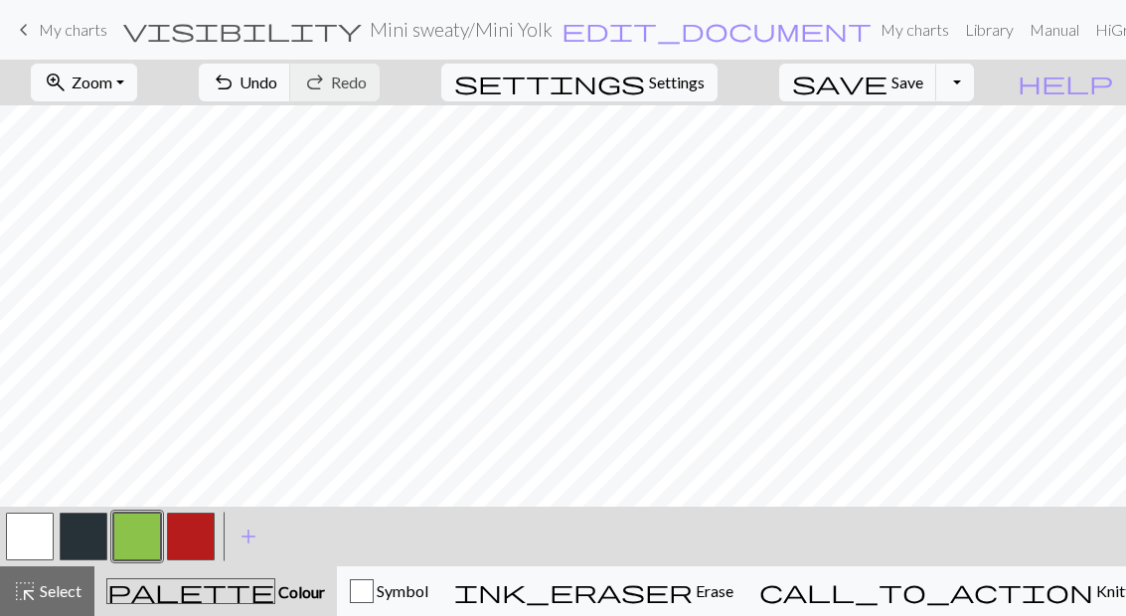
click at [196, 527] on button "button" at bounding box center [191, 537] width 48 height 48
click at [104, 526] on button "button" at bounding box center [84, 537] width 48 height 48
click at [138, 533] on button "button" at bounding box center [137, 537] width 48 height 48
click at [213, 523] on button "button" at bounding box center [191, 537] width 48 height 48
click at [151, 526] on button "button" at bounding box center [137, 537] width 48 height 48
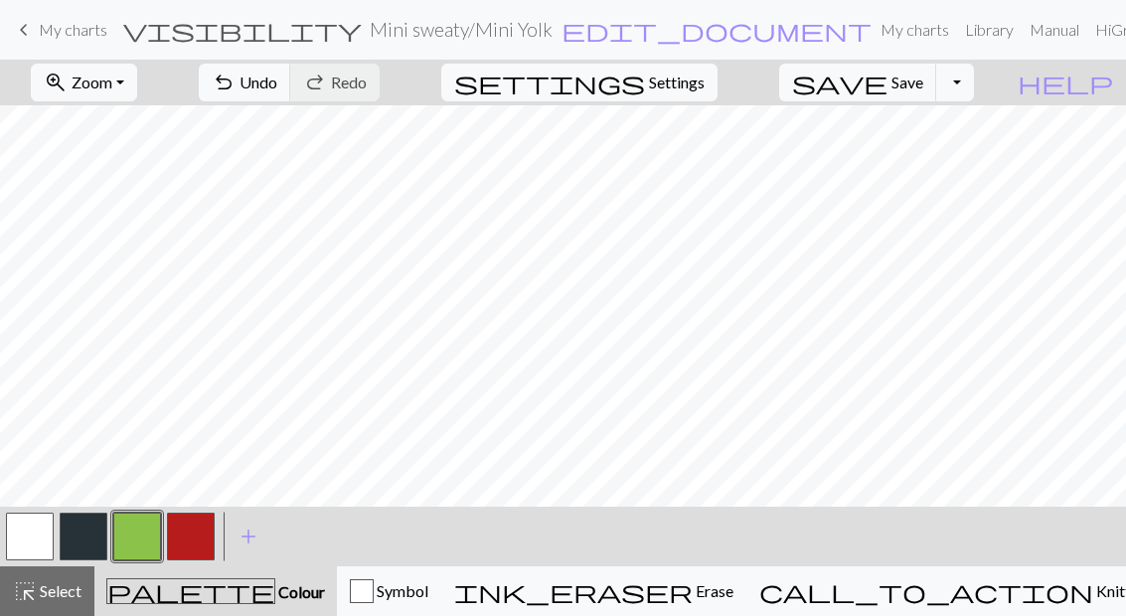
click at [77, 559] on button "button" at bounding box center [84, 537] width 48 height 48
click at [140, 543] on button "button" at bounding box center [137, 537] width 48 height 48
click at [189, 524] on button "button" at bounding box center [191, 537] width 48 height 48
click at [87, 538] on button "button" at bounding box center [84, 537] width 48 height 48
click at [132, 535] on button "button" at bounding box center [137, 537] width 48 height 48
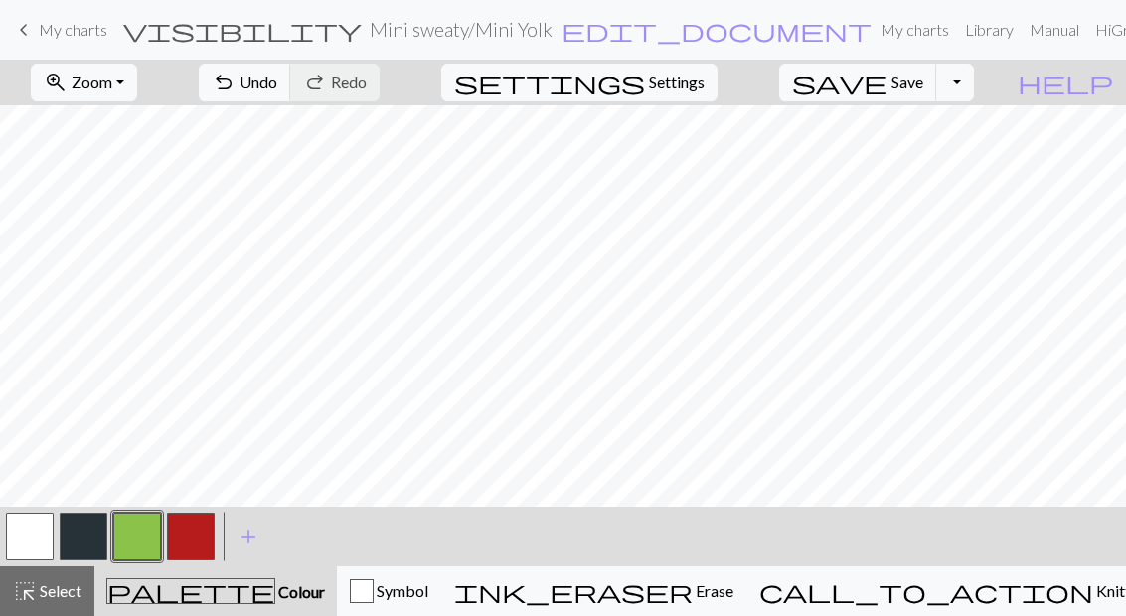
click at [197, 535] on button "button" at bounding box center [191, 537] width 48 height 48
click at [80, 538] on button "button" at bounding box center [84, 537] width 48 height 48
click at [148, 535] on button "button" at bounding box center [137, 537] width 48 height 48
click at [198, 539] on button "button" at bounding box center [191, 537] width 48 height 48
click at [97, 536] on button "button" at bounding box center [84, 537] width 48 height 48
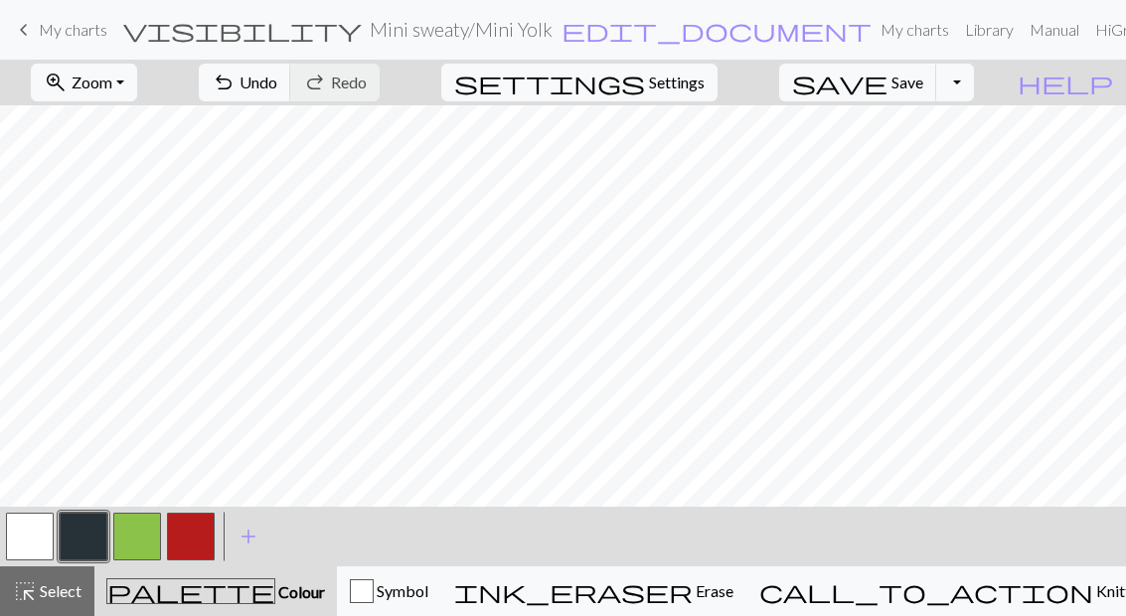
click at [143, 547] on button "button" at bounding box center [137, 537] width 48 height 48
click at [192, 537] on button "button" at bounding box center [191, 537] width 48 height 48
click at [143, 530] on button "button" at bounding box center [137, 537] width 48 height 48
click at [91, 530] on button "button" at bounding box center [84, 537] width 48 height 48
click at [147, 538] on button "button" at bounding box center [137, 537] width 48 height 48
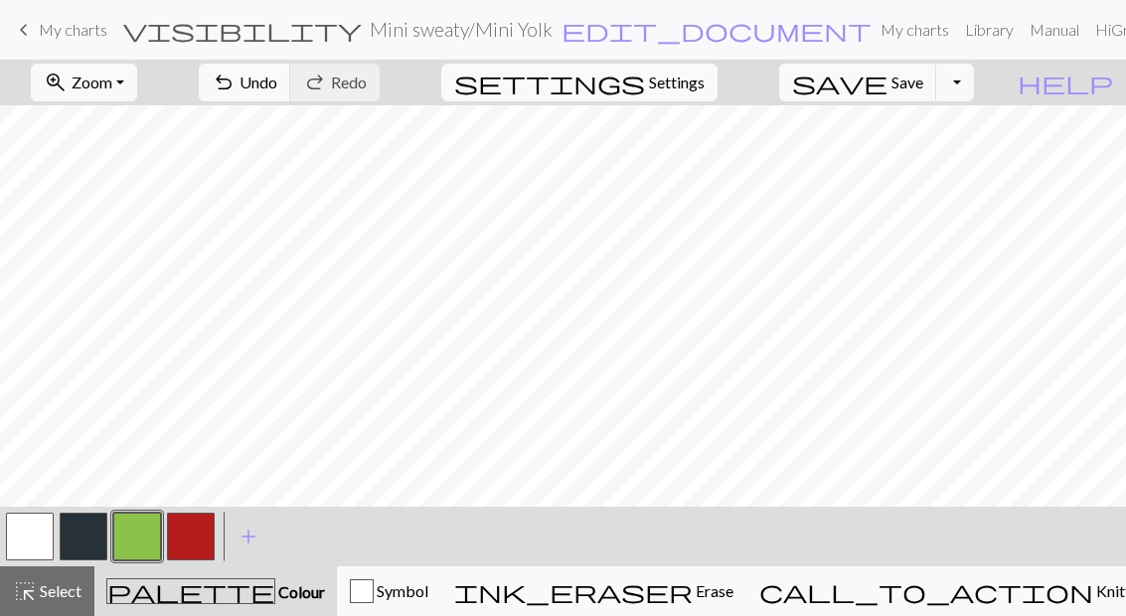
click at [195, 535] on button "button" at bounding box center [191, 537] width 48 height 48
click at [99, 541] on button "button" at bounding box center [84, 537] width 48 height 48
click at [137, 554] on button "button" at bounding box center [137, 537] width 48 height 48
click at [187, 537] on button "button" at bounding box center [191, 537] width 48 height 48
click at [101, 527] on button "button" at bounding box center [84, 537] width 48 height 48
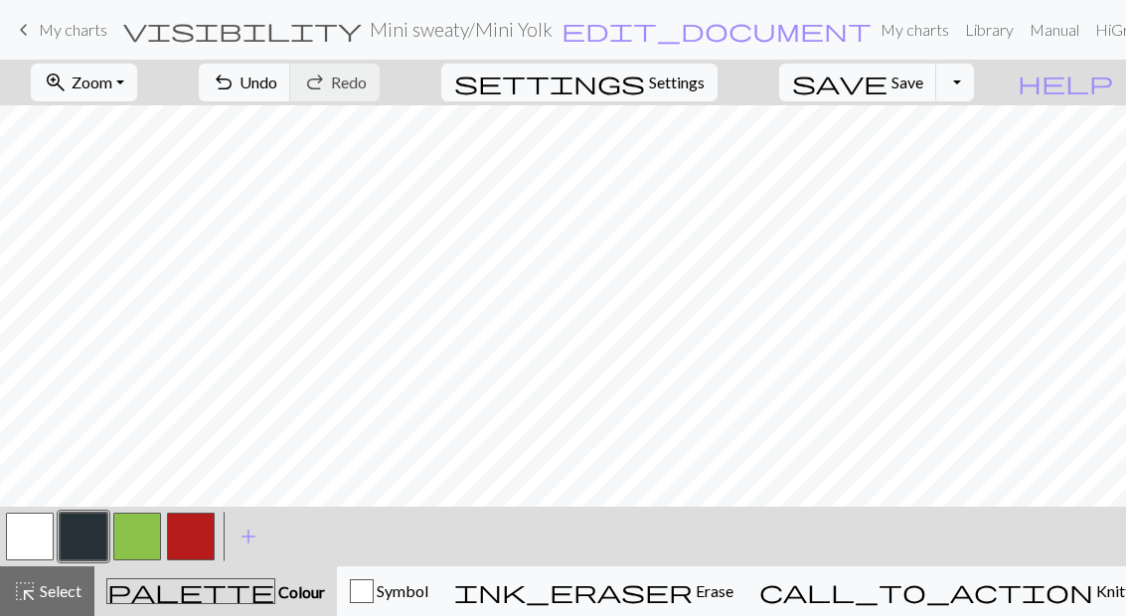
click at [149, 529] on button "button" at bounding box center [137, 537] width 48 height 48
click at [203, 530] on button "button" at bounding box center [191, 537] width 48 height 48
click at [291, 68] on button "undo Undo Undo" at bounding box center [245, 83] width 92 height 38
click at [95, 531] on button "button" at bounding box center [84, 537] width 48 height 48
click at [144, 535] on button "button" at bounding box center [137, 537] width 48 height 48
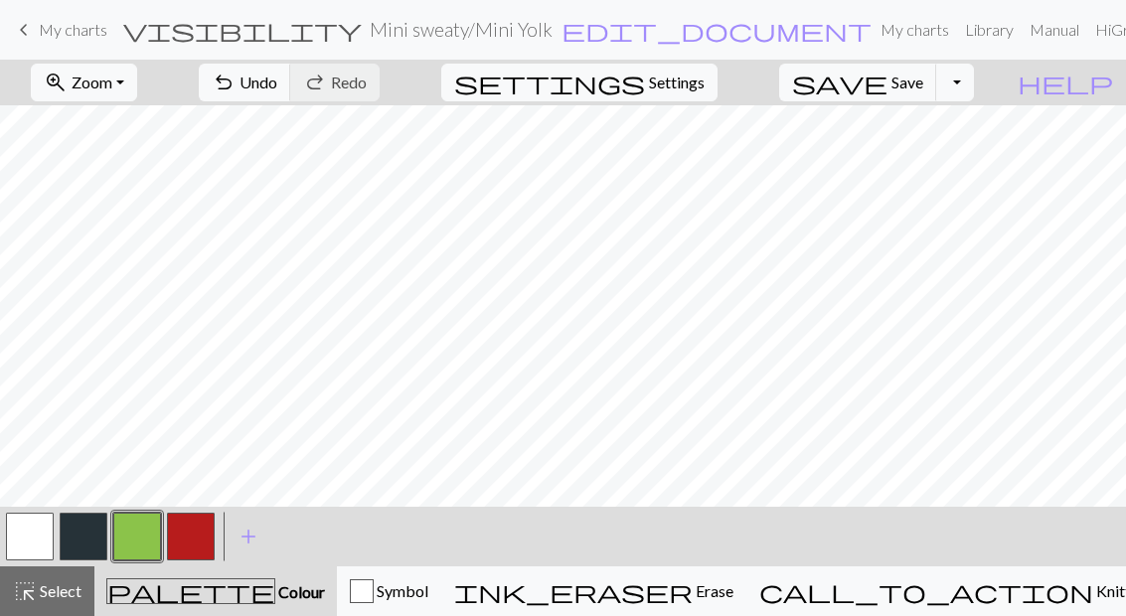
click at [193, 534] on button "button" at bounding box center [191, 537] width 48 height 48
click at [95, 535] on button "button" at bounding box center [84, 537] width 48 height 48
click at [734, 601] on div "ink_eraser Erase Erase" at bounding box center [593, 592] width 279 height 24
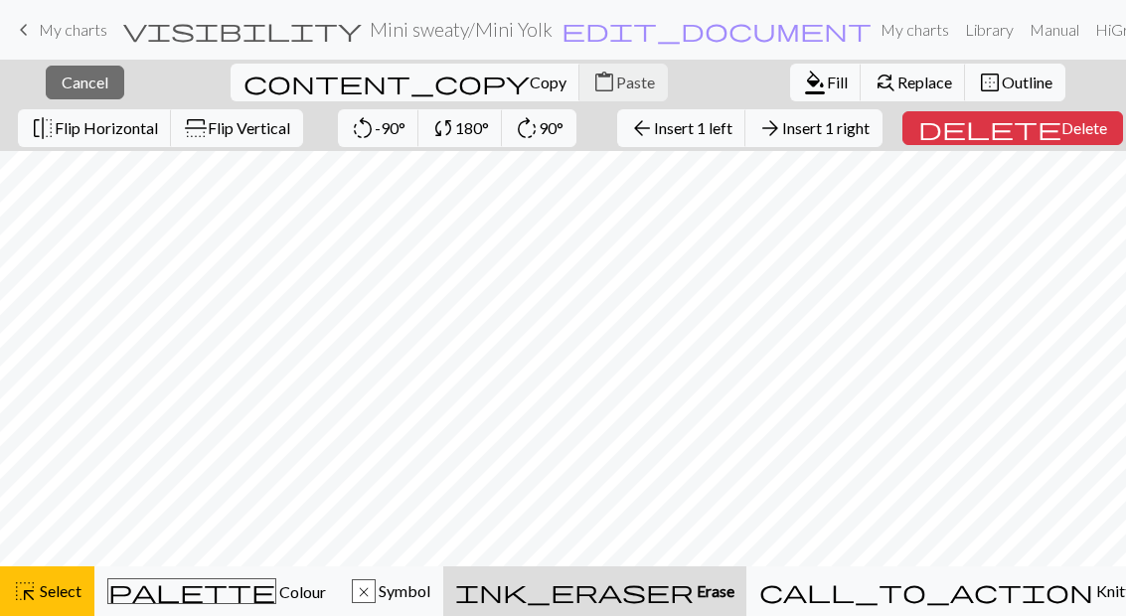
click at [77, 83] on span "Cancel" at bounding box center [85, 82] width 47 height 19
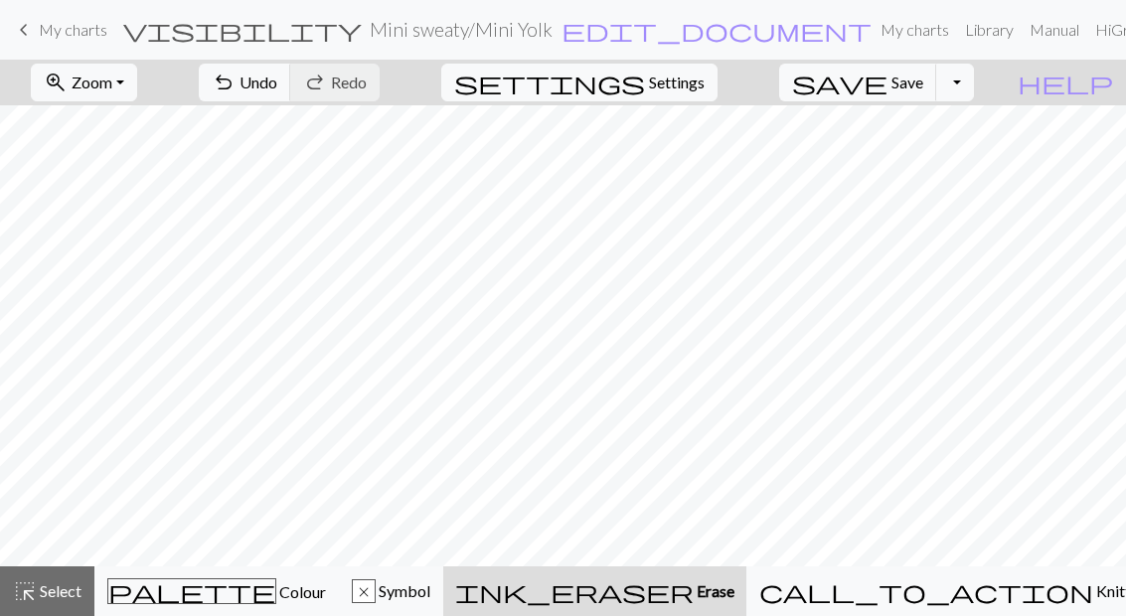
click at [277, 75] on span "Undo" at bounding box center [259, 82] width 38 height 19
click at [277, 73] on span "Undo" at bounding box center [259, 82] width 38 height 19
click at [380, 72] on button "redo Redo Redo" at bounding box center [334, 83] width 89 height 38
click at [924, 75] on span "Save" at bounding box center [908, 82] width 32 height 19
click at [37, 30] on link "keyboard_arrow_left My charts" at bounding box center [59, 30] width 95 height 34
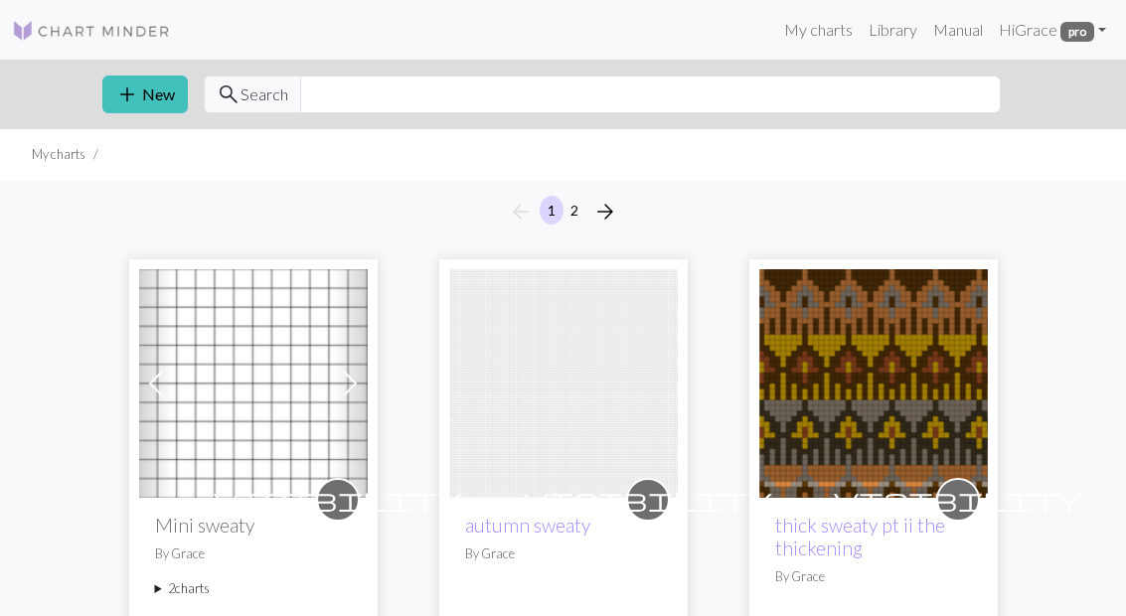
click at [183, 586] on summary "2 charts" at bounding box center [253, 589] width 197 height 19
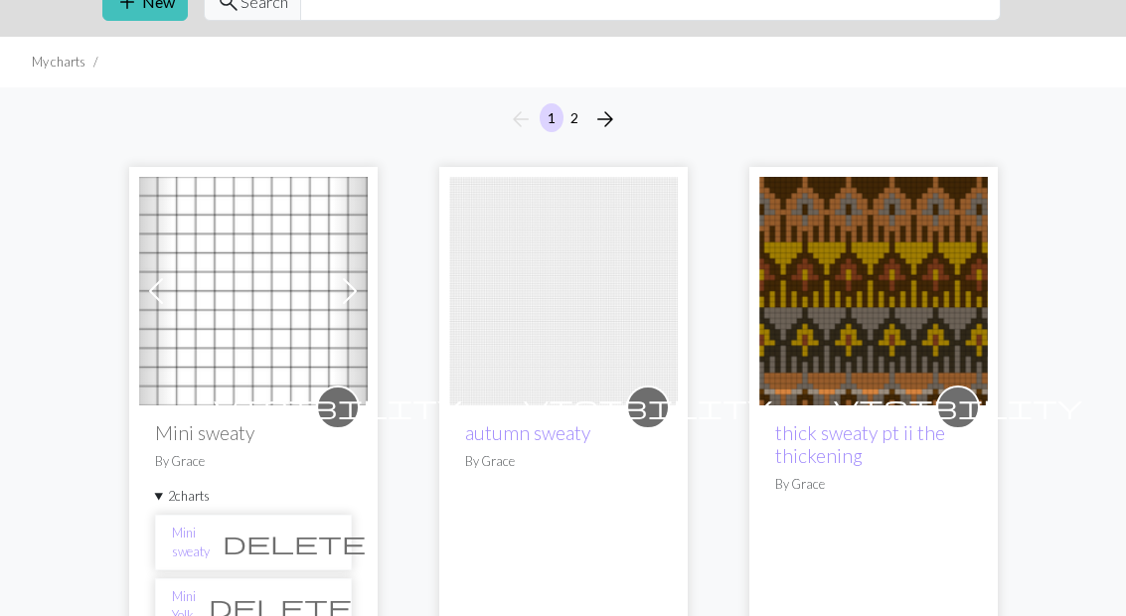
scroll to position [104, 0]
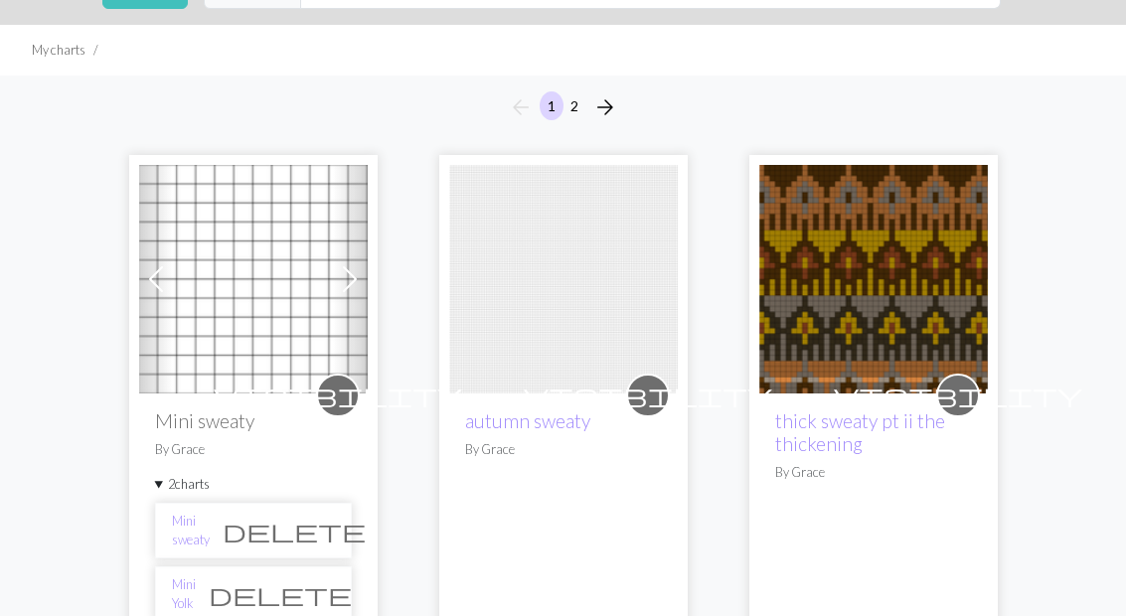
click at [210, 530] on link "Mini sweaty" at bounding box center [191, 531] width 38 height 38
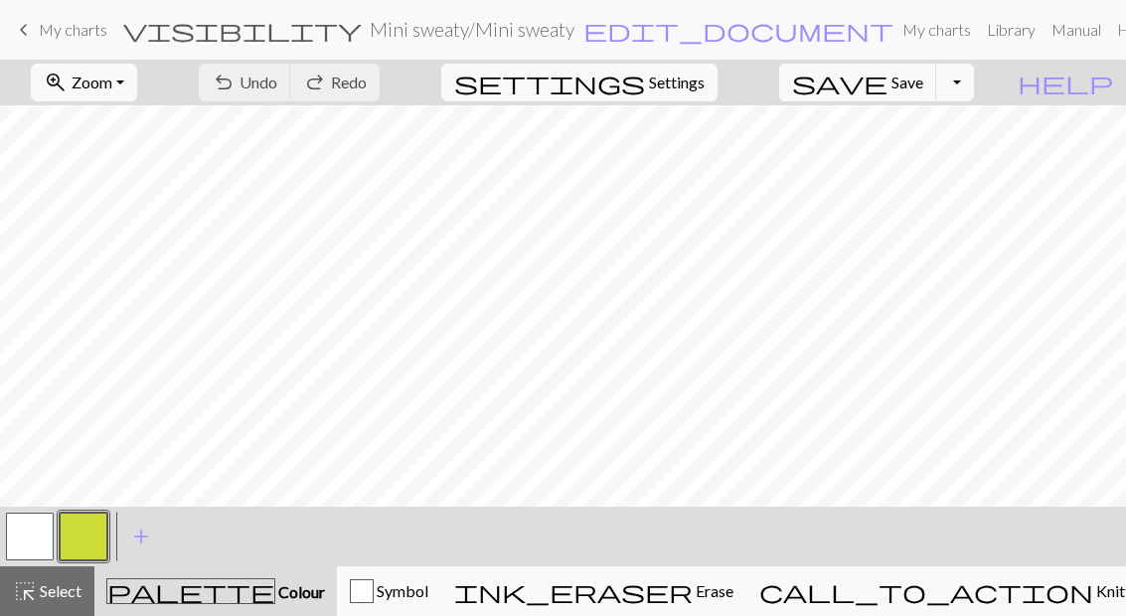
click at [112, 82] on span "Zoom" at bounding box center [92, 82] width 41 height 19
click at [176, 133] on button "Fit all" at bounding box center [110, 126] width 157 height 32
click at [291, 93] on button "undo Undo Undo" at bounding box center [245, 83] width 92 height 38
click at [64, 593] on span "Select" at bounding box center [59, 591] width 45 height 19
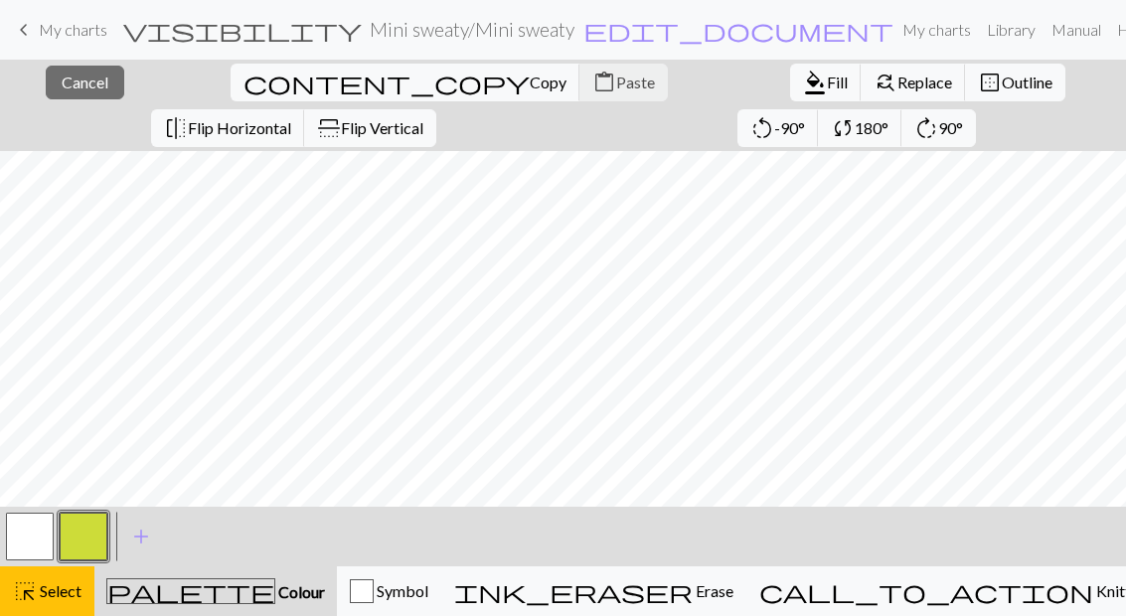
click at [530, 85] on span "Copy" at bounding box center [548, 82] width 37 height 19
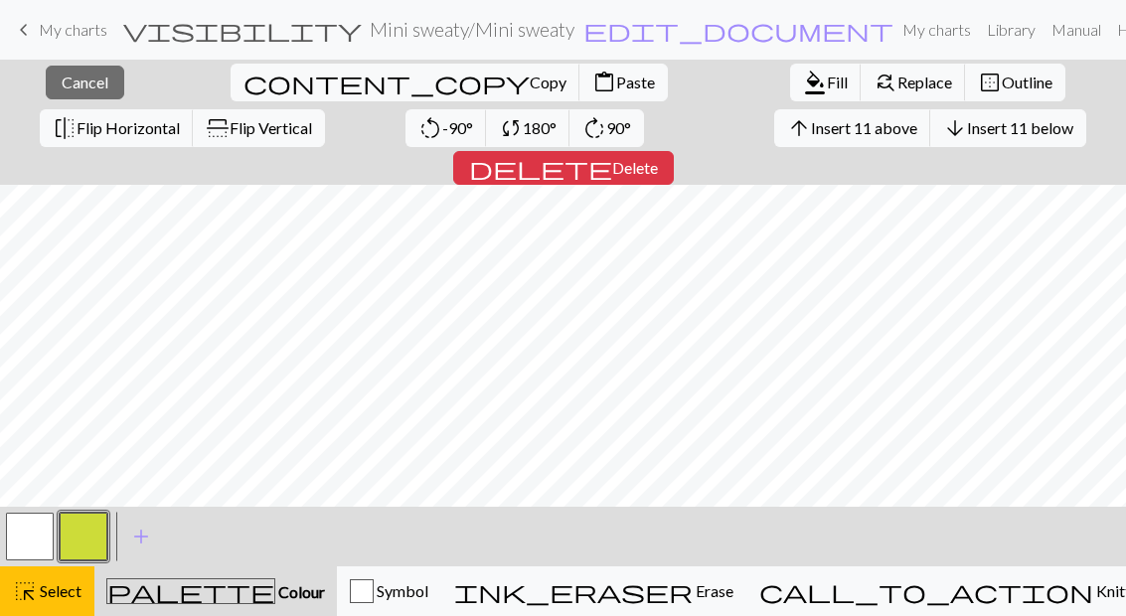
click at [616, 89] on span "Paste" at bounding box center [635, 82] width 39 height 19
click at [61, 601] on div "highlight_alt Select Select" at bounding box center [47, 592] width 69 height 24
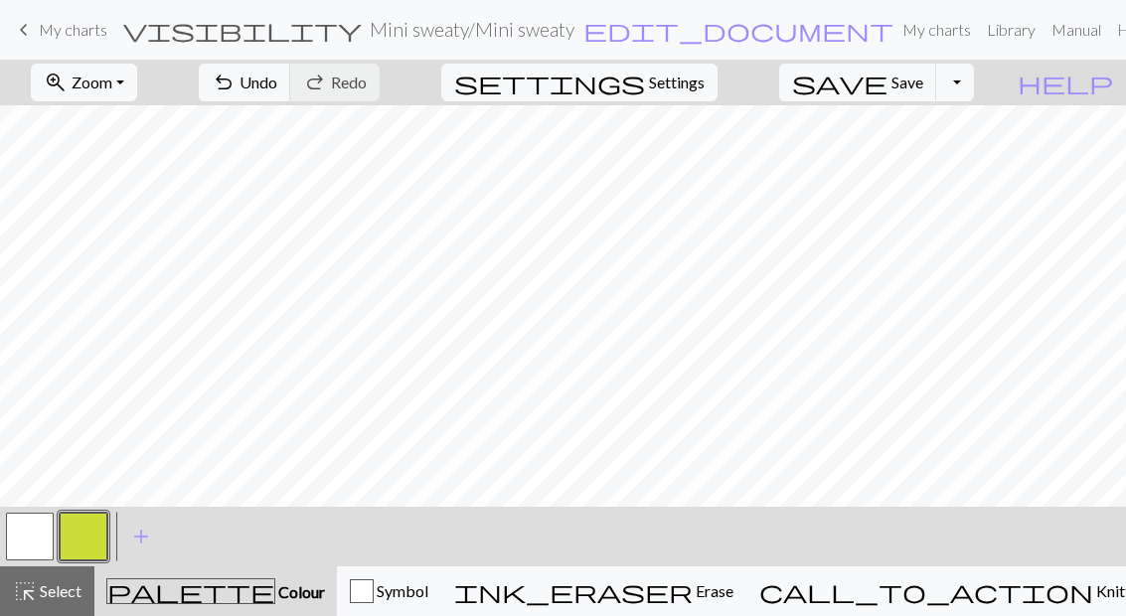
click at [277, 73] on span "Undo" at bounding box center [259, 82] width 38 height 19
click at [277, 76] on span "Undo" at bounding box center [259, 82] width 38 height 19
click at [26, 543] on button "button" at bounding box center [30, 537] width 48 height 48
click at [90, 528] on button "button" at bounding box center [84, 537] width 48 height 48
click at [73, 594] on span "Select" at bounding box center [59, 591] width 45 height 19
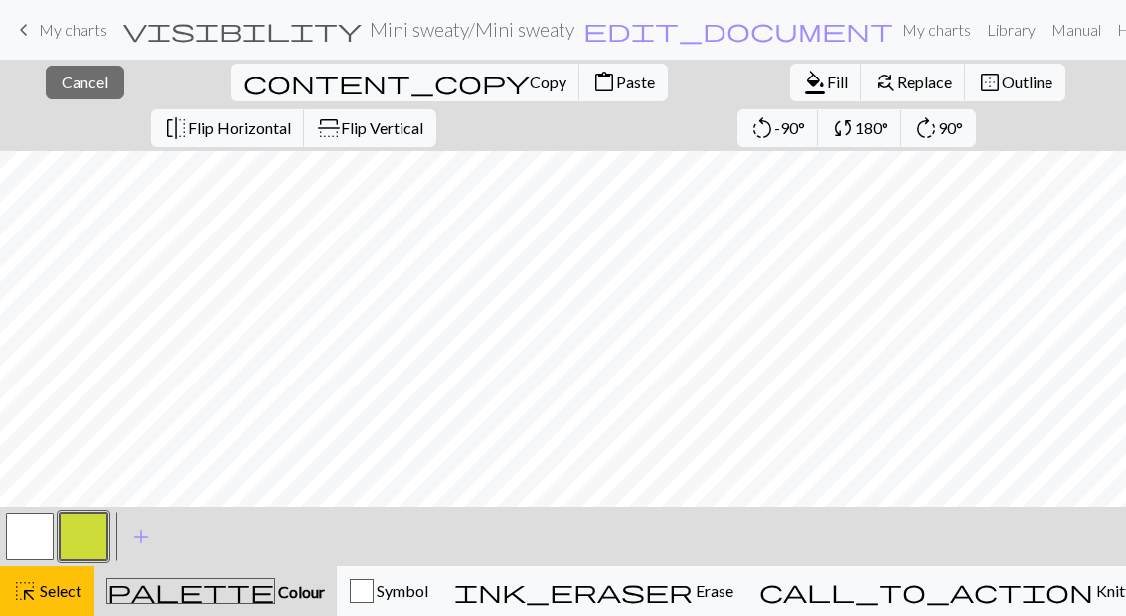
click at [530, 90] on span "Copy" at bounding box center [548, 82] width 37 height 19
click at [85, 78] on span "Cancel" at bounding box center [85, 82] width 47 height 19
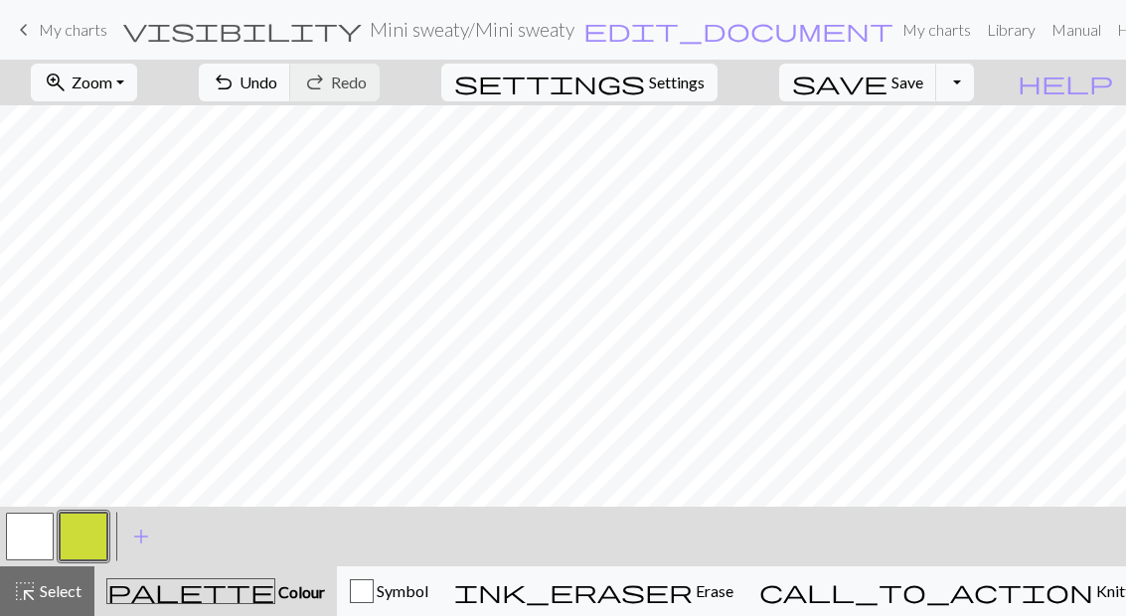
click at [57, 586] on span "Select" at bounding box center [59, 591] width 45 height 19
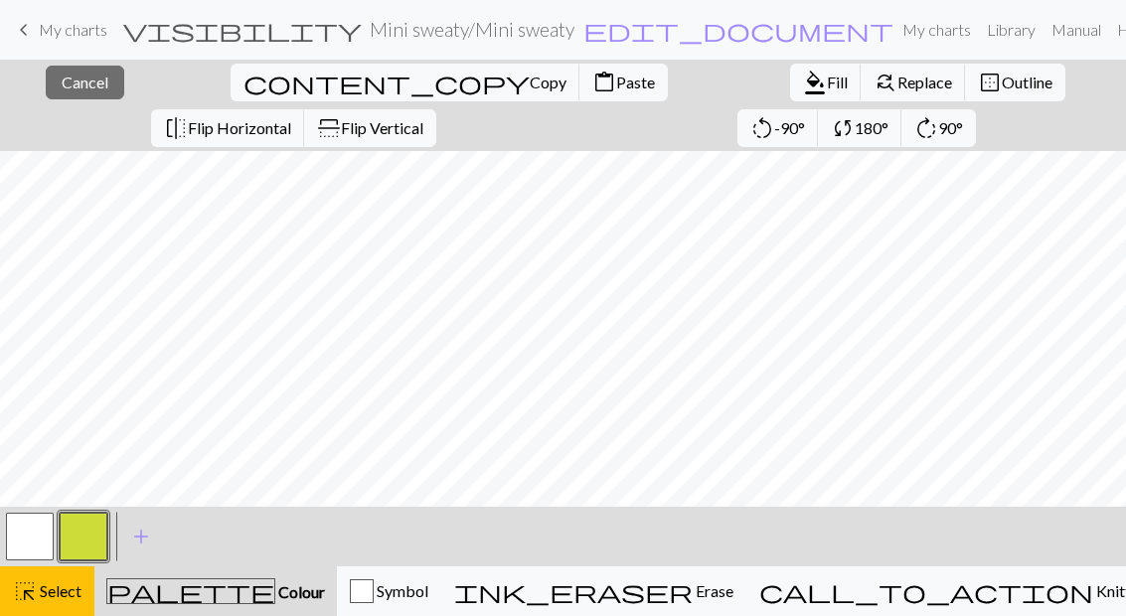
click at [231, 92] on button "content_copy Copy" at bounding box center [406, 83] width 350 height 38
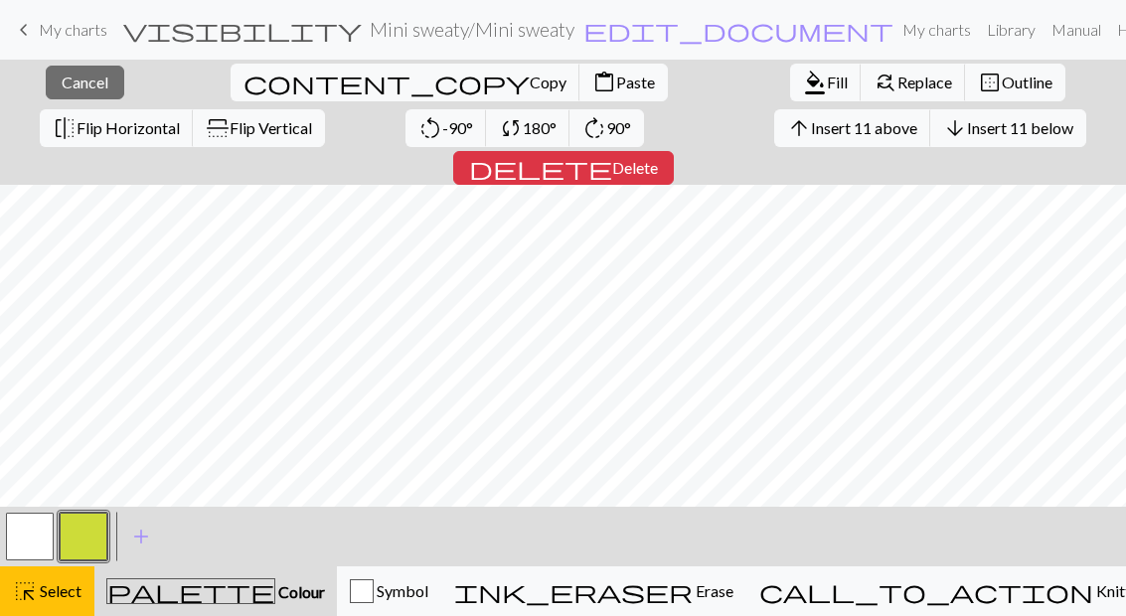
click at [616, 81] on span "Paste" at bounding box center [635, 82] width 39 height 19
click at [59, 601] on div "highlight_alt Select Select" at bounding box center [47, 592] width 69 height 24
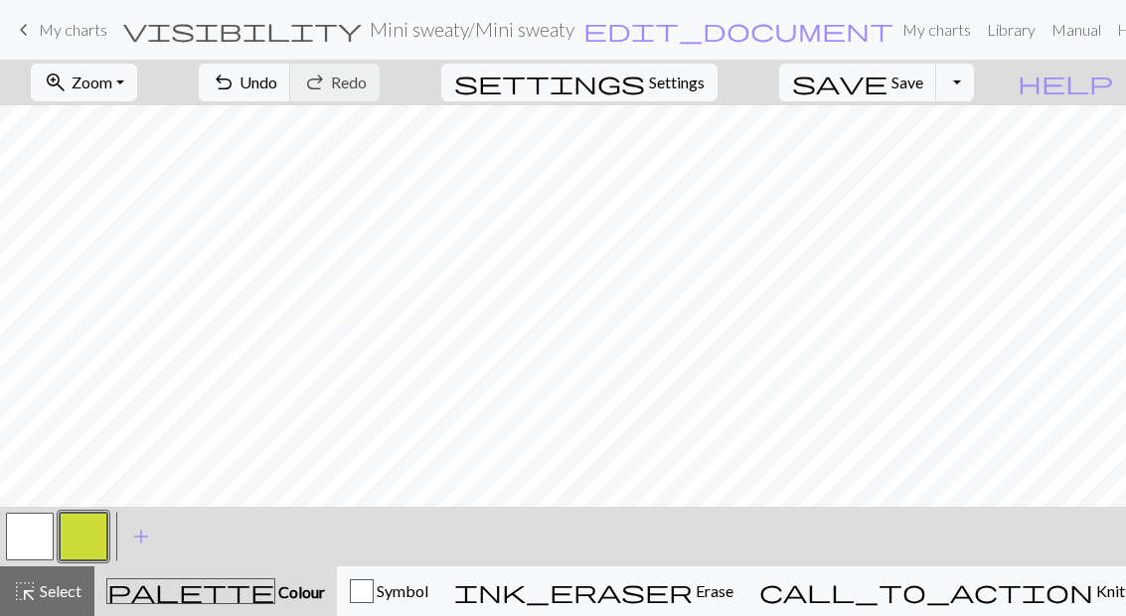
click at [277, 78] on span "Undo" at bounding box center [259, 82] width 38 height 19
click at [291, 66] on button "undo Undo Undo" at bounding box center [245, 83] width 92 height 38
click at [277, 77] on span "Undo" at bounding box center [259, 82] width 38 height 19
click at [277, 85] on span "Undo" at bounding box center [259, 82] width 38 height 19
click at [236, 74] on span "undo" at bounding box center [224, 83] width 24 height 28
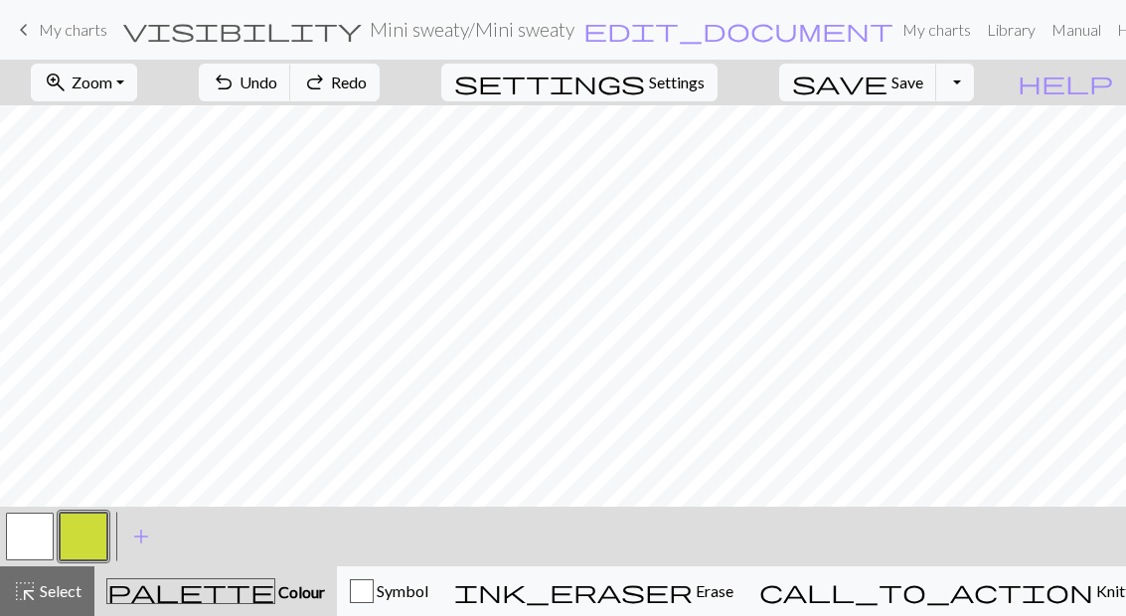
click at [236, 83] on span "undo" at bounding box center [224, 83] width 24 height 28
